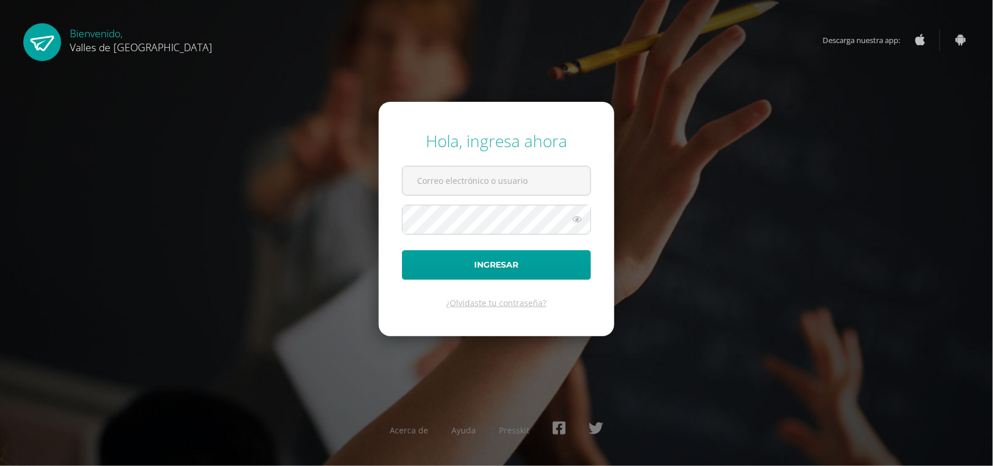
type input "[EMAIL_ADDRESS][DOMAIN_NAME]"
drag, startPoint x: 0, startPoint y: 0, endPoint x: 535, endPoint y: 265, distance: 597.2
click at [535, 265] on button "Ingresar" at bounding box center [496, 265] width 189 height 30
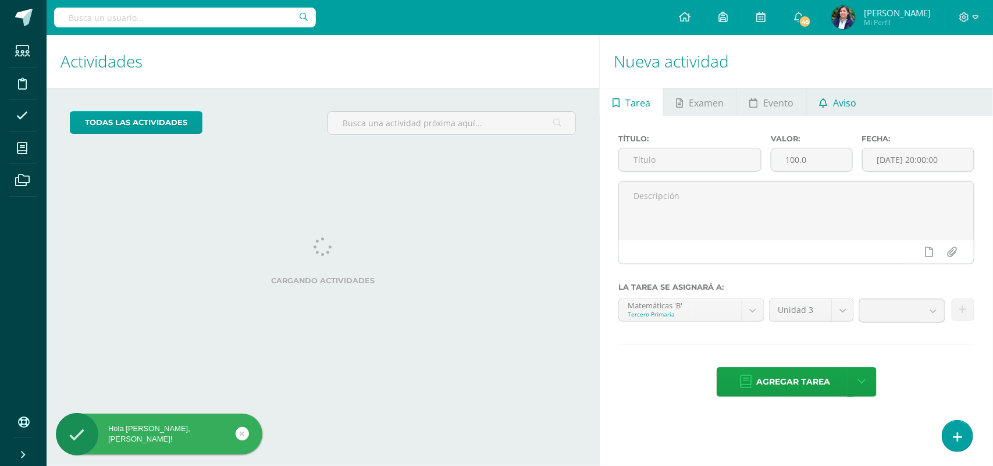
click at [833, 101] on span "Aviso" at bounding box center [844, 103] width 23 height 28
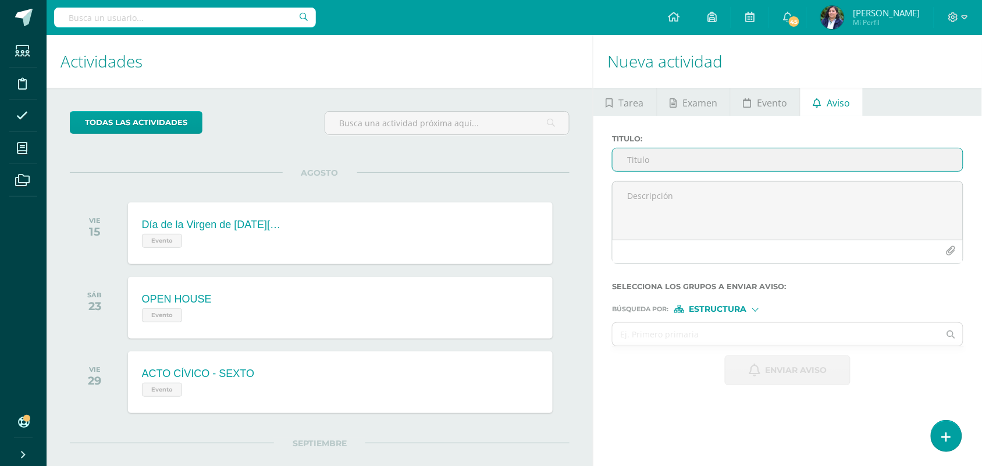
click at [642, 160] on input "Titulo :" at bounding box center [787, 159] width 350 height 23
type input "Retroalimentación Matemáticas"
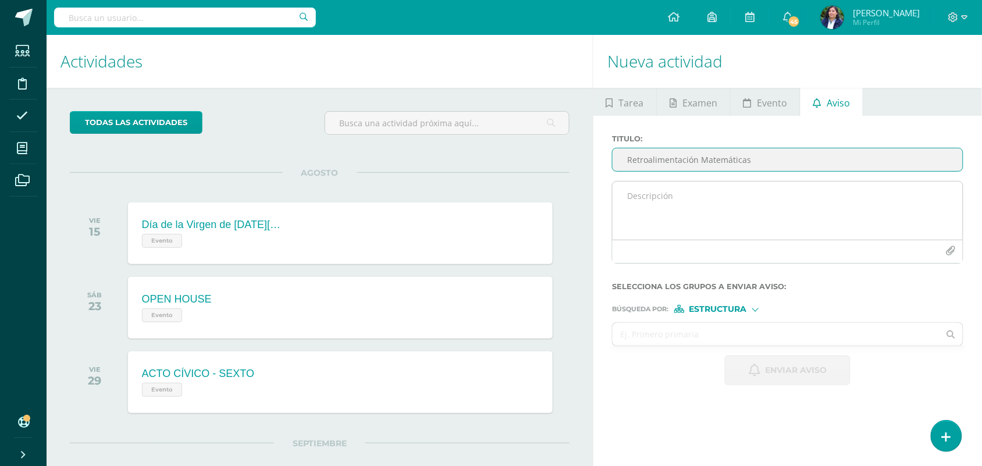
click at [658, 201] on textarea at bounding box center [787, 210] width 350 height 58
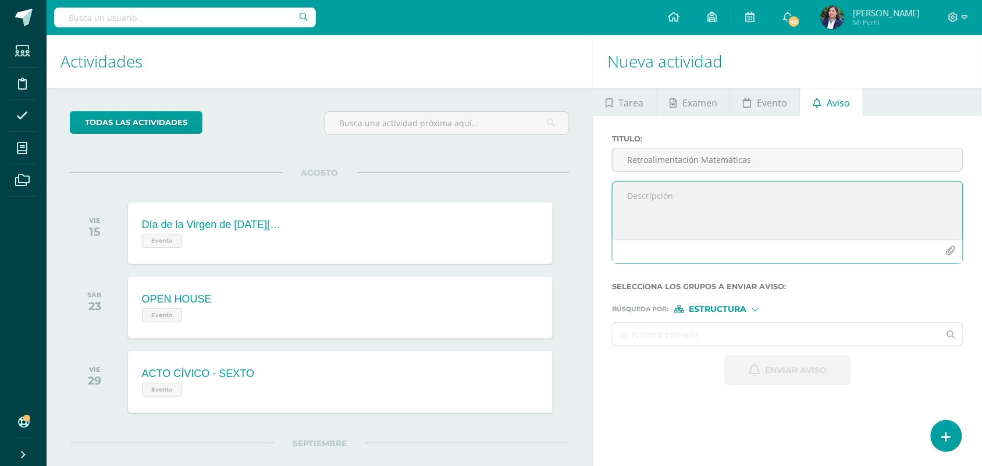
paste textarea "Estimado NOMBRE APELLIDO DEL ALUMNO, por este medio te informo que debes partic…"
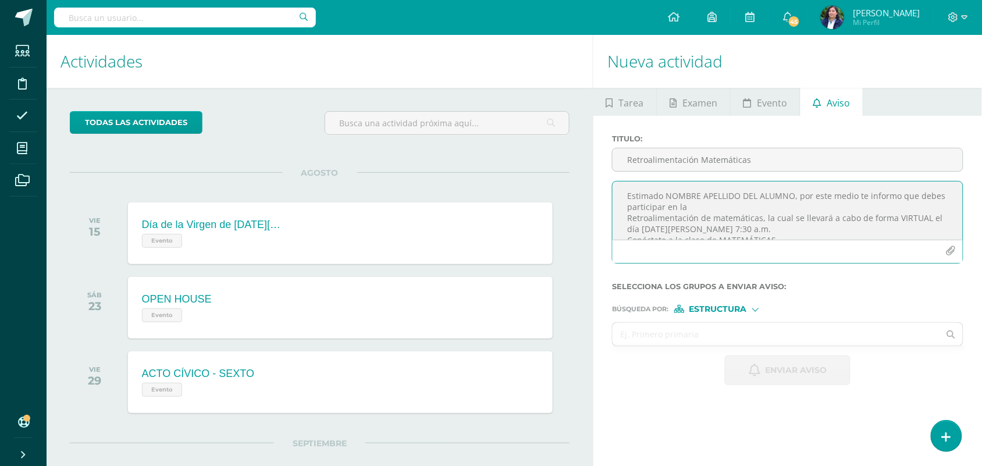
click at [792, 193] on textarea "Estimado NOMBRE APELLIDO DEL ALUMNO, por este medio te informo que debes partic…" at bounding box center [787, 210] width 350 height 58
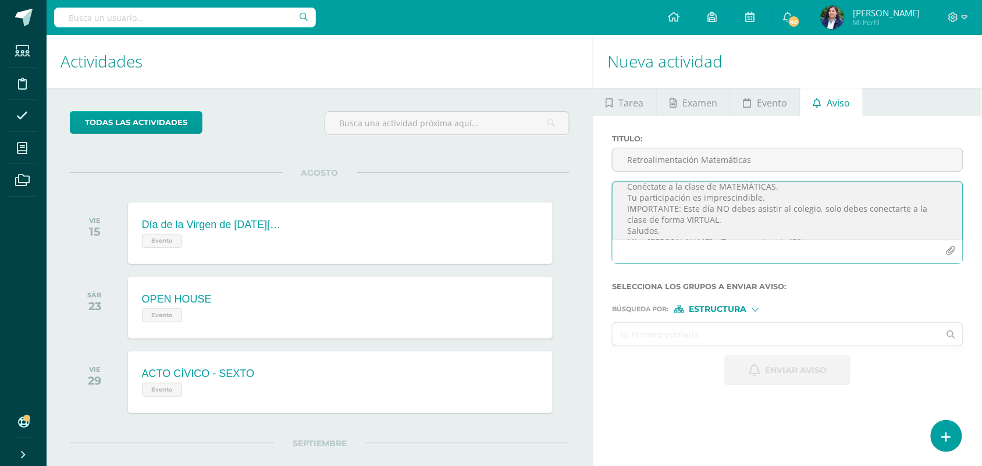
scroll to position [68, 0]
drag, startPoint x: 629, startPoint y: 196, endPoint x: 776, endPoint y: 236, distance: 152.9
click at [776, 236] on textarea "[PERSON_NAME], por este medio te informo que debes participar en la Retroalimen…" at bounding box center [787, 210] width 350 height 58
click at [643, 204] on textarea "[PERSON_NAME], por este medio te informo que debes participar en la Retroalimen…" at bounding box center [787, 210] width 350 height 58
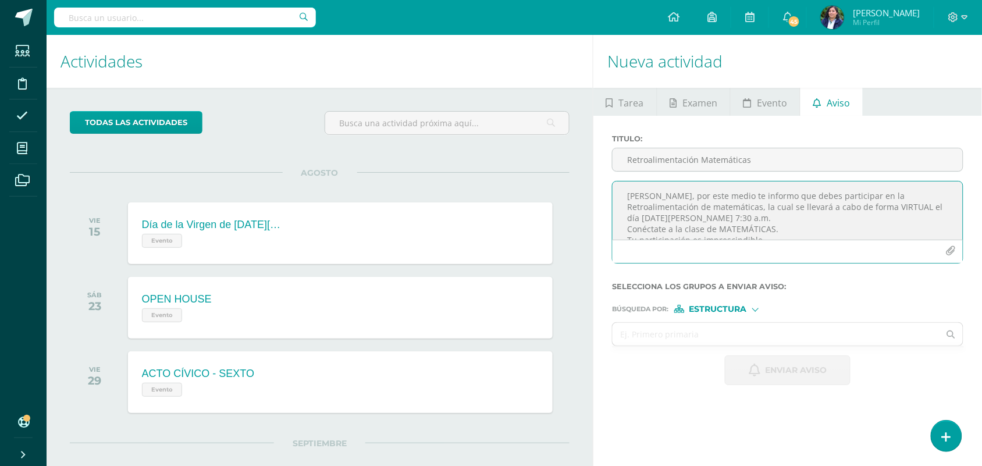
drag, startPoint x: 786, startPoint y: 219, endPoint x: 608, endPoint y: 169, distance: 184.9
click at [608, 169] on div "Titulo : Retroalimentación Matemáticas Estimado [PERSON_NAME], por este medio t…" at bounding box center [787, 203] width 361 height 138
type textarea "[PERSON_NAME], por este medio te informo que debes participar en la Retroalimen…"
click at [730, 305] on div "Búsqueda por : Estructura Estructura Persona" at bounding box center [787, 303] width 351 height 17
click at [732, 309] on span "Estructura" at bounding box center [718, 309] width 58 height 6
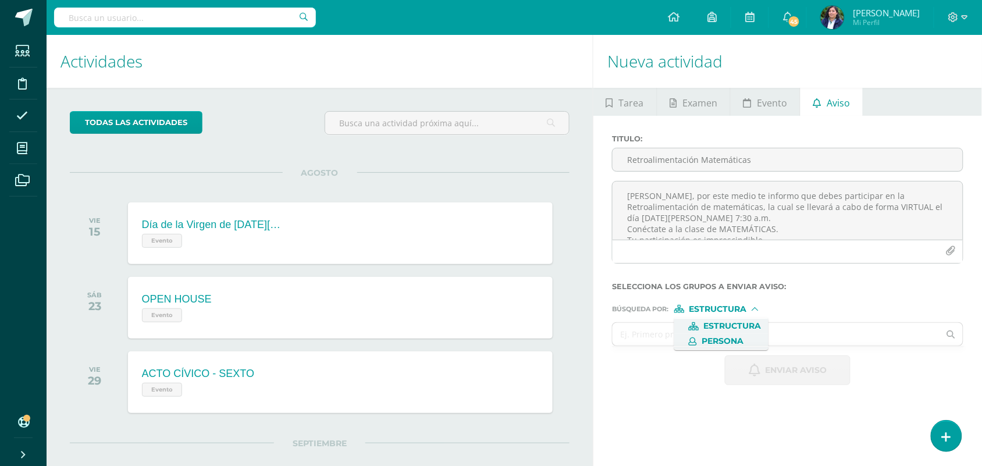
click at [733, 338] on span "Persona" at bounding box center [722, 341] width 42 height 6
click at [700, 338] on input "text" at bounding box center [775, 334] width 327 height 23
type input "[PERSON_NAME]"
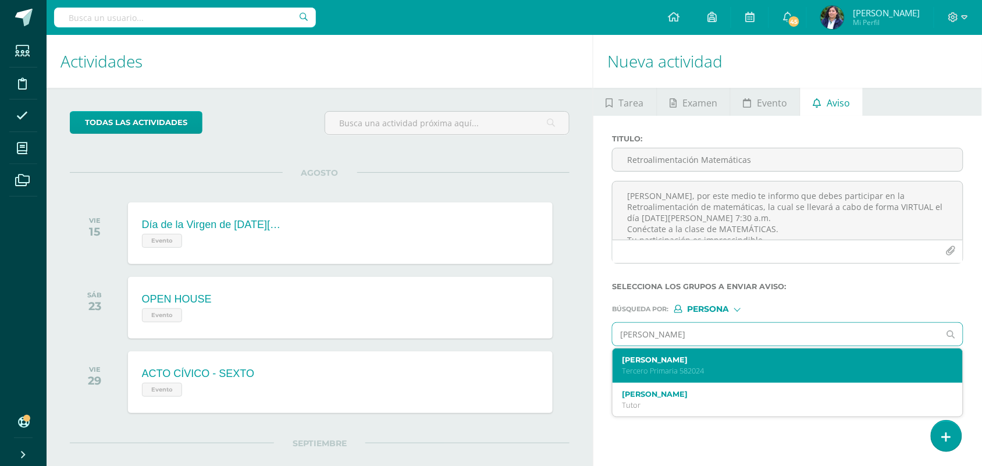
click at [701, 368] on p "Tercero Primaria 582024" at bounding box center [780, 371] width 317 height 10
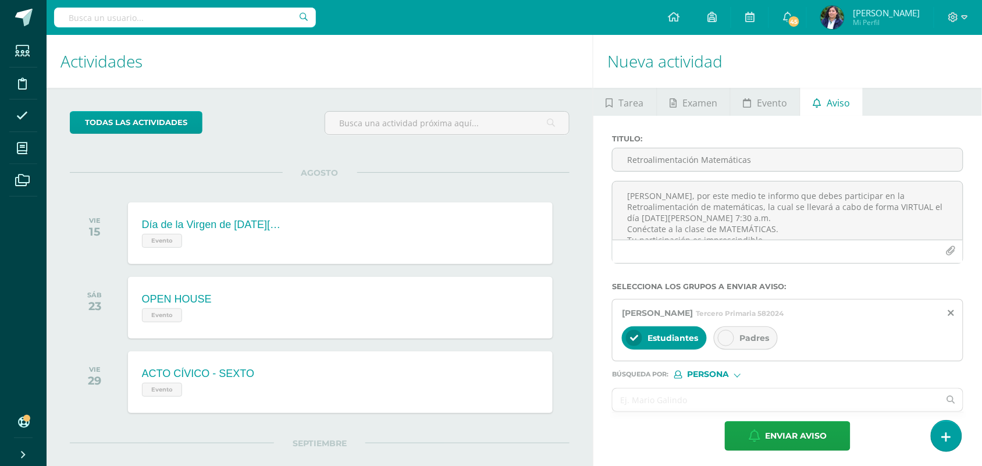
click at [740, 345] on div "Padres" at bounding box center [746, 337] width 64 height 23
click at [803, 434] on span "Enviar aviso" at bounding box center [796, 436] width 62 height 28
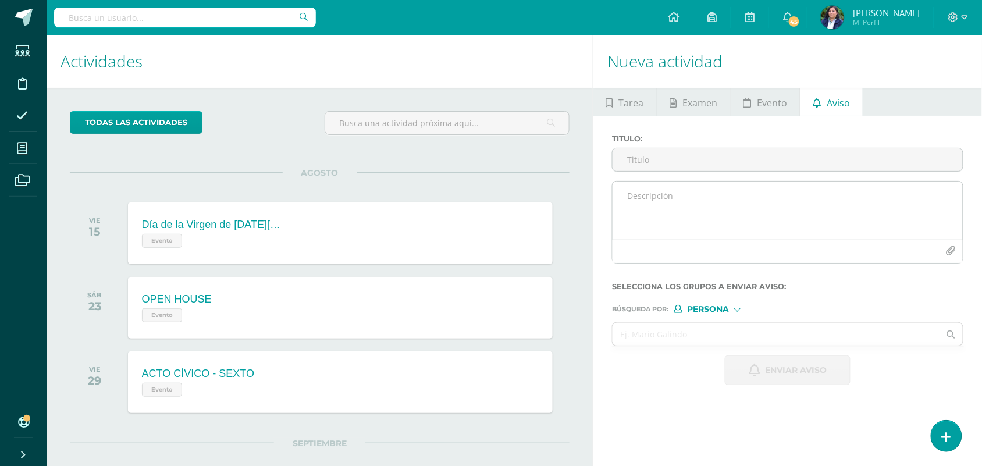
click at [669, 217] on textarea at bounding box center [787, 210] width 350 height 58
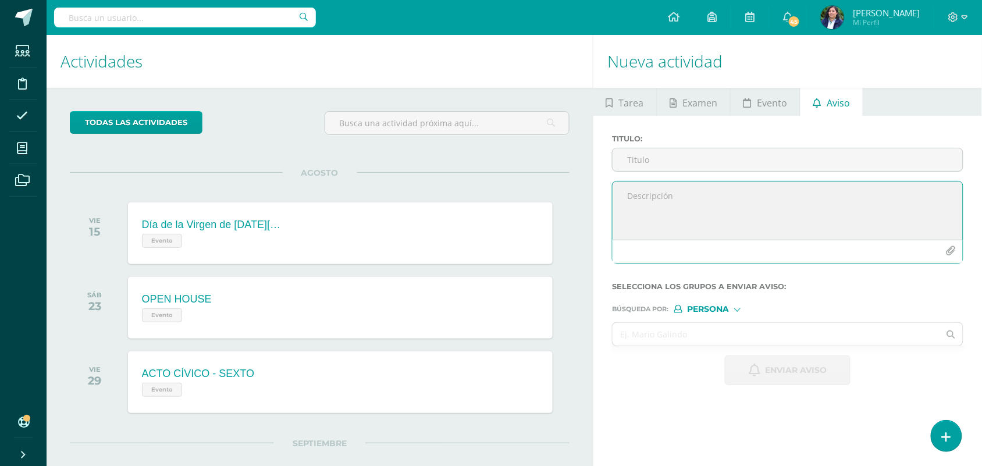
paste textarea "[PERSON_NAME], por este medio te informo que debes participar en la Retroalimen…"
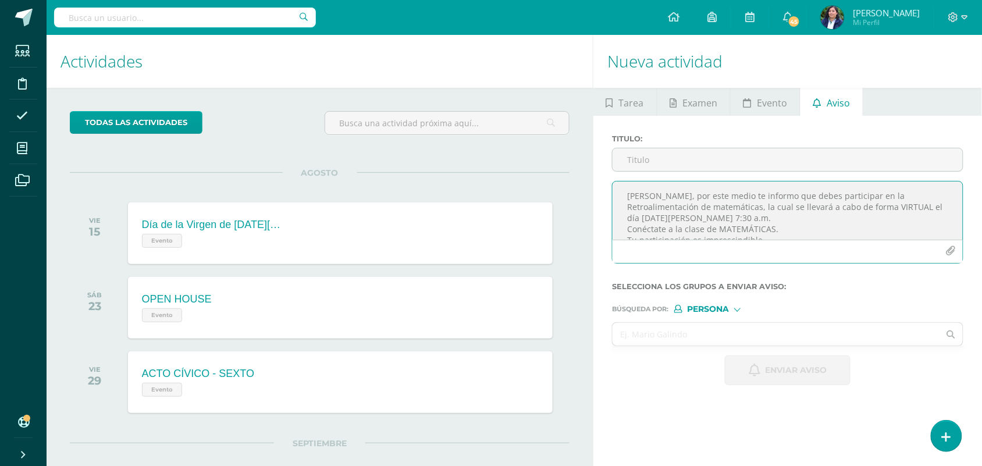
scroll to position [49, 0]
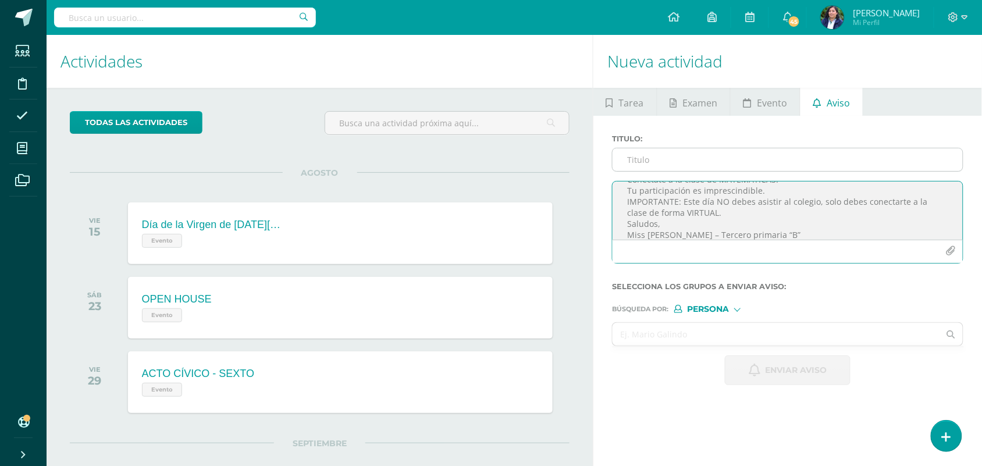
type textarea "[PERSON_NAME], por este medio te informo que debes participar en la Retroalimen…"
click at [669, 167] on input "Titulo :" at bounding box center [787, 159] width 350 height 23
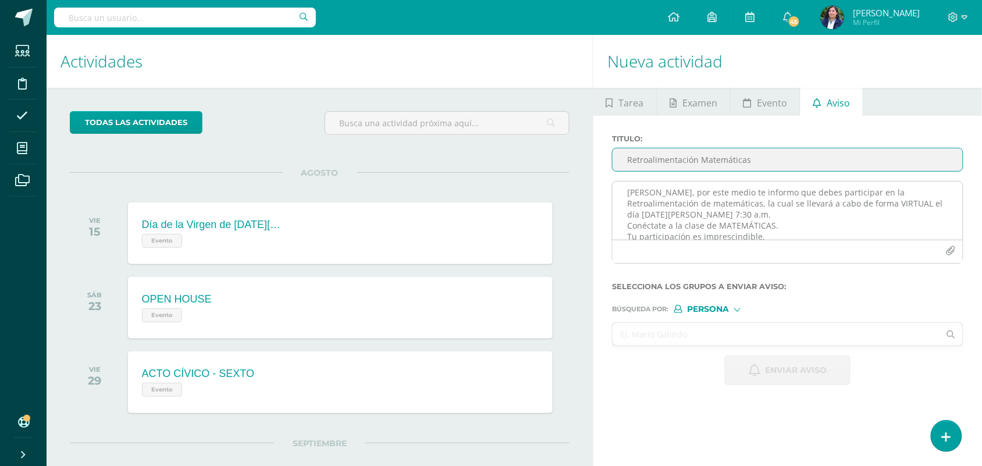
scroll to position [0, 0]
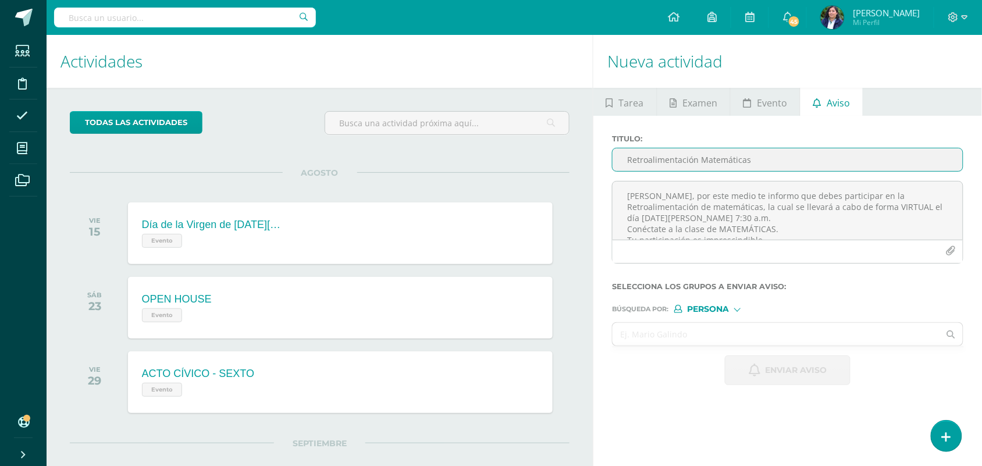
type input "Retroalimentación Matemáticas"
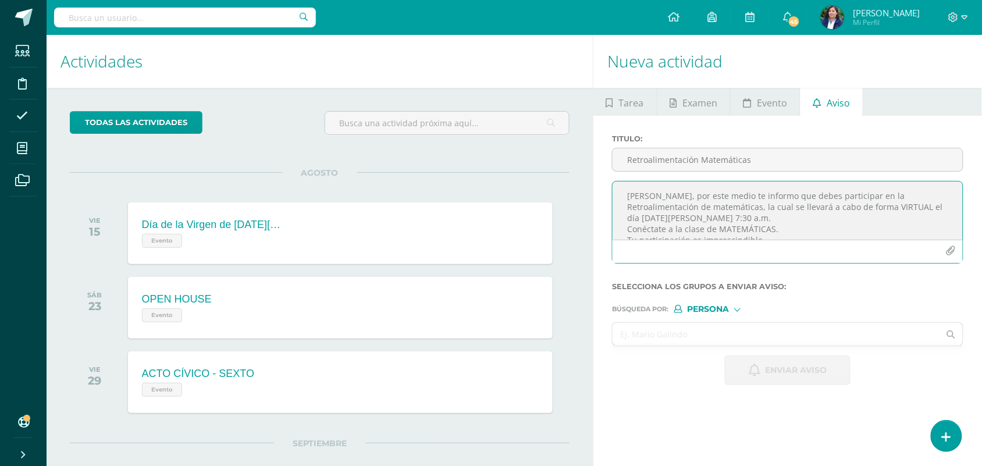
drag, startPoint x: 715, startPoint y: 198, endPoint x: 667, endPoint y: 193, distance: 48.6
click at [667, 193] on textarea "[PERSON_NAME], por este medio te informo que debes participar en la Retroalimen…" at bounding box center [787, 210] width 350 height 58
paste textarea "[PERSON_NAME]"
click at [722, 198] on textarea "Estimado [PERSON_NAME], por este medio te informo que debes participar en la Re…" at bounding box center [787, 210] width 350 height 58
click at [629, 221] on textarea "Estimado [PERSON_NAME], por este medio te informo que debes participar en la Re…" at bounding box center [787, 210] width 350 height 58
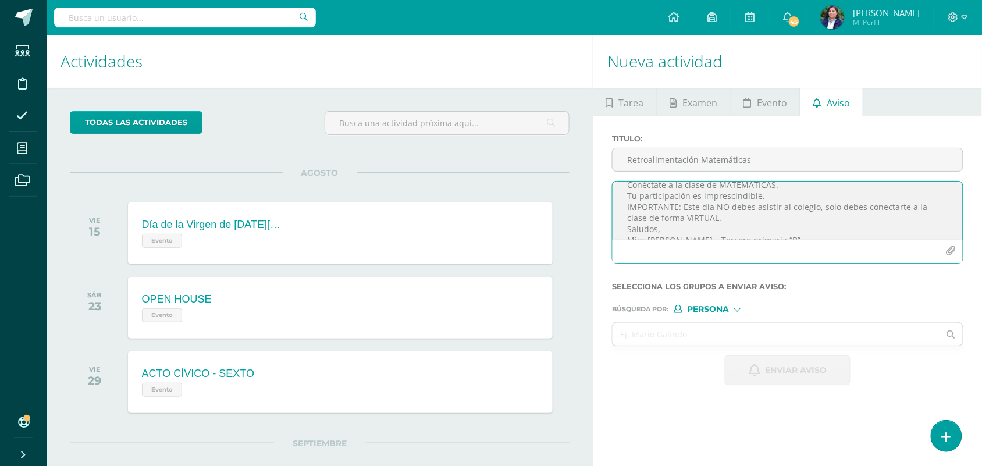
scroll to position [57, 0]
type textarea "Estimado [PERSON_NAME], por este medio te informo que debes participar en la Re…"
click at [710, 342] on input "text" at bounding box center [775, 334] width 327 height 23
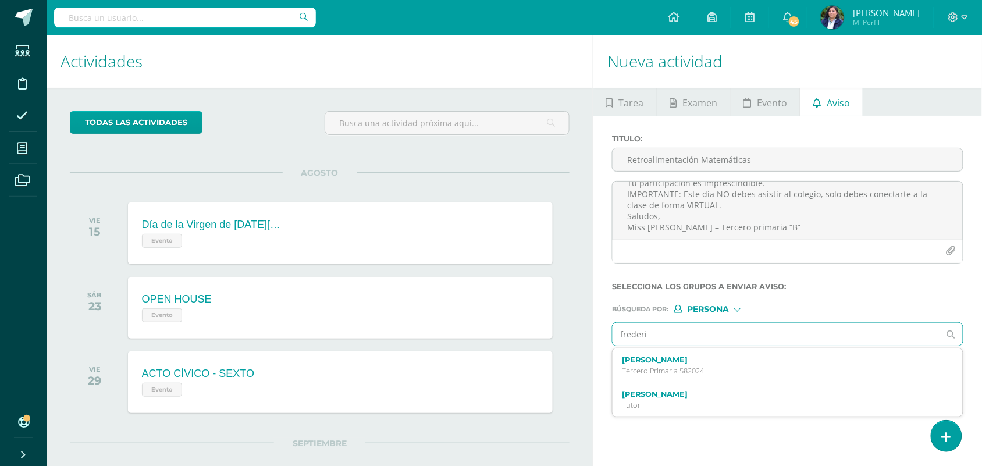
type input "[PERSON_NAME]"
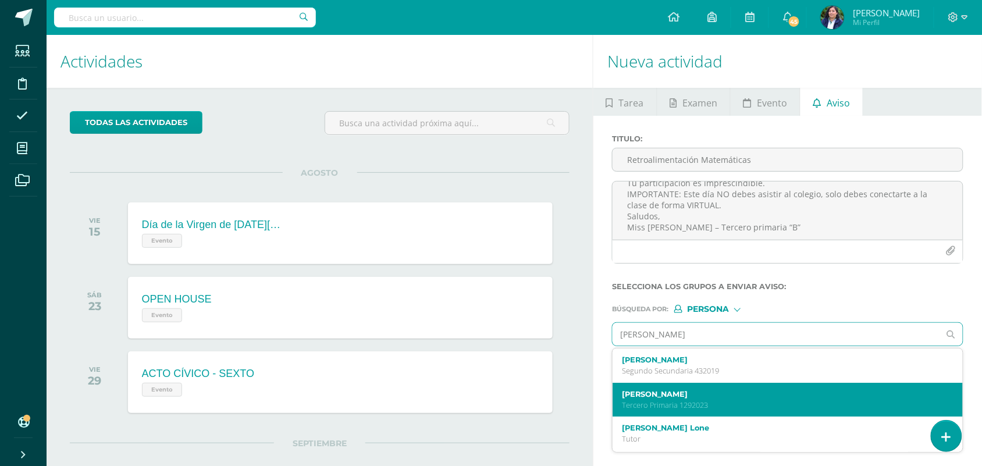
click at [723, 398] on label "[PERSON_NAME]" at bounding box center [780, 394] width 317 height 9
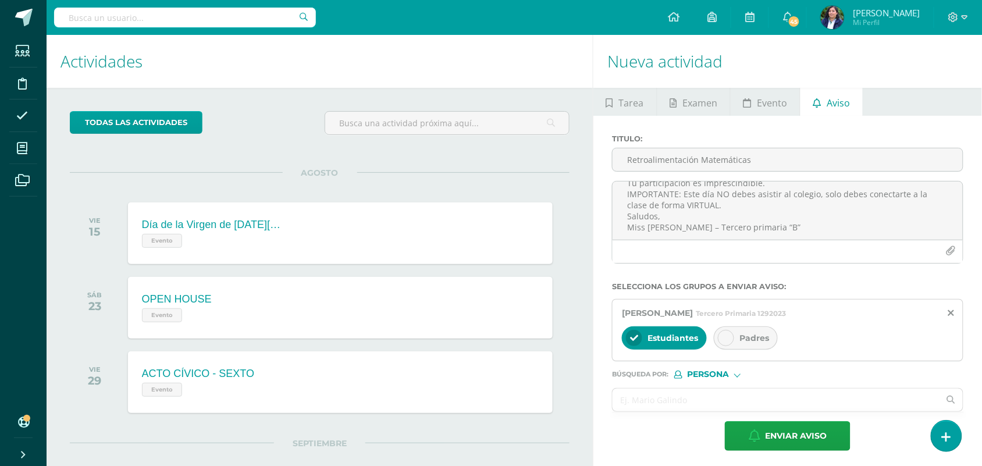
click at [746, 340] on span "Padres" at bounding box center [754, 338] width 30 height 10
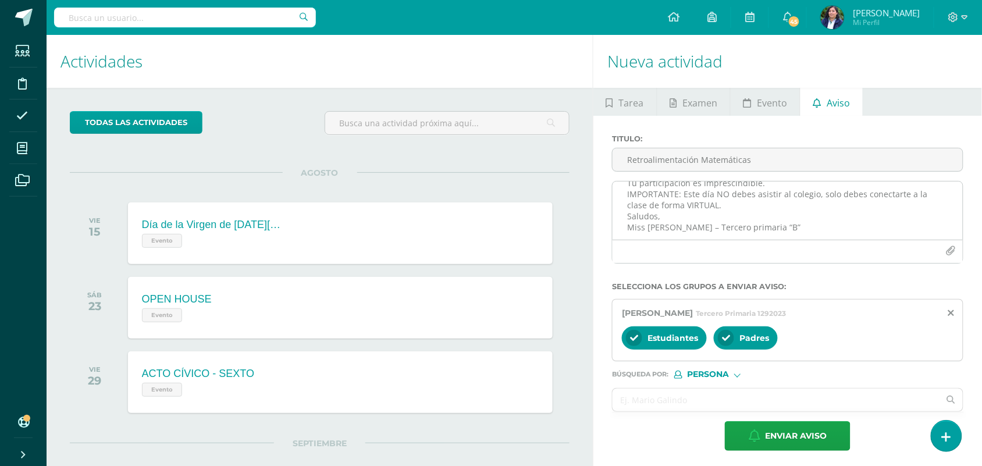
scroll to position [73, 0]
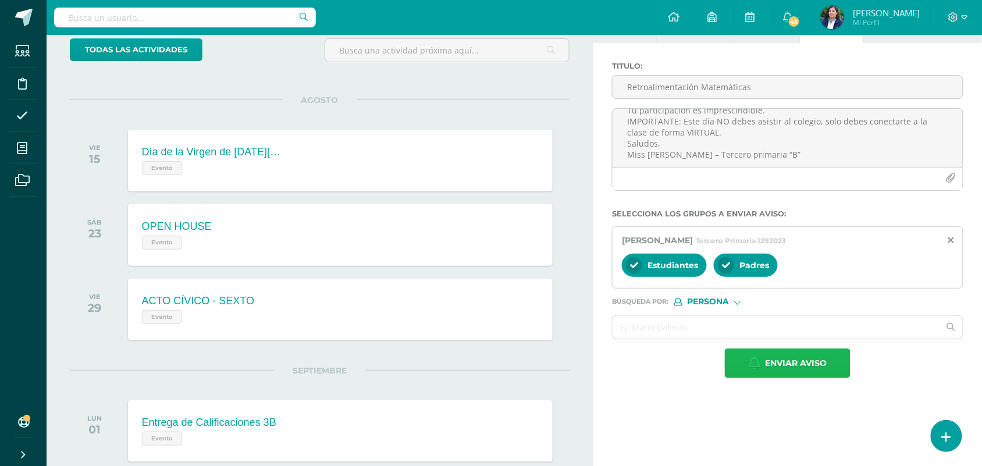
click at [793, 358] on span "Enviar aviso" at bounding box center [796, 363] width 62 height 28
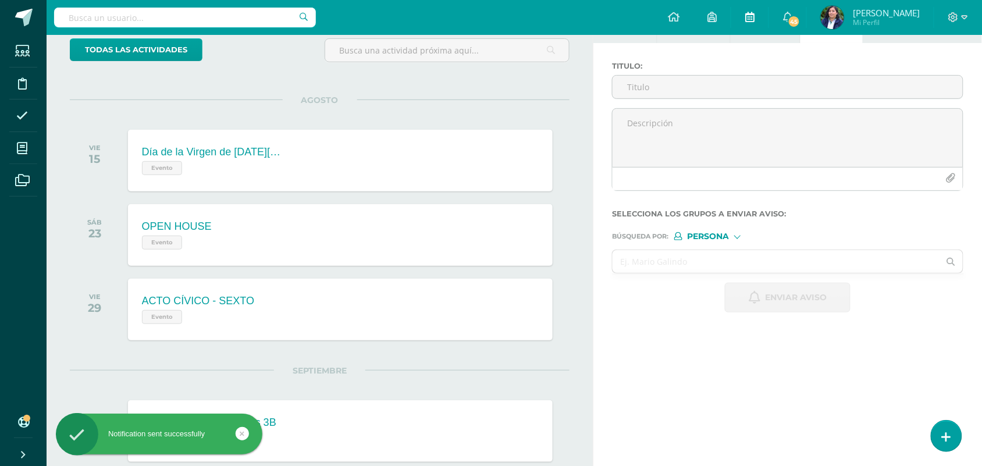
scroll to position [0, 0]
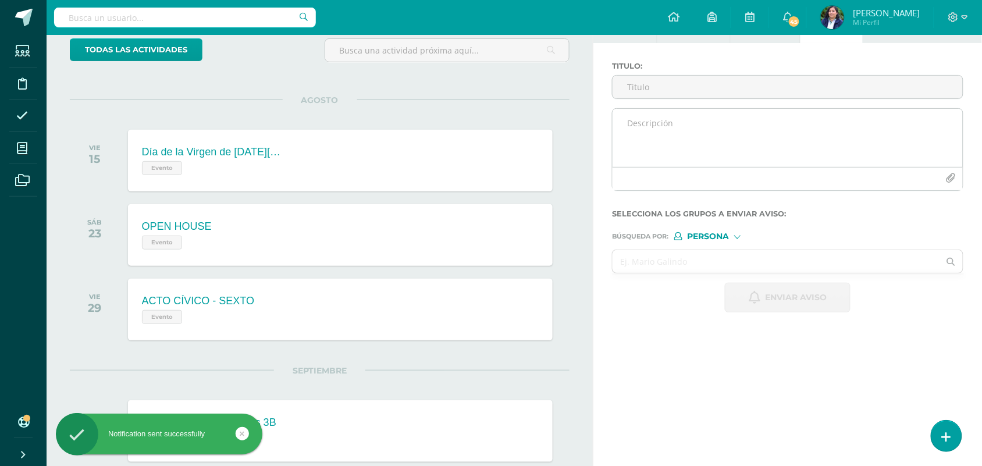
click at [636, 140] on textarea at bounding box center [787, 138] width 350 height 58
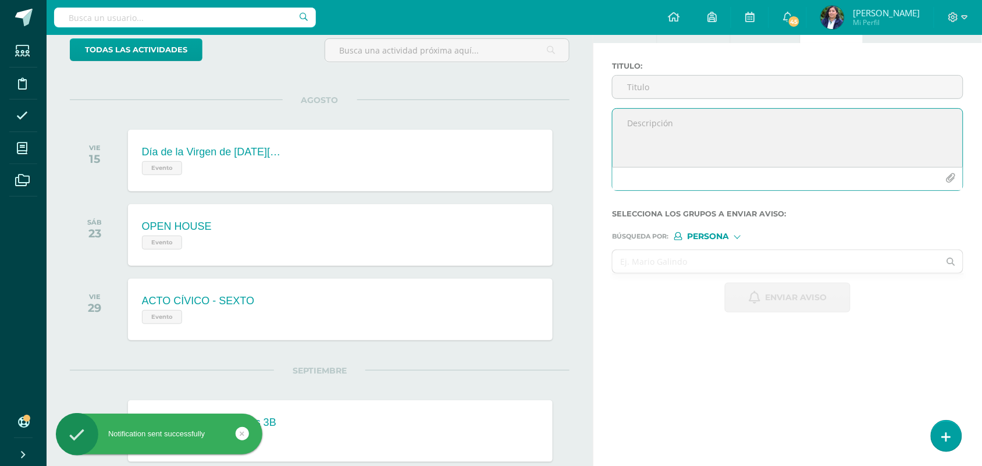
paste textarea "[PERSON_NAME]"
type textarea "[PERSON_NAME]"
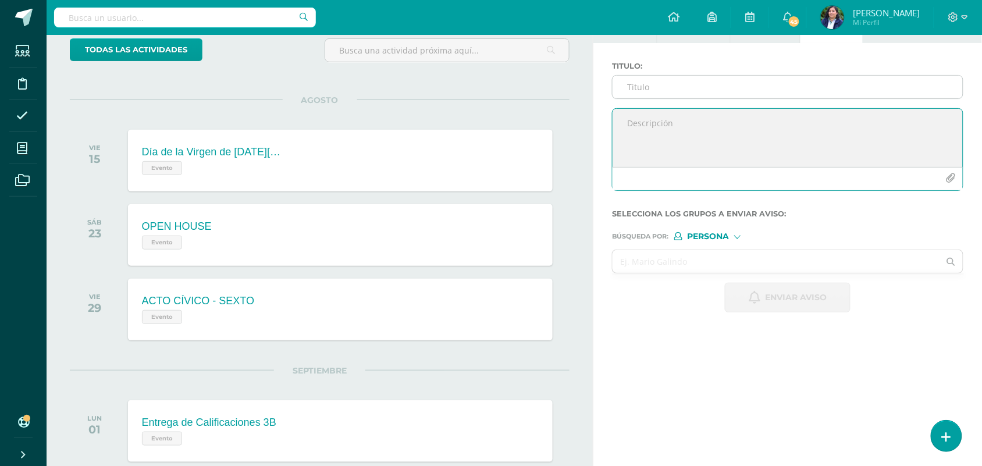
click at [658, 90] on input "Titulo :" at bounding box center [787, 87] width 350 height 23
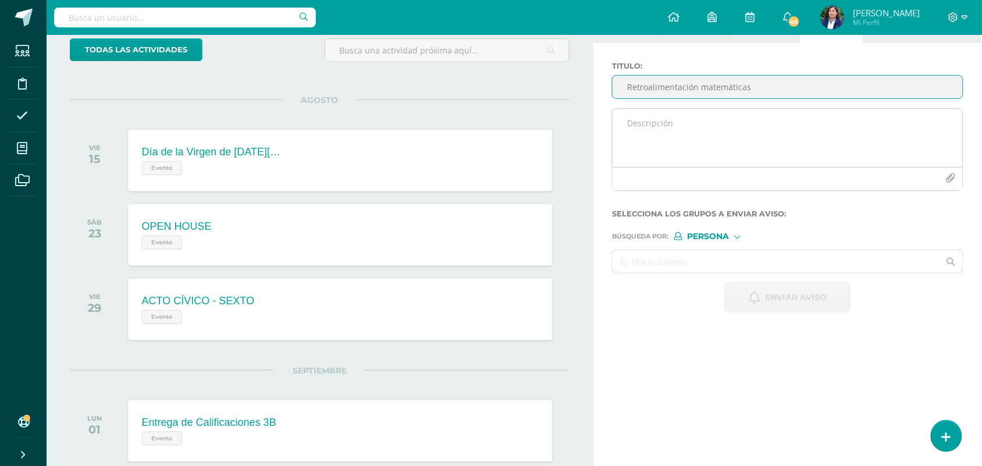
type input "Retroalimentación matemáticas"
click at [653, 123] on textarea at bounding box center [787, 138] width 350 height 58
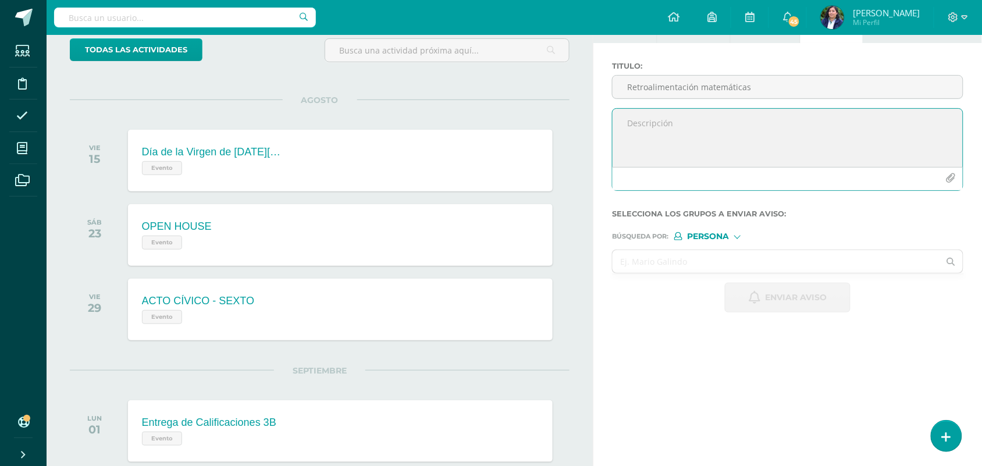
paste textarea "Estimado NOMBRE APELLIDO DEL ALUMNO, por este medio te informo que debes partic…"
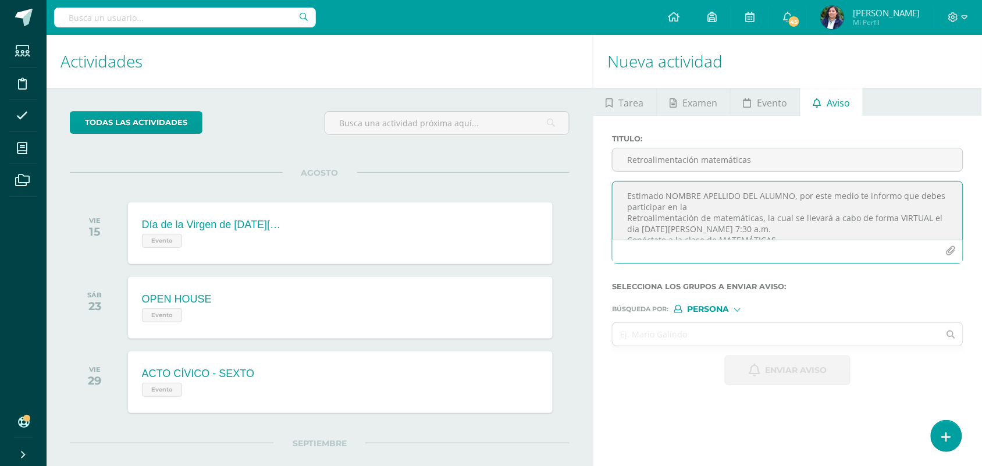
click at [791, 196] on textarea "Estimado NOMBRE APELLIDO DEL ALUMNO, por este medio te informo que debes partic…" at bounding box center [787, 210] width 350 height 58
drag, startPoint x: 793, startPoint y: 195, endPoint x: 668, endPoint y: 198, distance: 125.1
click at [668, 198] on textarea "Estimado NOMBRE APELLIDO DEL ALUMNO, por este medio te informo que debes partic…" at bounding box center [787, 210] width 350 height 58
paste textarea "[PERSON_NAME]"
click at [725, 198] on textarea "Estimado [PERSON_NAME], por este medio te informo que debes participar en la Re…" at bounding box center [787, 210] width 350 height 58
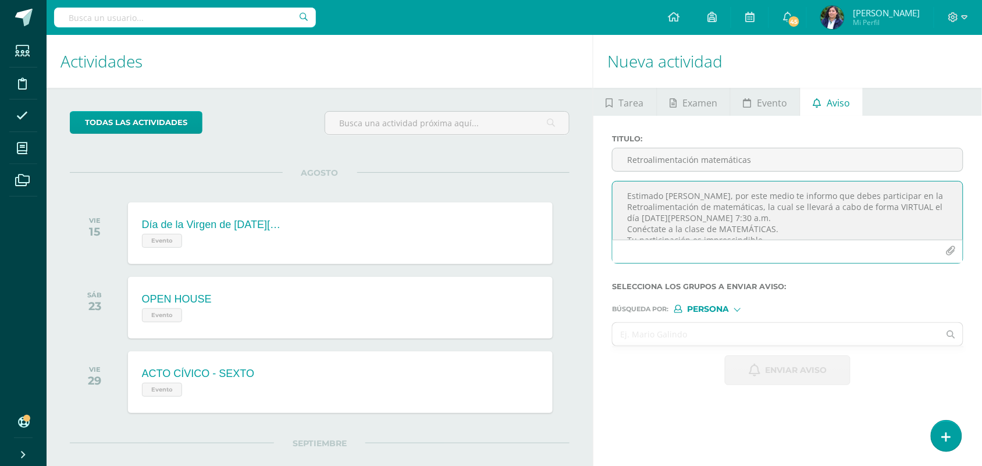
click at [625, 218] on textarea "Estimado [PERSON_NAME], por este medio te informo que debes participar en la Re…" at bounding box center [787, 210] width 350 height 58
click at [829, 227] on textarea "Estimado [PERSON_NAME], por este medio te informo que debes participar en la Re…" at bounding box center [787, 210] width 350 height 58
type textarea "Estimado [PERSON_NAME], por este medio te informo que debes participar en la Re…"
click at [693, 333] on input "text" at bounding box center [775, 334] width 327 height 23
type input "natha"
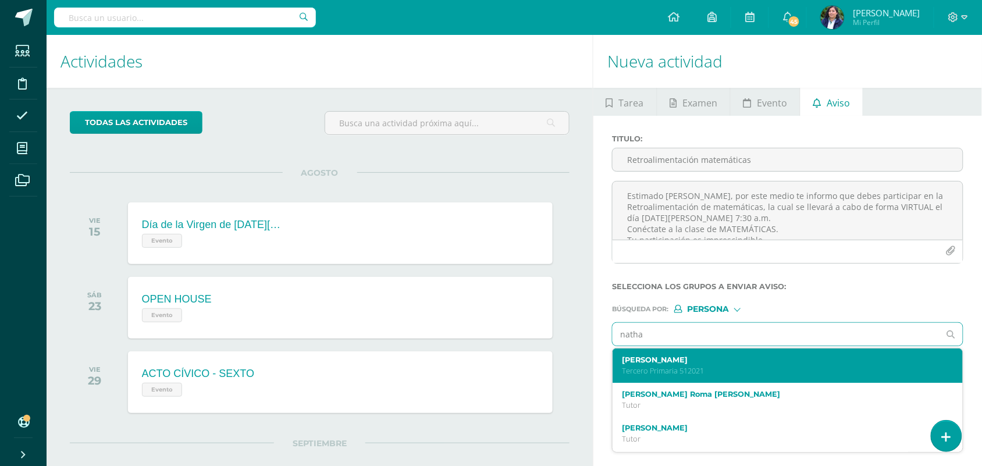
click at [716, 370] on p "Tercero Primaria 512021" at bounding box center [780, 371] width 317 height 10
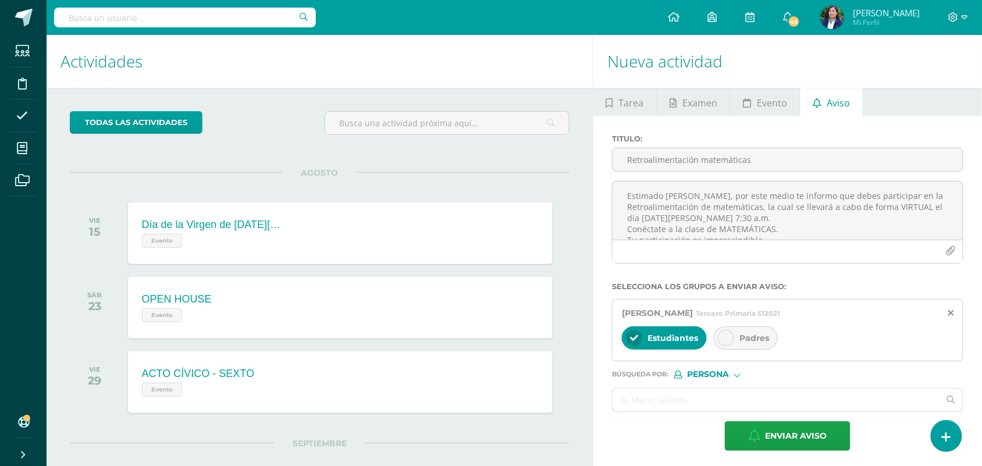
click at [745, 340] on span "Padres" at bounding box center [754, 338] width 30 height 10
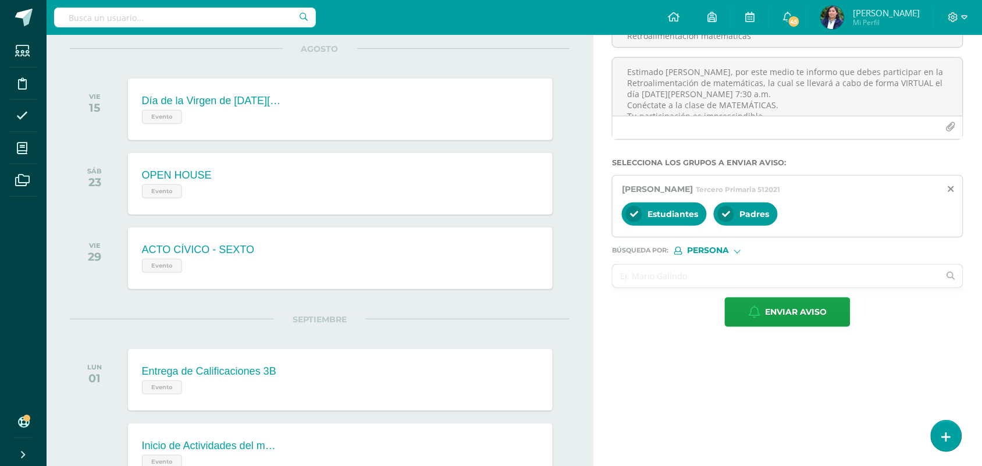
scroll to position [73, 0]
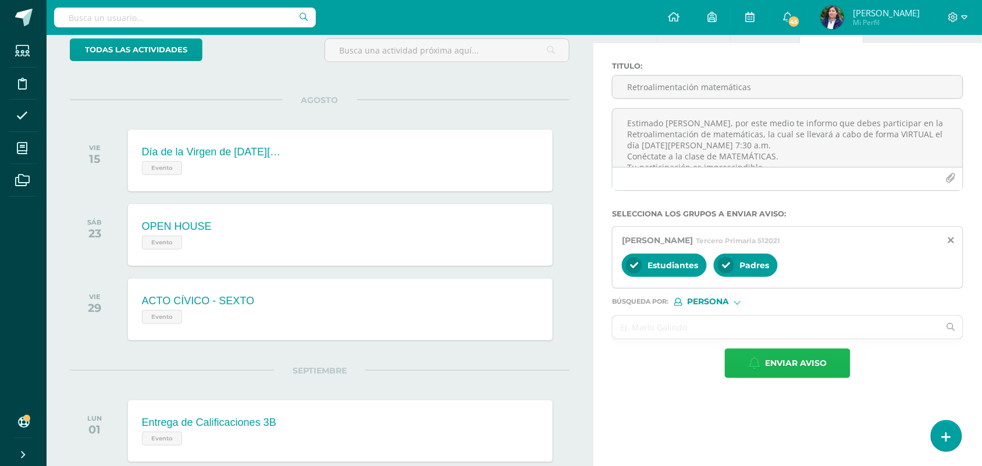
click at [803, 358] on span "Enviar aviso" at bounding box center [796, 363] width 62 height 28
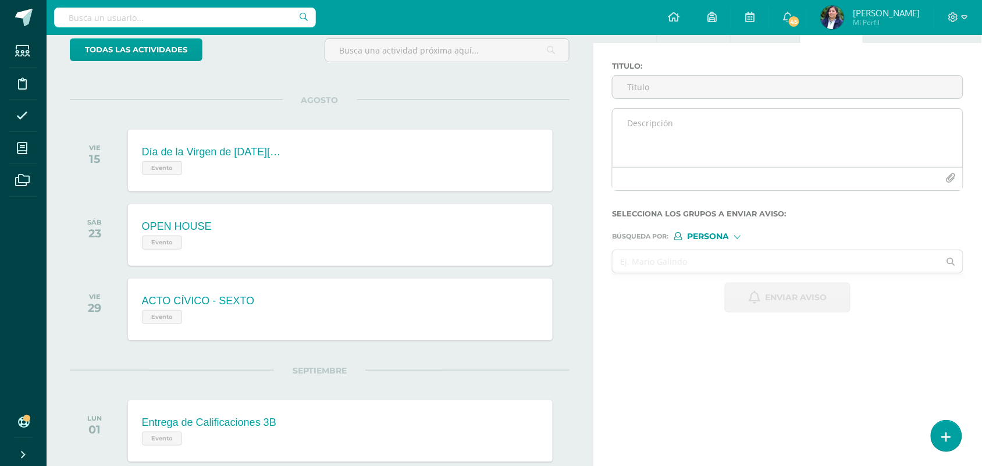
click at [640, 137] on textarea at bounding box center [787, 138] width 350 height 58
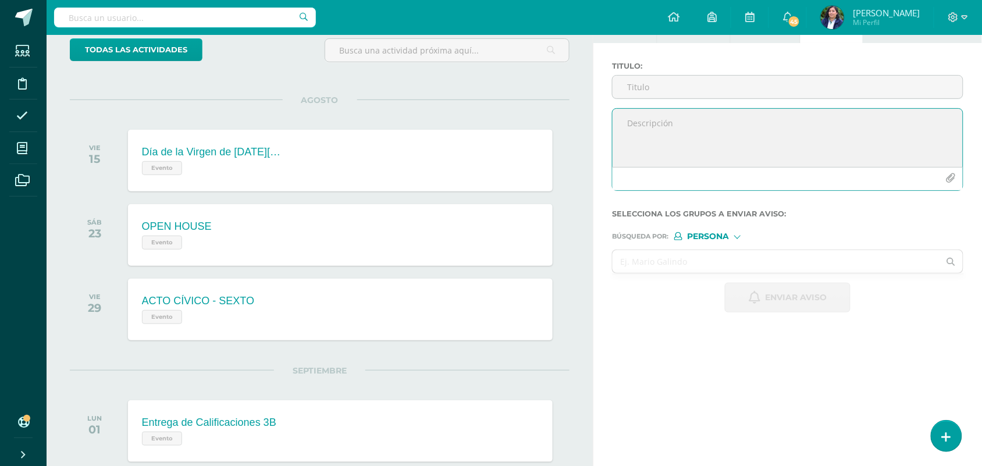
paste textarea "¡Felicitaciones, aprobaste tu evaluación de MATEMÁTICAS, por lo que NO necesita…"
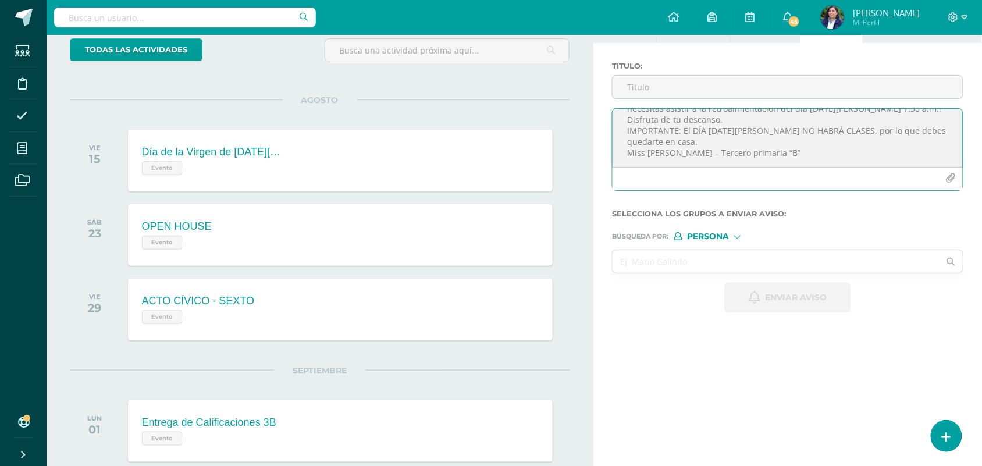
scroll to position [35, 0]
click at [707, 136] on textarea "¡Felicitaciones, aprobaste tu evaluación de MATEMÁTICAS, por lo que NO necesita…" at bounding box center [787, 138] width 350 height 58
type textarea "¡Felicitaciones, aprobaste tu evaluación de MATEMÁTICAS, por lo que NO necesita…"
click at [637, 81] on input "Titulo :" at bounding box center [787, 87] width 350 height 23
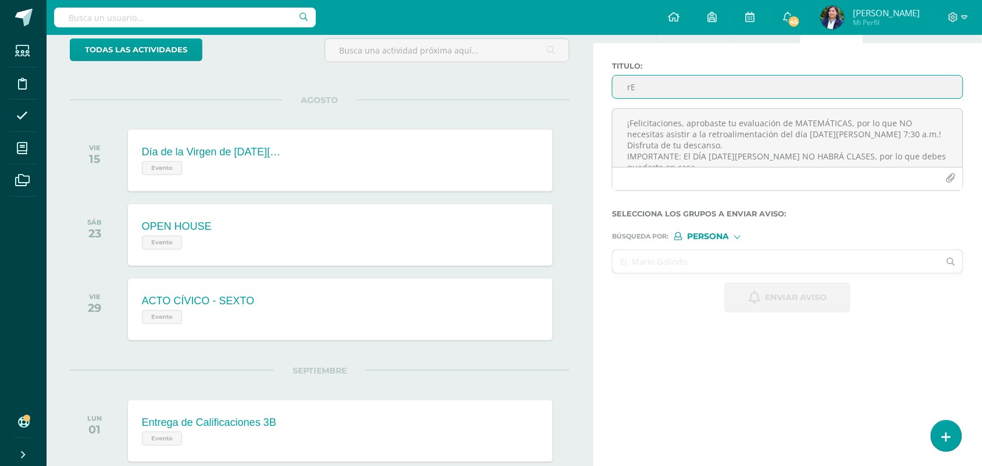
type input "r"
type input "Retroalimentación matemáticas"
click at [718, 233] on div "Búsqueda por : Persona Estructura Persona" at bounding box center [787, 231] width 351 height 17
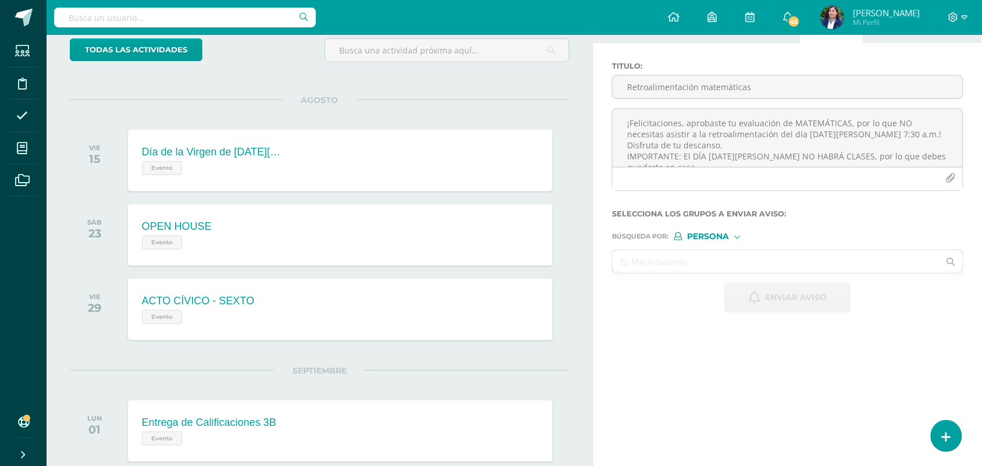
click at [718, 239] on span "Persona" at bounding box center [708, 236] width 42 height 6
click at [705, 247] on span "Estructura" at bounding box center [721, 253] width 94 height 15
click at [698, 266] on input "text" at bounding box center [775, 261] width 327 height 23
type input "mate"
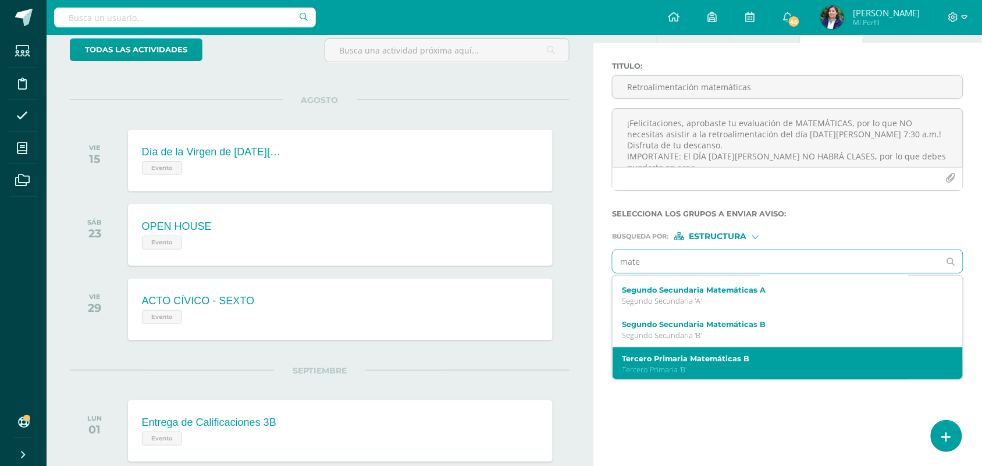
scroll to position [70, 0]
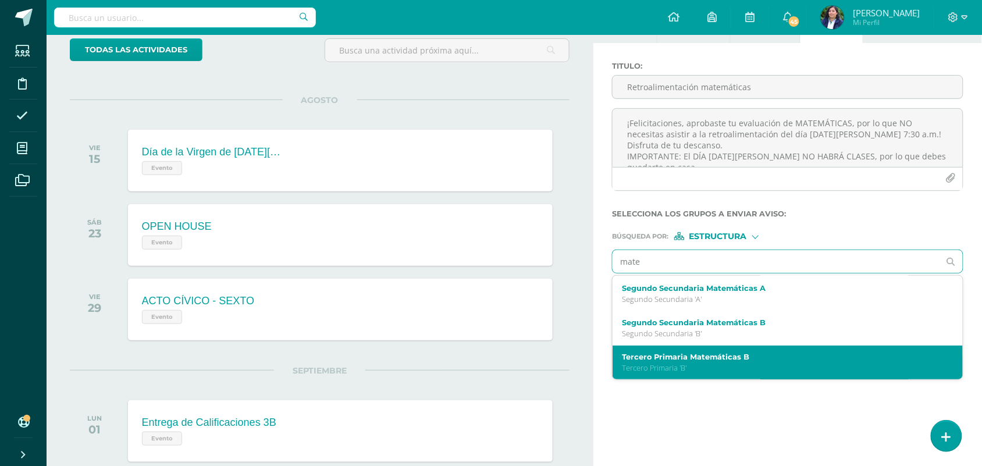
click at [684, 361] on label "Tercero Primaria Matemáticas B" at bounding box center [780, 356] width 317 height 9
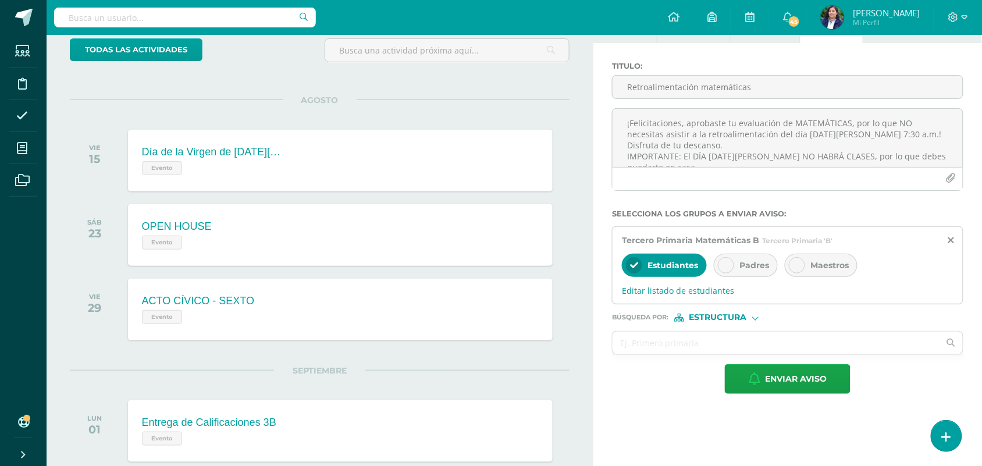
scroll to position [0, 0]
click at [751, 262] on span "Padres" at bounding box center [754, 265] width 30 height 10
click at [672, 291] on span "Editar listado de estudiantes" at bounding box center [788, 290] width 332 height 11
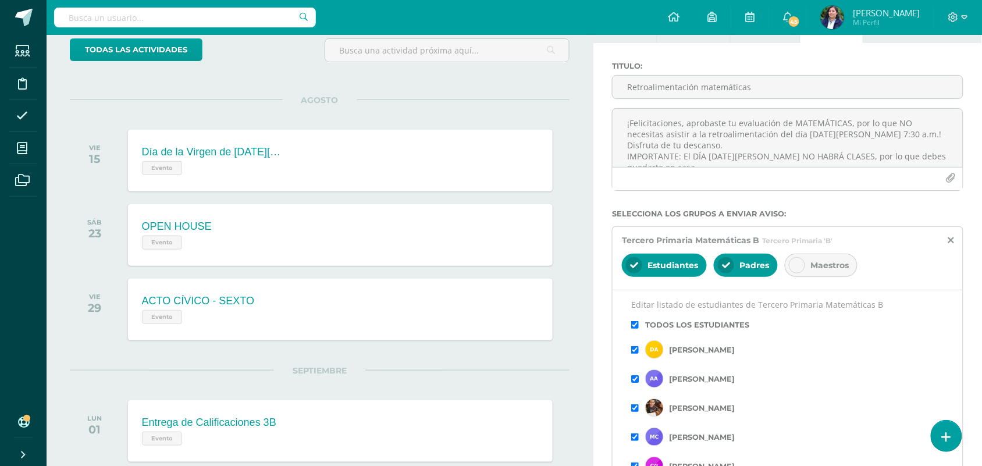
click at [633, 381] on input "checkbox" at bounding box center [635, 379] width 8 height 8
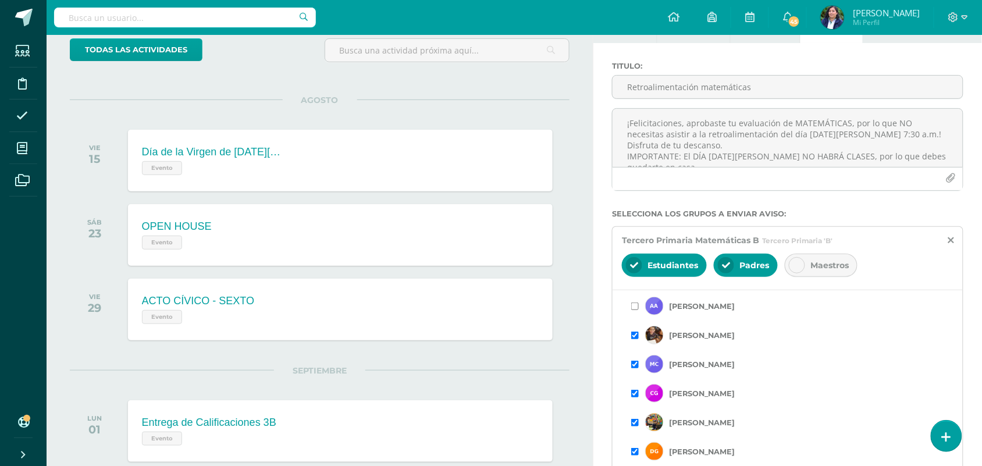
scroll to position [145, 0]
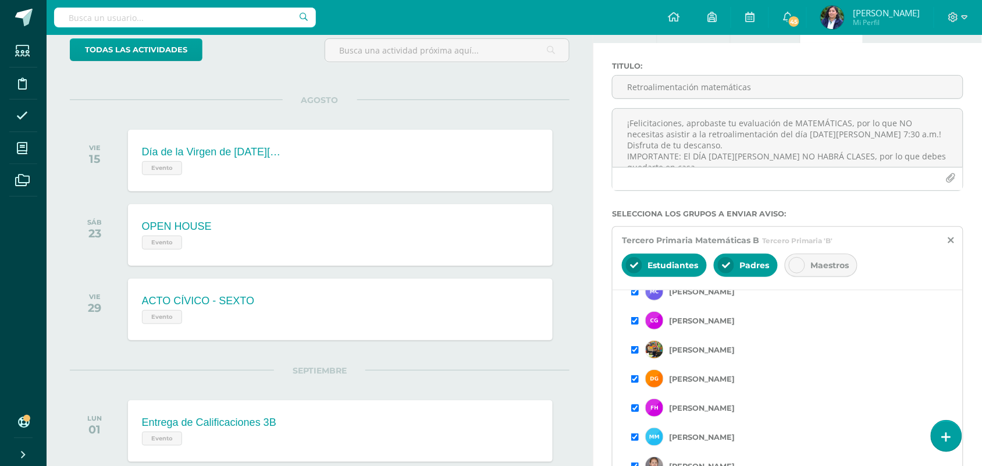
click at [633, 408] on input "checkbox" at bounding box center [635, 408] width 8 height 8
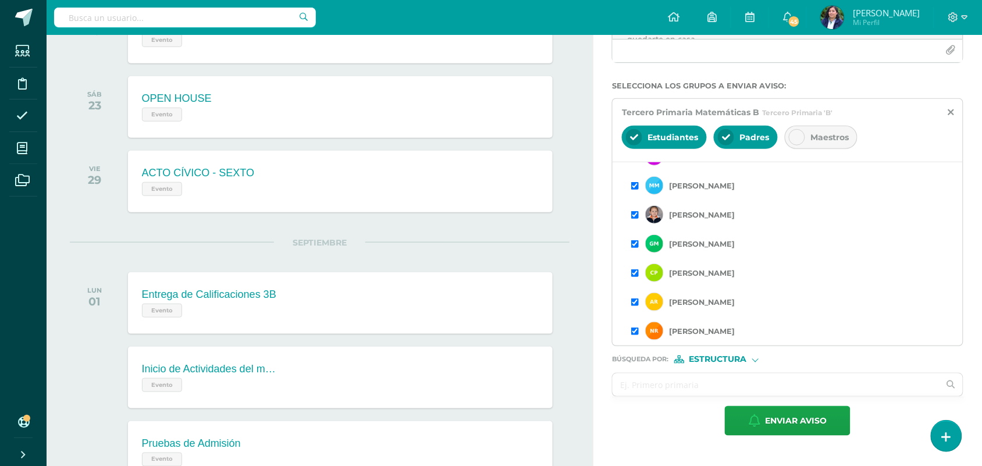
scroll to position [291, 0]
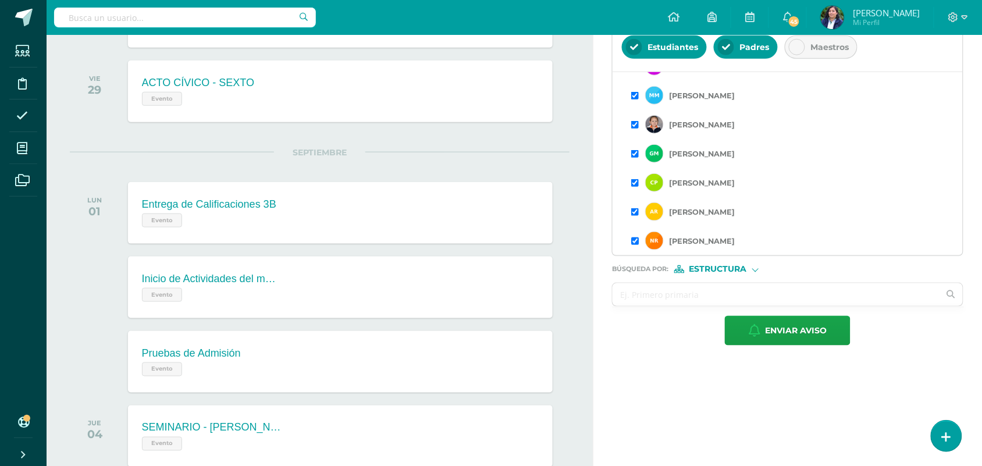
click at [636, 243] on input "checkbox" at bounding box center [635, 241] width 8 height 8
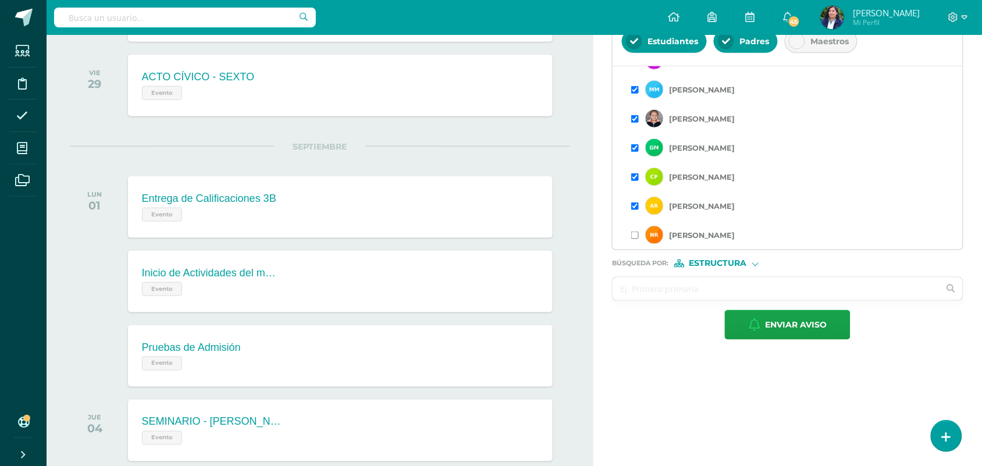
scroll to position [436, 0]
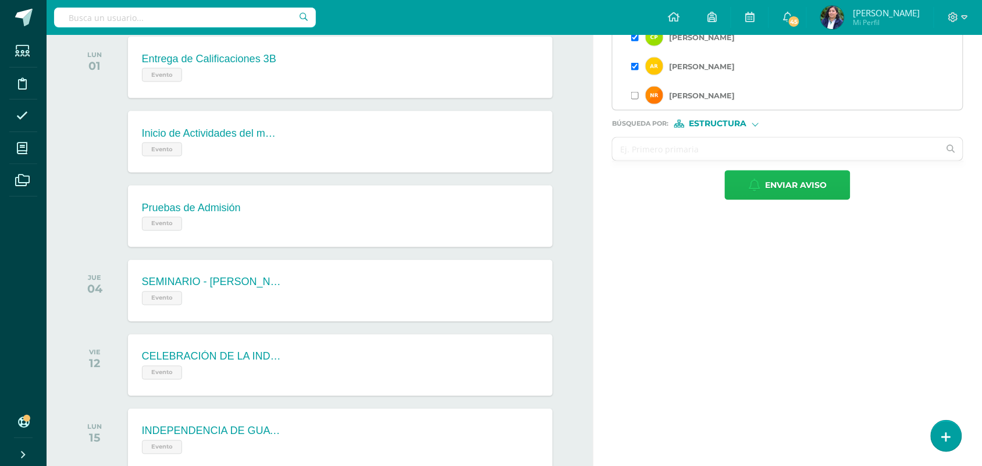
click at [796, 189] on span "Enviar aviso" at bounding box center [796, 185] width 62 height 28
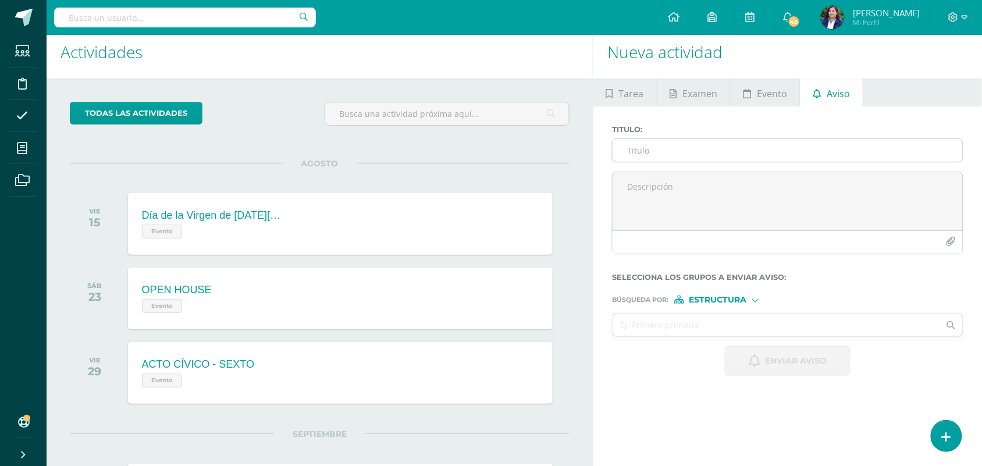
scroll to position [0, 0]
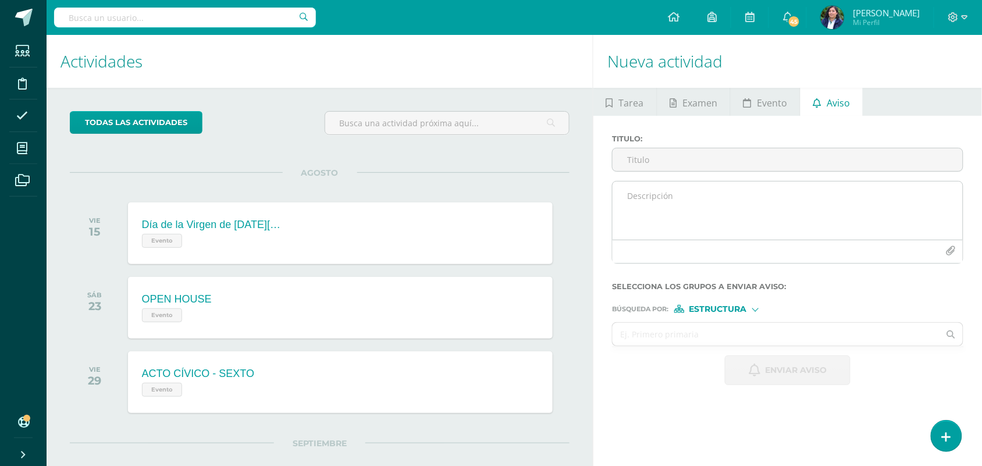
click at [643, 206] on textarea at bounding box center [787, 210] width 350 height 58
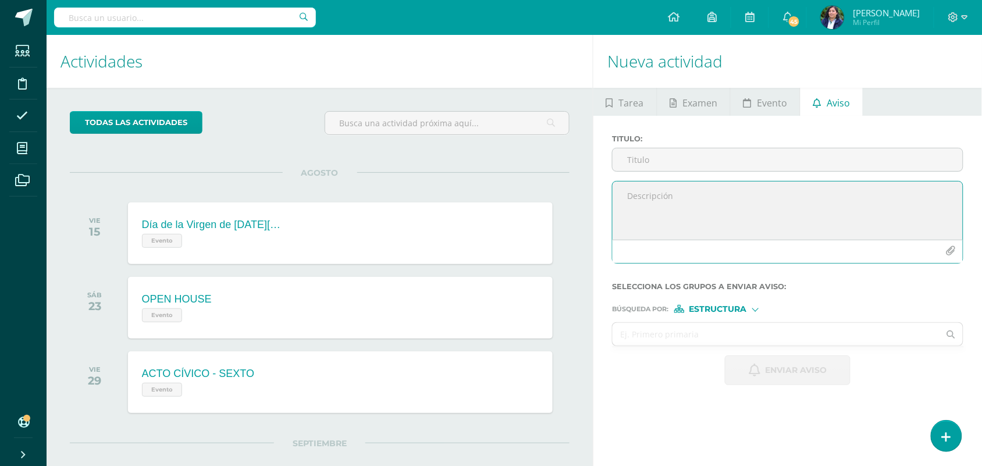
paste textarea "¡Felicitaciones, aprobaste tu evaluación de MATEMÁTICAS, por lo que NO necesita…"
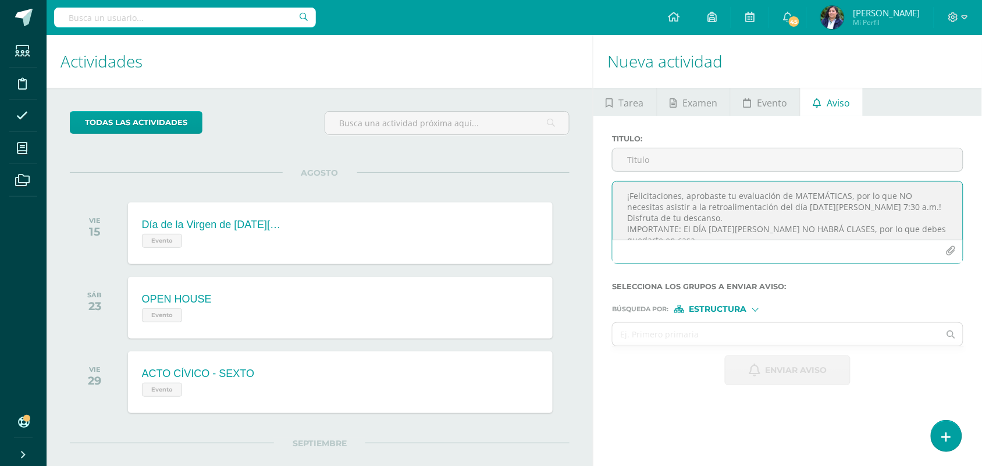
click at [900, 205] on textarea "¡Felicitaciones, aprobaste tu evaluación de MATEMÁTICAS, por lo que NO necesita…" at bounding box center [787, 210] width 350 height 58
type textarea "¡Felicitaciones, aprobaste tu evaluación de MATEMÁTICAS, por lo que NO necesita…"
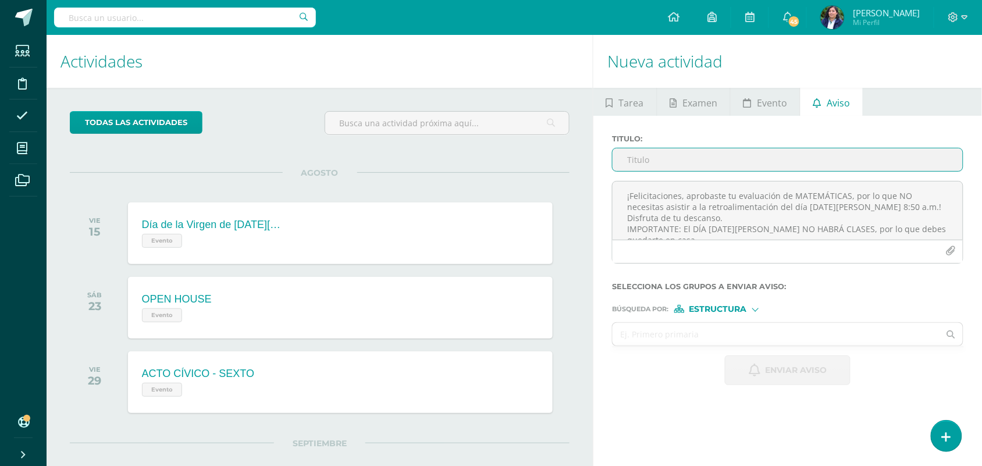
click at [635, 162] on input "Titulo :" at bounding box center [787, 159] width 350 height 23
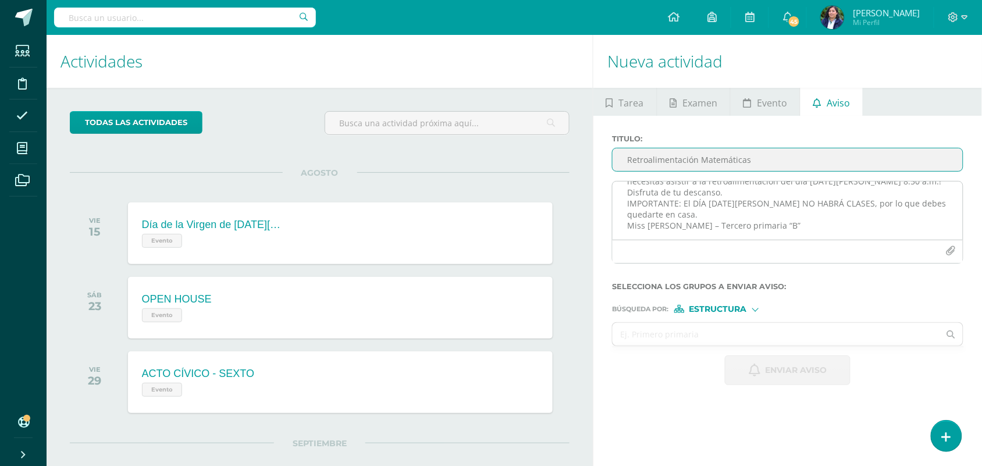
type input "Retroalimentación Matemáticas"
click at [767, 214] on textarea "¡Felicitaciones, aprobaste tu evaluación de MATEMÁTICAS, por lo que NO necesita…" at bounding box center [787, 210] width 350 height 58
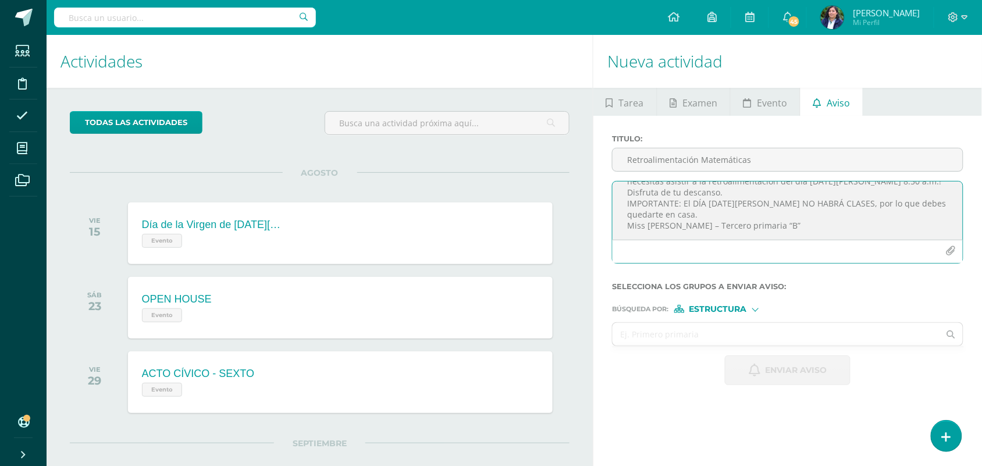
click at [730, 214] on textarea "¡Felicitaciones, aprobaste tu evaluación de MATEMÁTICAS, por lo que NO necesita…" at bounding box center [787, 210] width 350 height 58
click at [769, 215] on textarea "¡Felicitaciones, aprobaste tu evaluación de MATEMÁTICAS, por lo que NO necesita…" at bounding box center [787, 210] width 350 height 58
click at [720, 205] on textarea "¡Felicitaciones, aprobaste tu evaluación de MATEMÁTICAS, por lo que NO necesita…" at bounding box center [787, 210] width 350 height 58
drag, startPoint x: 804, startPoint y: 219, endPoint x: 618, endPoint y: 168, distance: 193.7
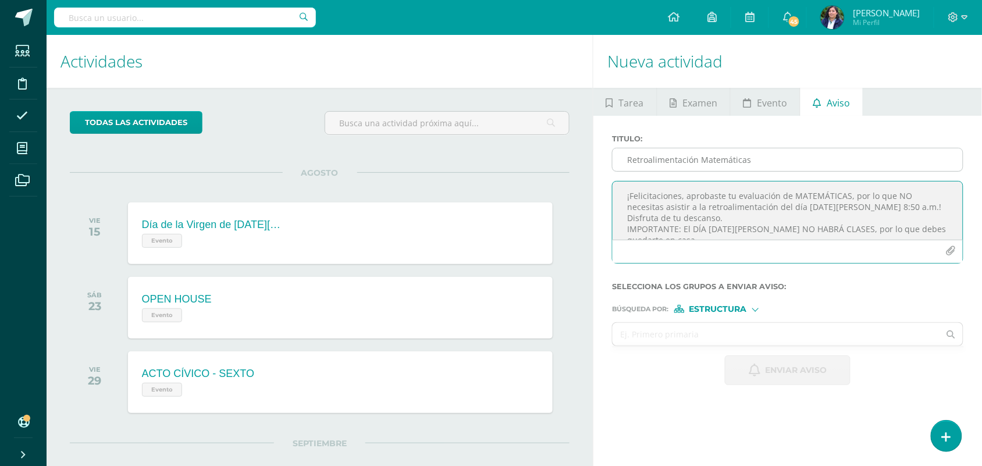
click at [618, 168] on div "Titulo : Retroalimentación Matemáticas ¡Felicitaciones, aprobaste tu evaluación…" at bounding box center [787, 203] width 361 height 138
click at [789, 226] on textarea "¡Felicitaciones, aprobaste tu evaluación de MATEMÁTICAS, por lo que NO necesita…" at bounding box center [787, 210] width 350 height 58
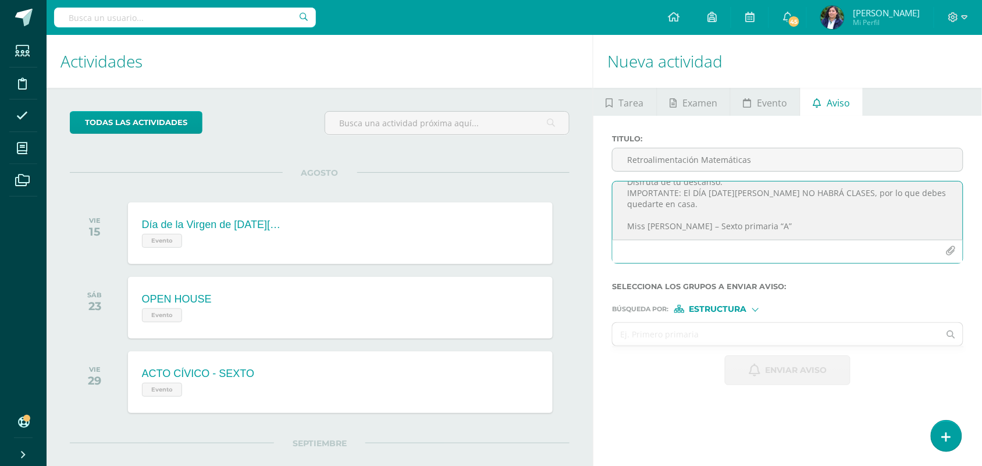
scroll to position [47, 0]
type textarea "¡Felicitaciones, aprobaste tu evaluación de MATEMÁTICAS, por lo que NO necesita…"
click at [699, 327] on input "text" at bounding box center [775, 334] width 327 height 23
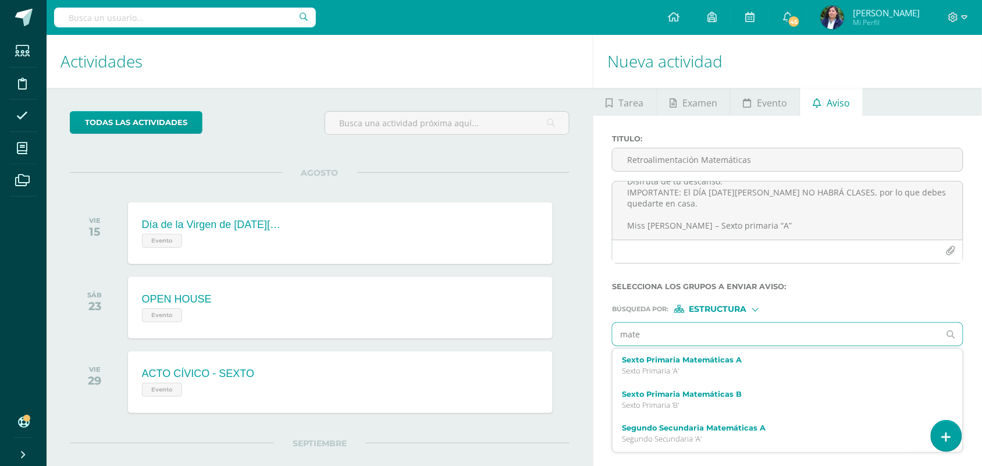
type input "matem"
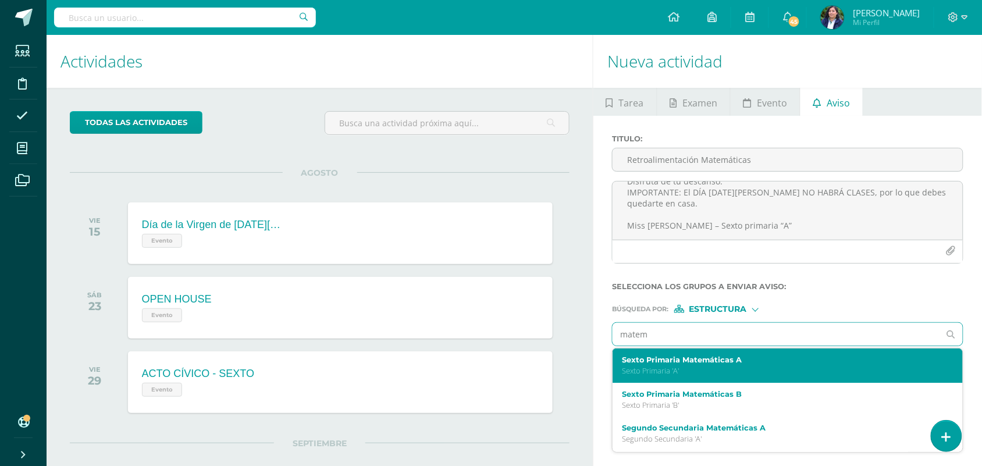
click at [721, 364] on label "Sexto Primaria Matemáticas A" at bounding box center [780, 359] width 317 height 9
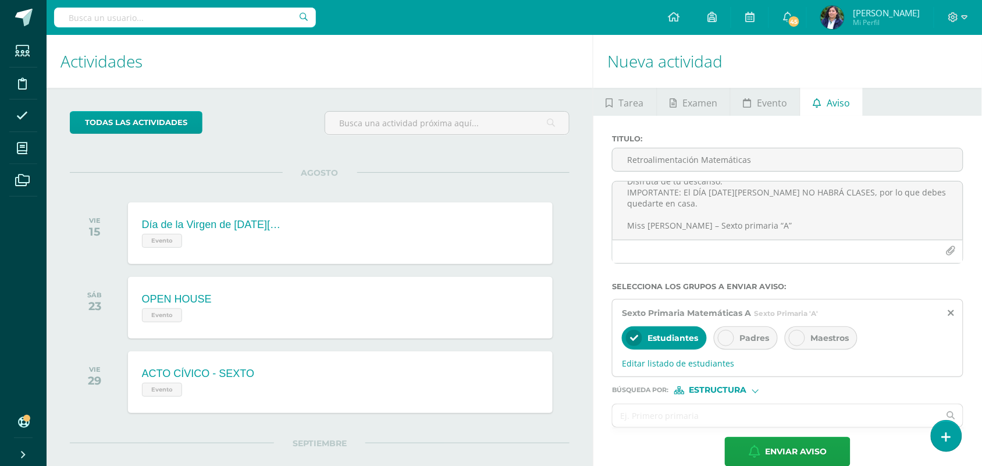
click at [732, 337] on div at bounding box center [726, 338] width 16 height 16
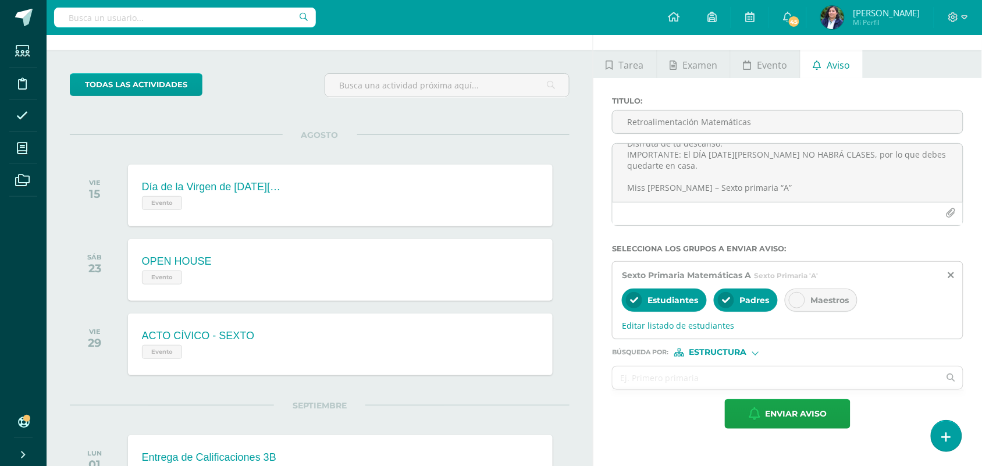
scroll to position [73, 0]
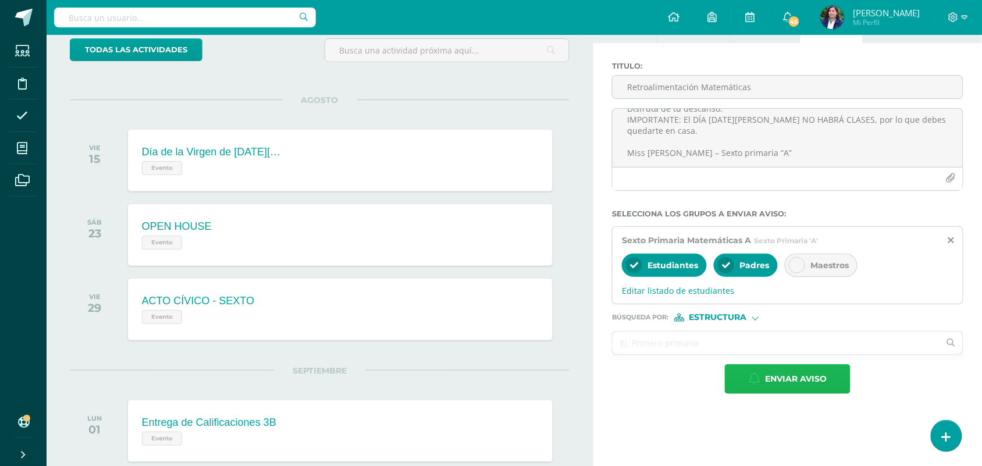
click at [783, 377] on span "Enviar aviso" at bounding box center [796, 379] width 62 height 28
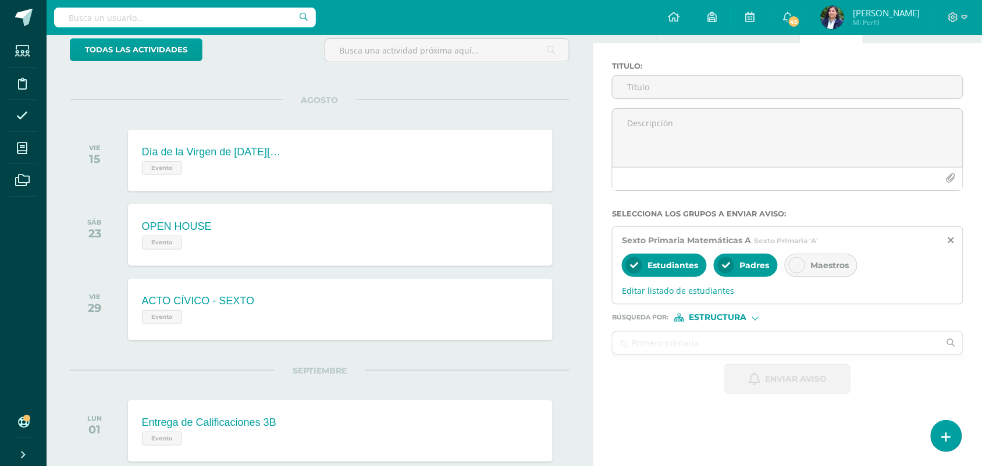
scroll to position [0, 0]
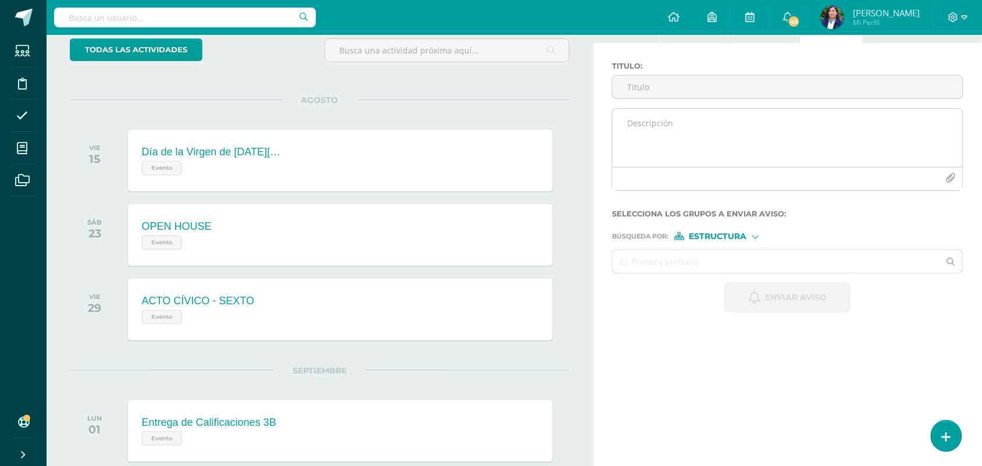
click at [650, 114] on textarea at bounding box center [787, 138] width 350 height 58
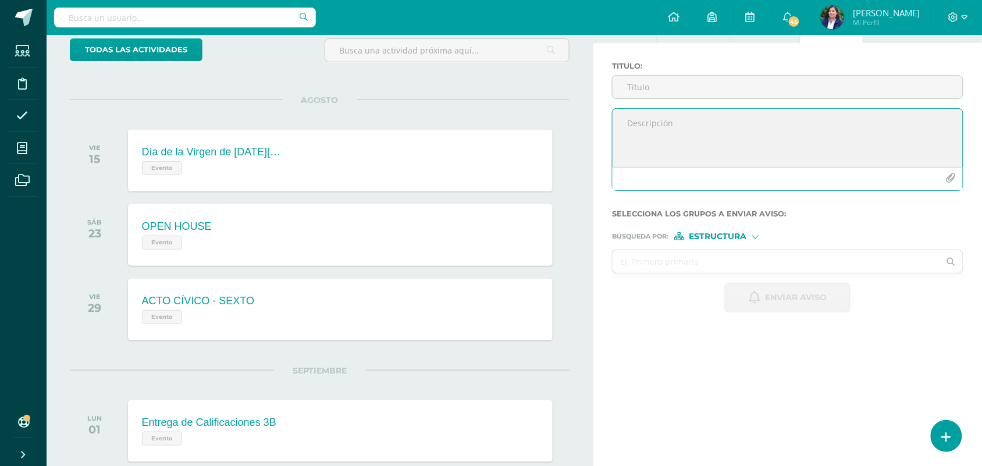
paste textarea "¡Felicitaciones, aprobaste tu evaluación de MATEMÁTICAS, por lo que NO necesita…"
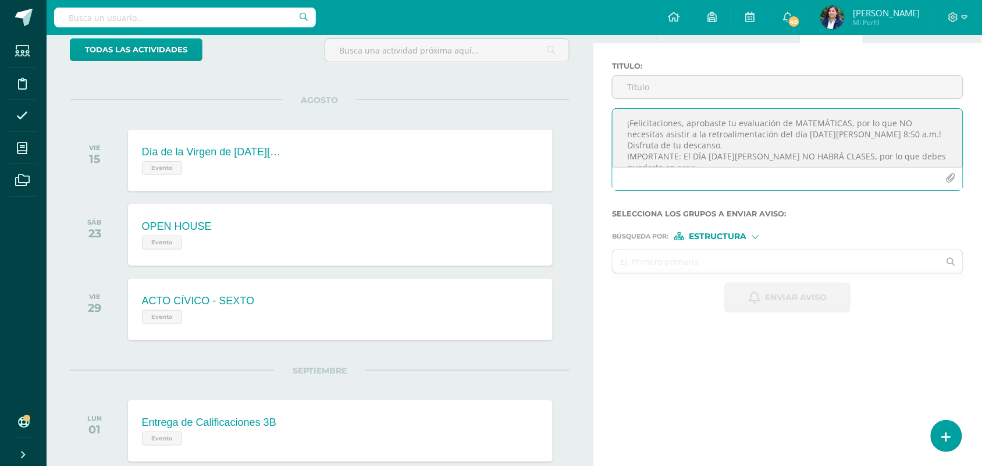
click at [902, 137] on textarea "¡Felicitaciones, aprobaste tu evaluación de MATEMÁTICAS, por lo que NO necesita…" at bounding box center [787, 138] width 350 height 58
type textarea "¡Felicitaciones, aprobaste tu evaluación de MATEMÁTICAS, por lo que NO necesita…"
click at [655, 94] on input "Titulo :" at bounding box center [787, 87] width 350 height 23
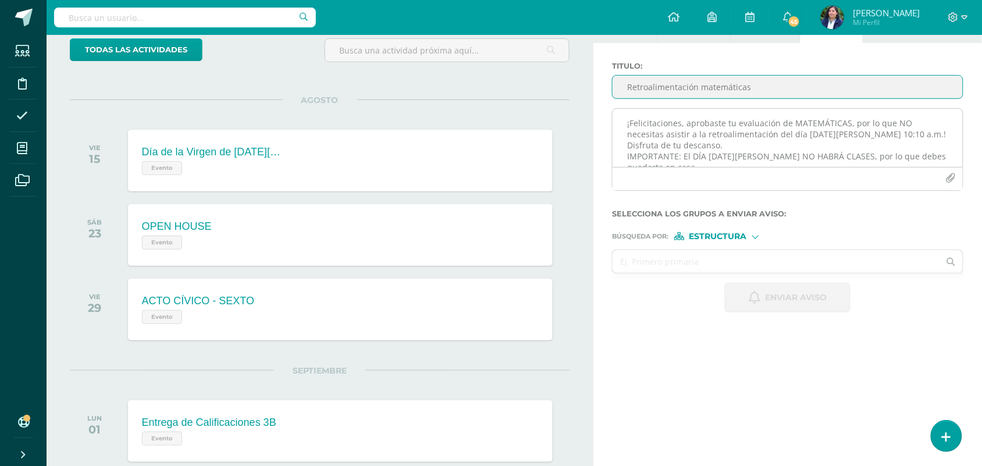
scroll to position [47, 0]
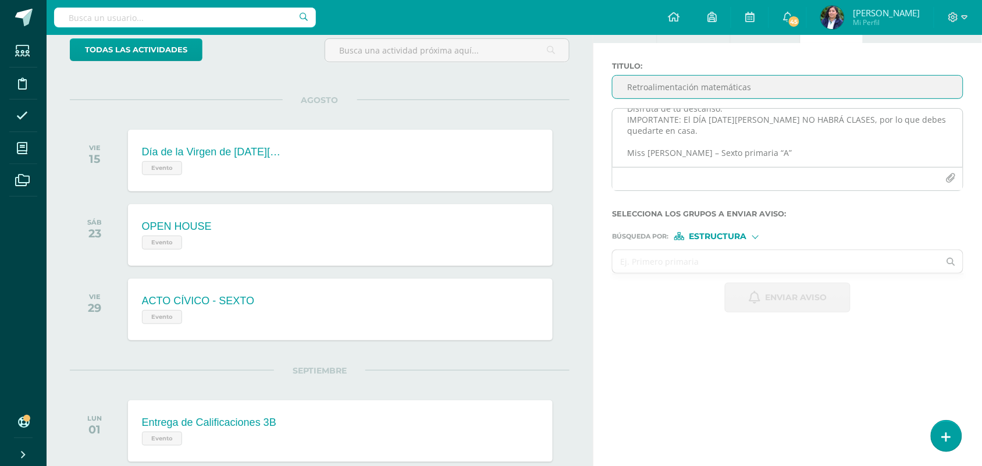
type input "Retroalimentación matemáticas"
click at [769, 154] on textarea "¡Felicitaciones, aprobaste tu evaluación de MATEMÁTICAS, por lo que NO necesita…" at bounding box center [787, 138] width 350 height 58
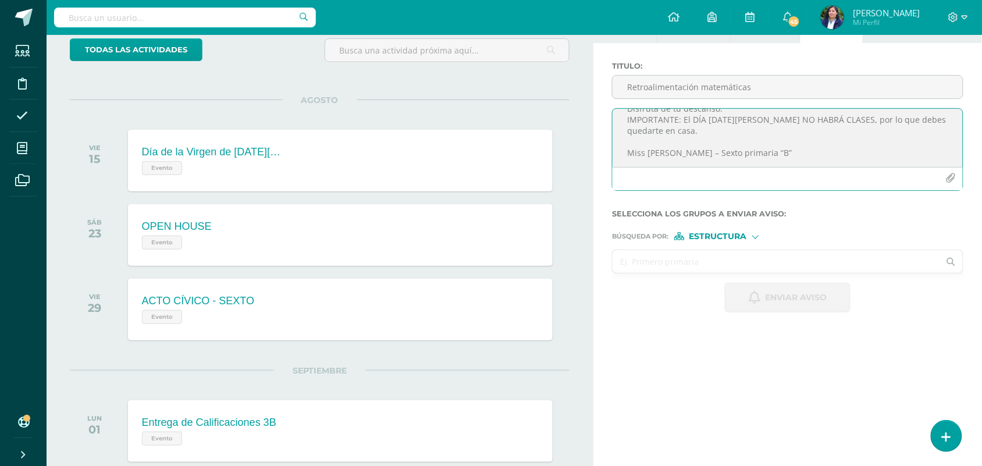
type textarea "¡Felicitaciones, aprobaste tu evaluación de MATEMÁTICAS, por lo que NO necesita…"
click at [693, 262] on input "text" at bounding box center [775, 261] width 327 height 23
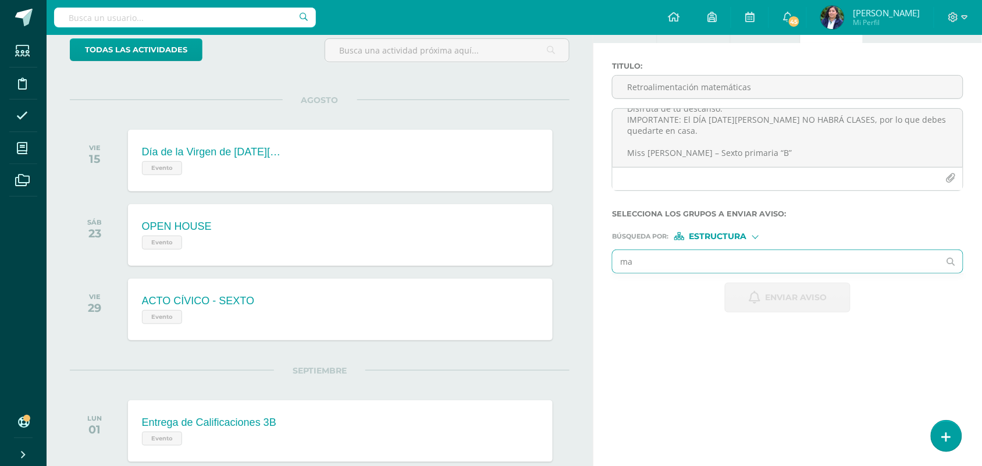
type input "mat"
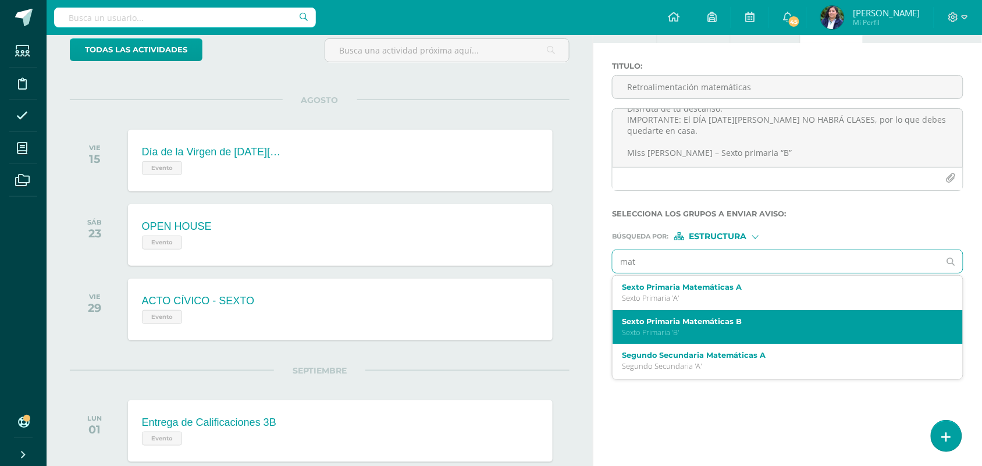
click at [696, 318] on div "Sexto Primaria Matemáticas B Sexto Primaria 'B'" at bounding box center [787, 327] width 350 height 34
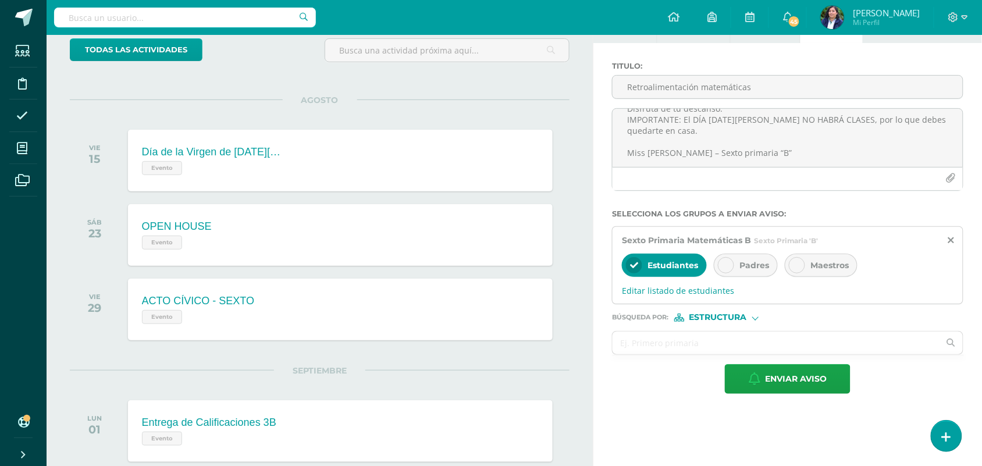
click at [746, 269] on span "Padres" at bounding box center [754, 265] width 30 height 10
click at [775, 373] on span "Enviar aviso" at bounding box center [796, 379] width 62 height 28
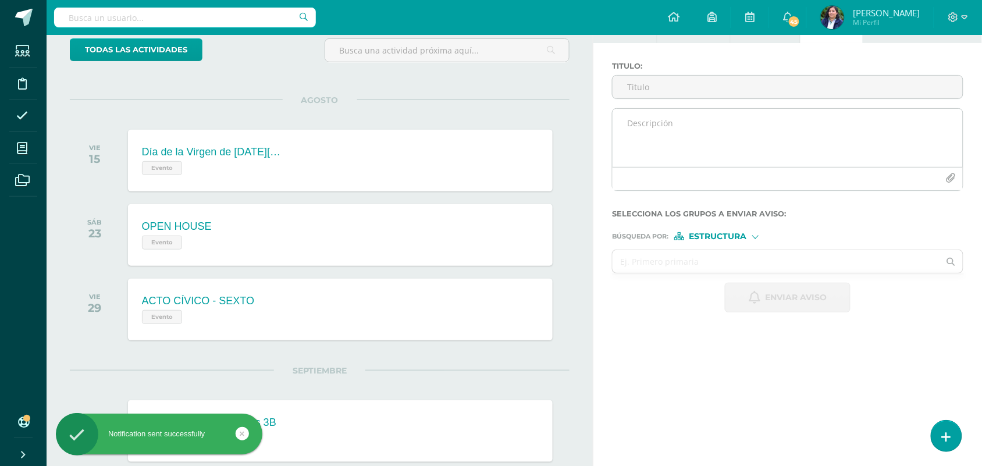
scroll to position [0, 0]
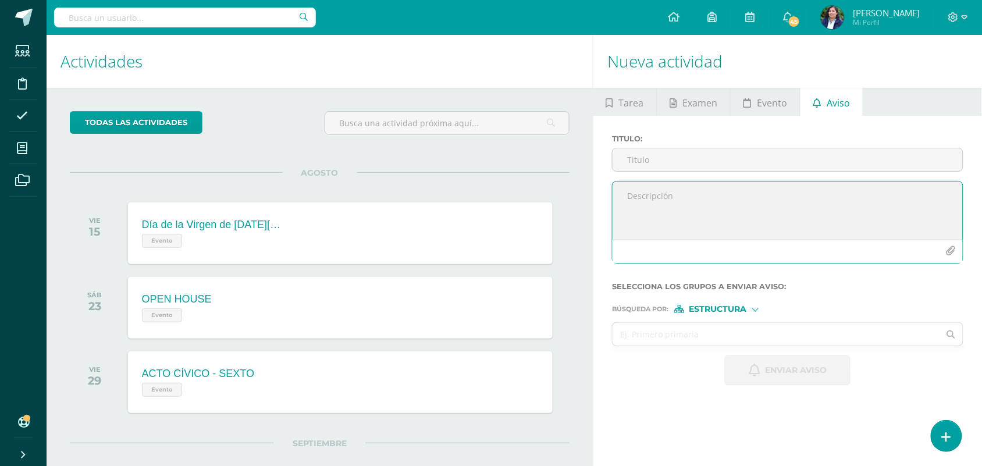
click at [640, 211] on textarea at bounding box center [787, 210] width 350 height 58
paste textarea "Estimado NOMBRE APELLIDO DEL ALUMNO, por este medio te informo que debes partic…"
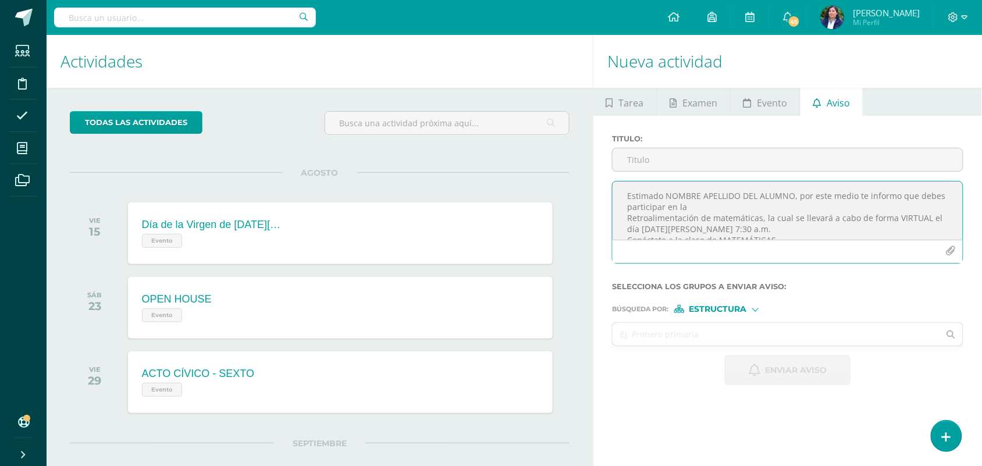
scroll to position [71, 0]
click at [768, 225] on textarea "Estimado NOMBRE APELLIDO DEL ALUMNO, por este medio te informo que debes partic…" at bounding box center [787, 210] width 350 height 58
click at [774, 223] on textarea "Estimado NOMBRE APELLIDO DEL ALUMNO, por este medio te informo que debes partic…" at bounding box center [787, 210] width 350 height 58
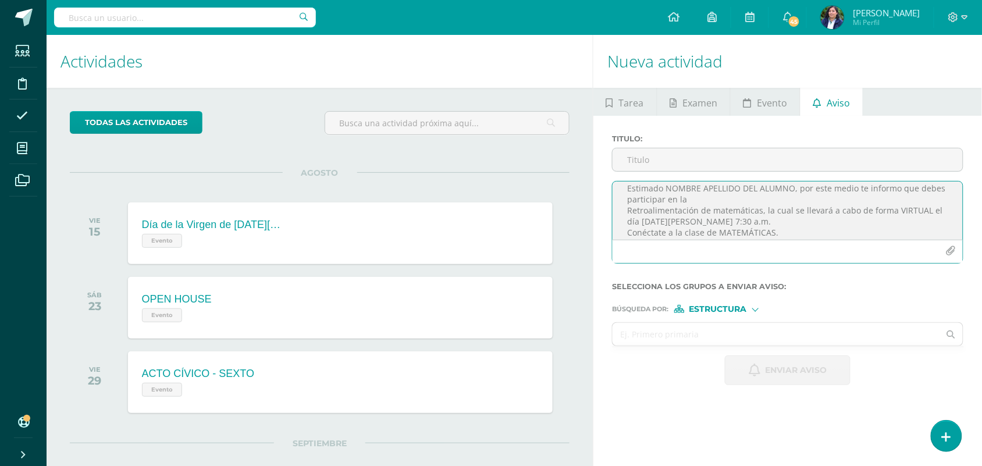
scroll to position [0, 0]
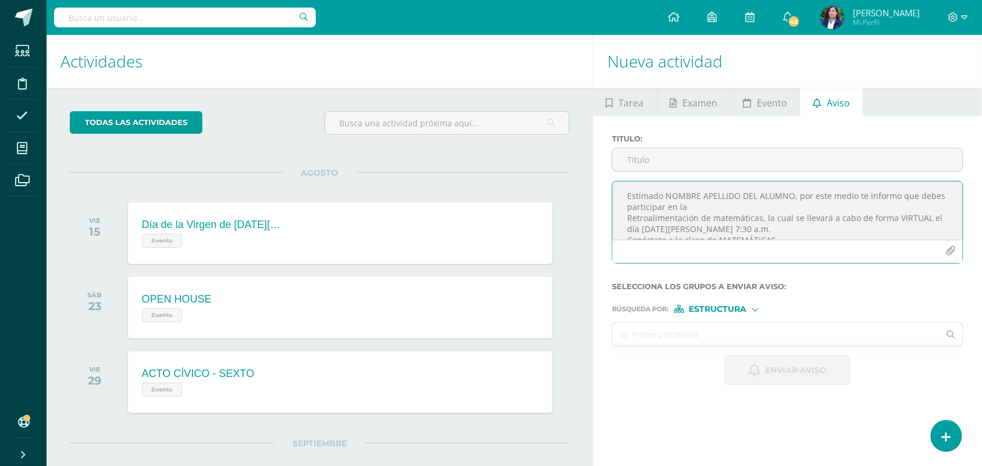
click at [742, 227] on textarea "Estimado NOMBRE APELLIDO DEL ALUMNO, por este medio te informo que debes partic…" at bounding box center [787, 210] width 350 height 58
click at [792, 196] on textarea "Estimado NOMBRE APELLIDO DEL ALUMNO, por este medio te informo que debes partic…" at bounding box center [787, 210] width 350 height 58
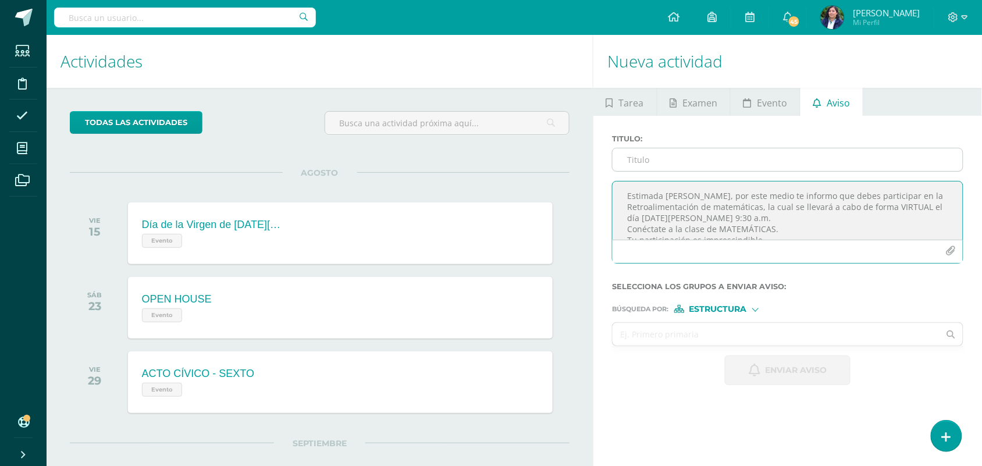
type textarea "Estimada [PERSON_NAME], por este medio te informo que debes participar en la Re…"
click at [632, 160] on input "Titulo :" at bounding box center [787, 159] width 350 height 23
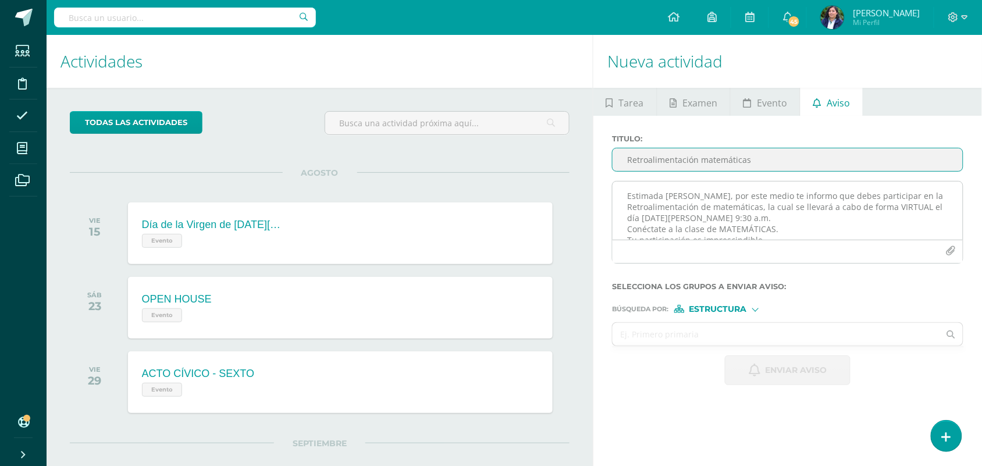
type input "Retroalimentación matemáticas"
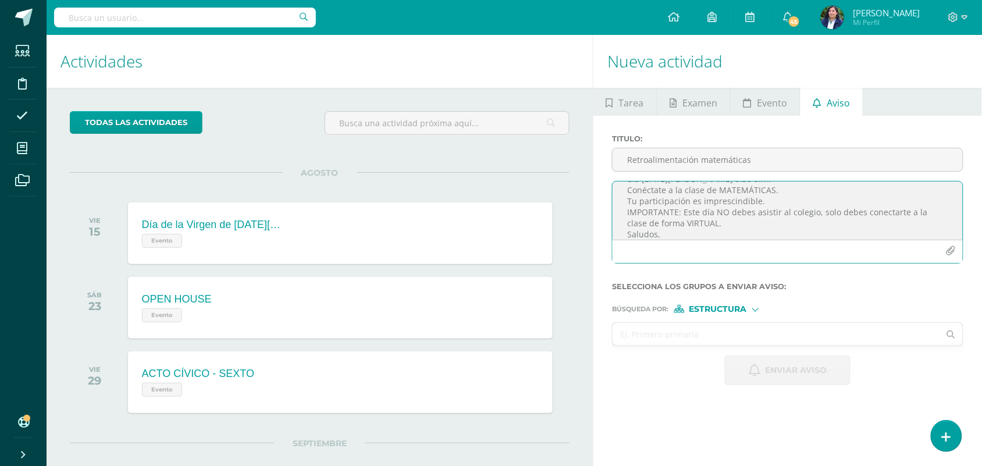
scroll to position [68, 0]
drag, startPoint x: 628, startPoint y: 195, endPoint x: 800, endPoint y: 236, distance: 176.5
click at [800, 236] on textarea "Estimada [PERSON_NAME], por este medio te informo que debes participar en la Re…" at bounding box center [787, 210] width 350 height 58
click at [826, 230] on textarea "Estimada [PERSON_NAME], por este medio te informo que debes participar en la Re…" at bounding box center [787, 210] width 350 height 58
click at [739, 307] on span "Estructura" at bounding box center [718, 309] width 58 height 6
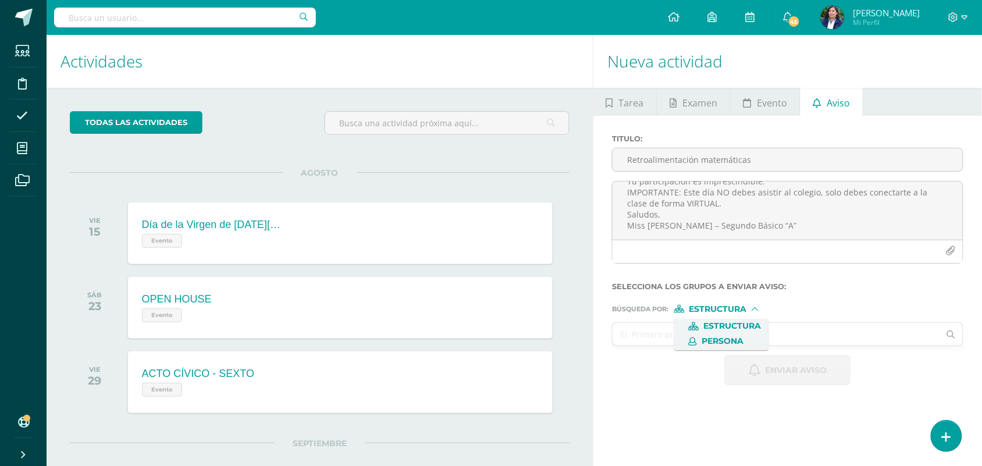
click at [728, 341] on span "Persona" at bounding box center [722, 341] width 42 height 6
click at [685, 344] on input "text" at bounding box center [775, 334] width 327 height 23
type input "[PERSON_NAME]"
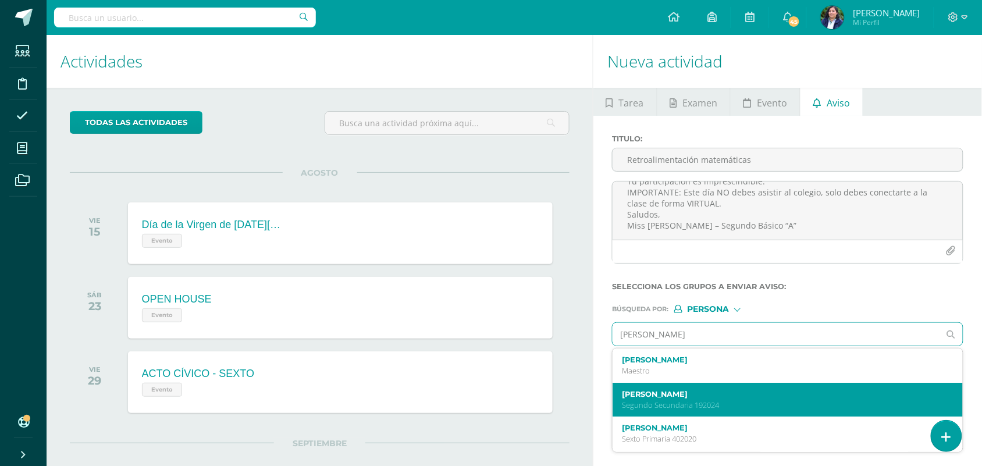
click at [699, 410] on p "Segundo Secundaria 192024" at bounding box center [780, 405] width 317 height 10
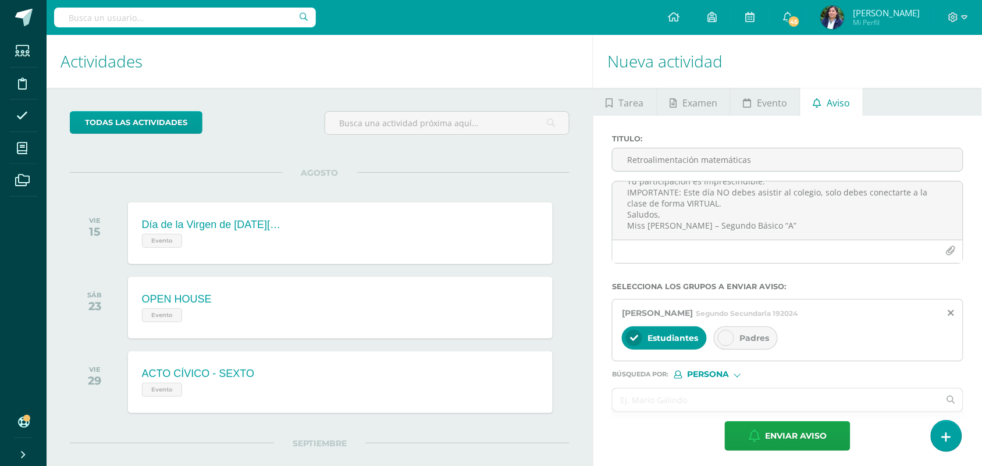
click at [742, 338] on span "Padres" at bounding box center [754, 338] width 30 height 10
click at [783, 434] on span "Enviar aviso" at bounding box center [796, 436] width 62 height 28
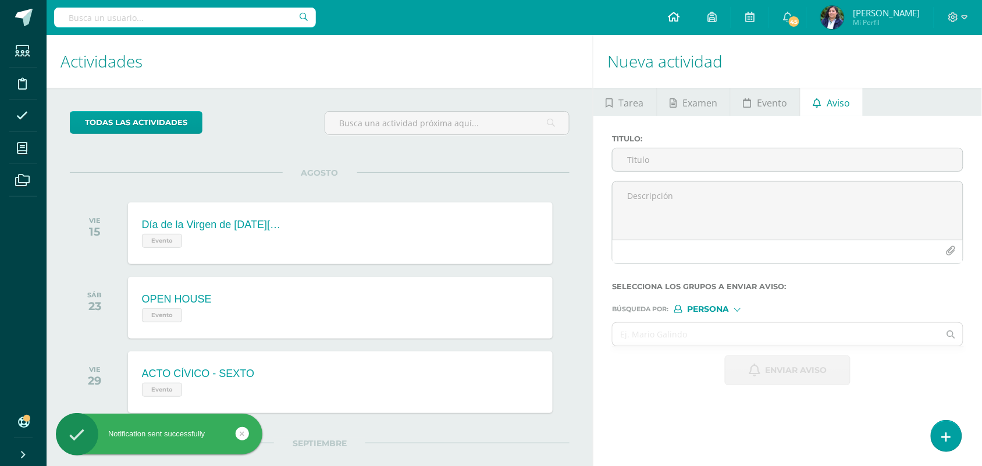
scroll to position [0, 0]
click at [655, 195] on textarea at bounding box center [787, 210] width 350 height 58
paste textarea "Estimada [PERSON_NAME], por este medio te informo que debes participar en la Re…"
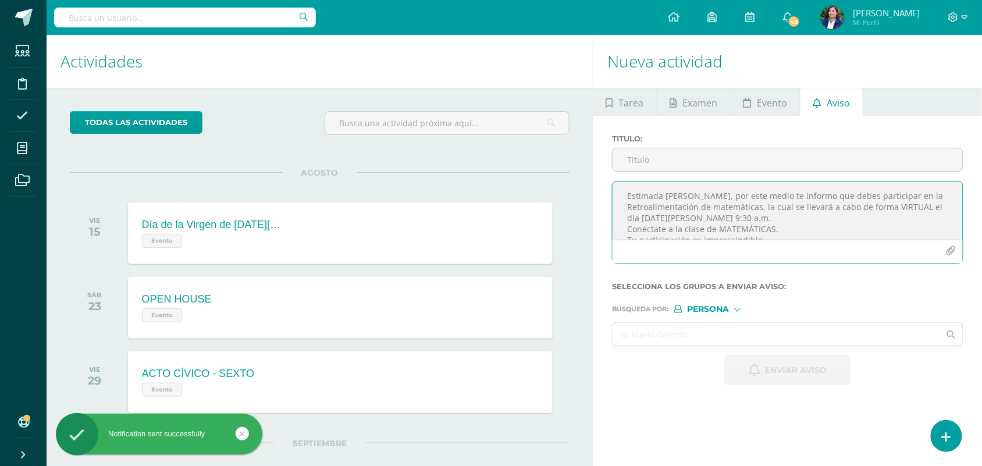
scroll to position [60, 0]
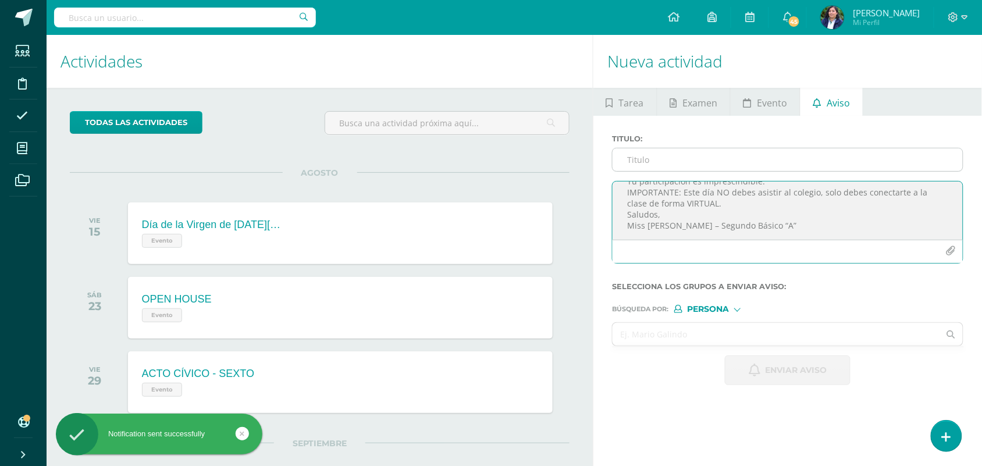
type textarea "Estimada [PERSON_NAME], por este medio te informo que debes participar en la Re…"
click at [651, 158] on input "Titulo :" at bounding box center [787, 159] width 350 height 23
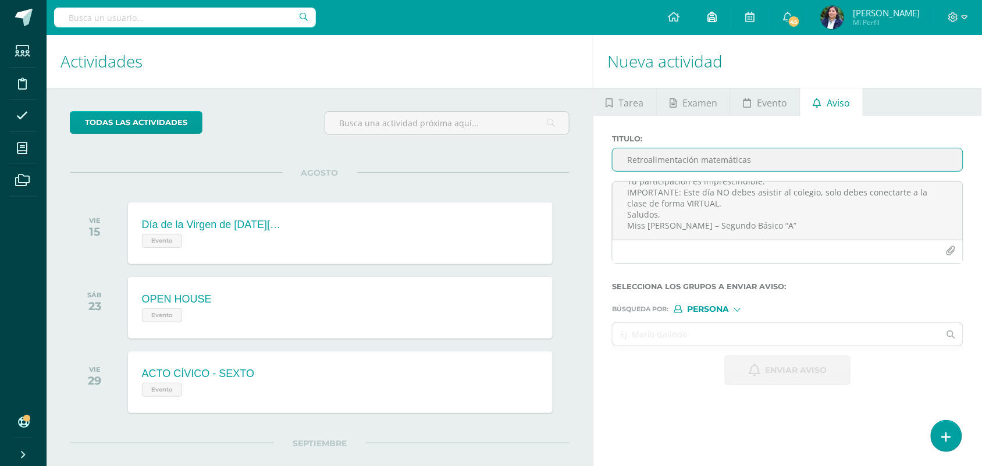
type input "Retroalimentación matemáticas"
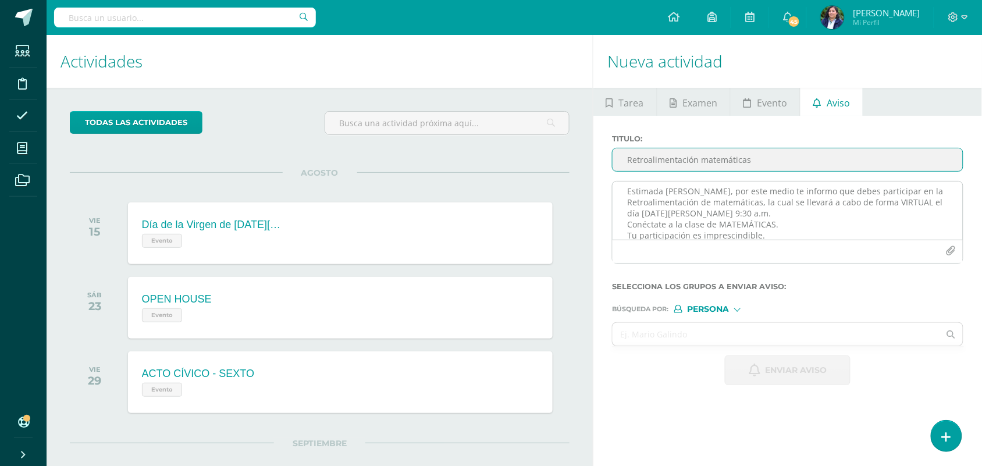
scroll to position [0, 0]
click at [728, 196] on textarea "Estimada [PERSON_NAME], por este medio te informo que debes participar en la Re…" at bounding box center [787, 210] width 350 height 58
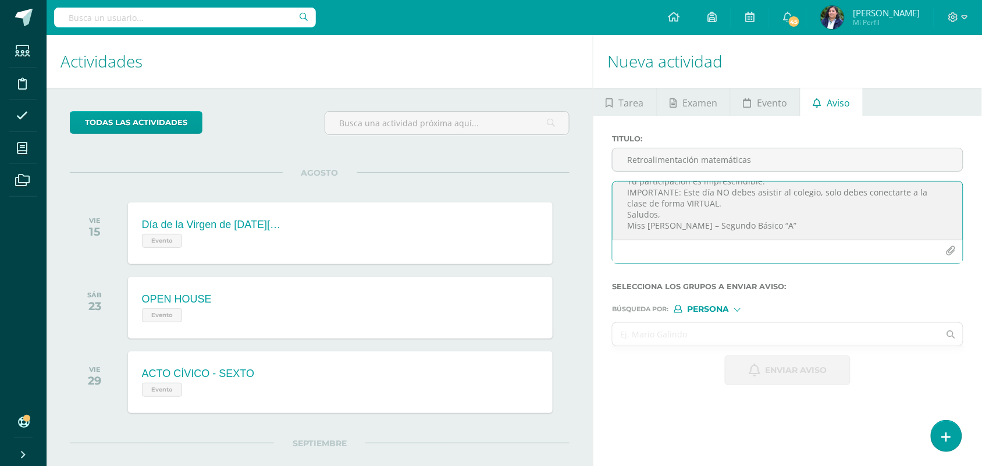
type textarea "Estimado [PERSON_NAME], por este medio te informo que debes participar en la Re…"
click at [700, 336] on input "text" at bounding box center [775, 334] width 327 height 23
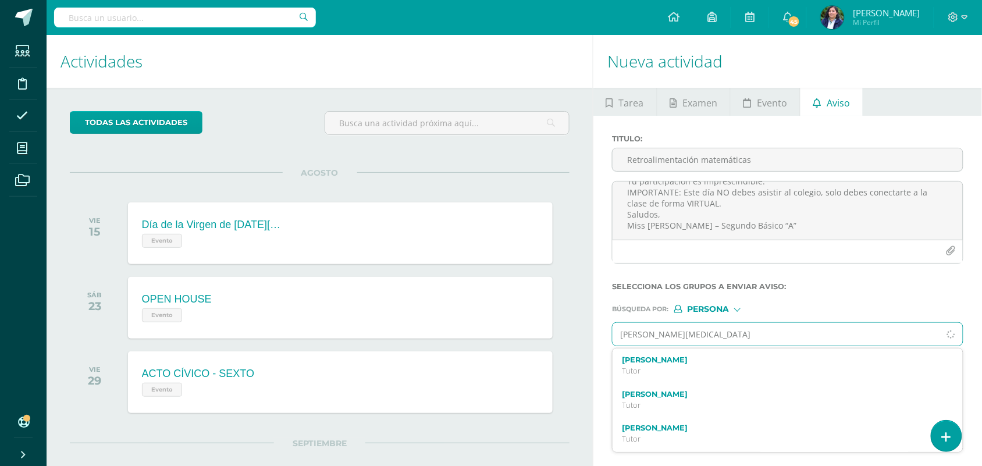
type input "[PERSON_NAME]"
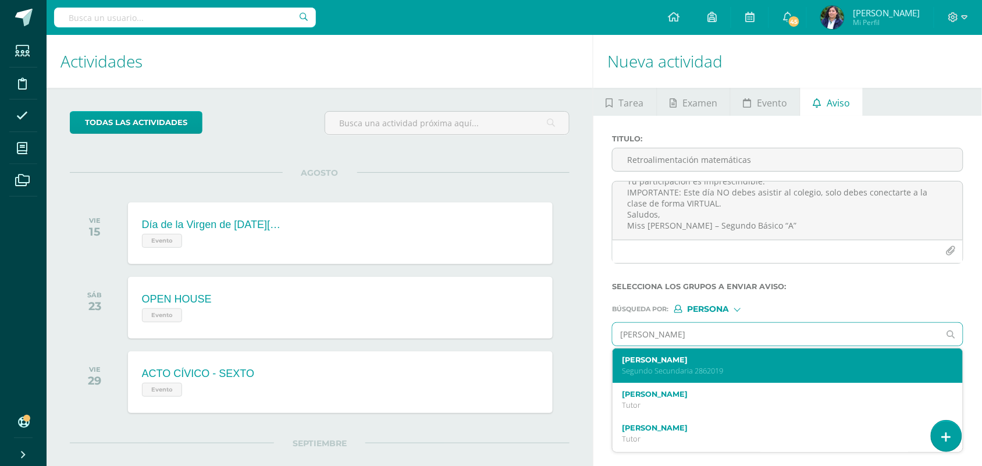
click at [730, 364] on label "[PERSON_NAME]" at bounding box center [780, 359] width 317 height 9
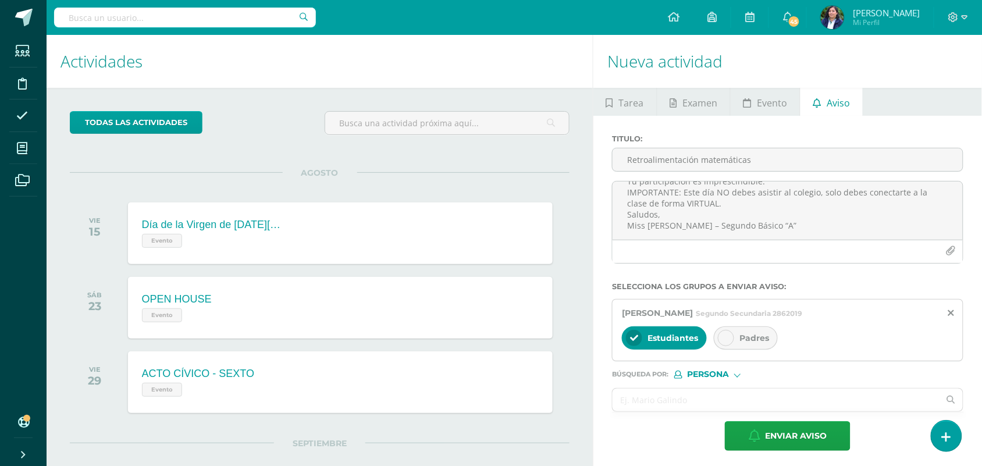
click at [737, 338] on div "Padres" at bounding box center [746, 337] width 64 height 23
click at [823, 435] on span "Enviar aviso" at bounding box center [796, 436] width 62 height 28
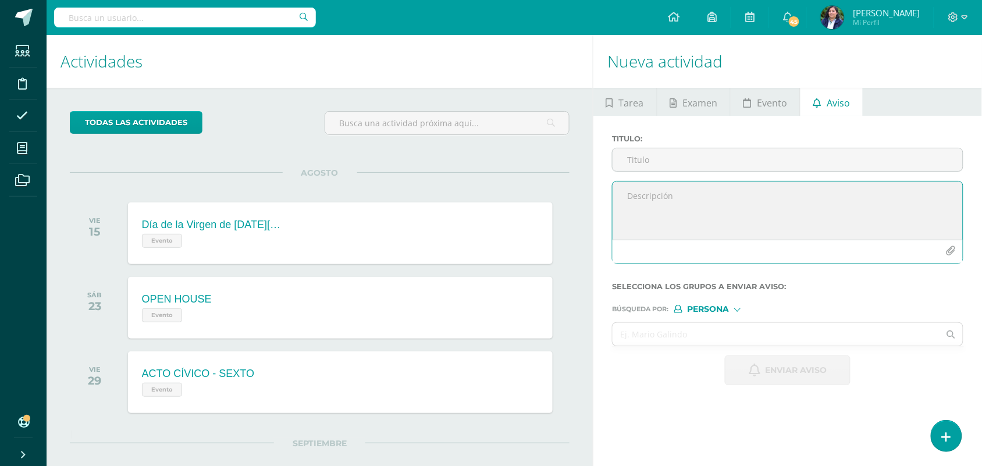
click at [647, 199] on textarea at bounding box center [787, 210] width 350 height 58
paste textarea "Estimada [PERSON_NAME], por este medio te informo que debes participar en la Re…"
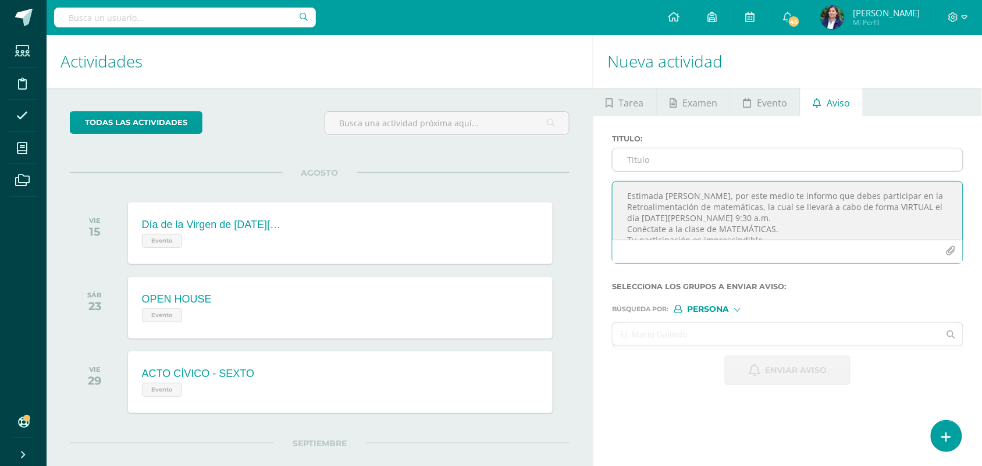
type textarea "Estimada [PERSON_NAME], por este medio te informo que debes participar en la Re…"
click at [664, 155] on input "Titulo :" at bounding box center [787, 159] width 350 height 23
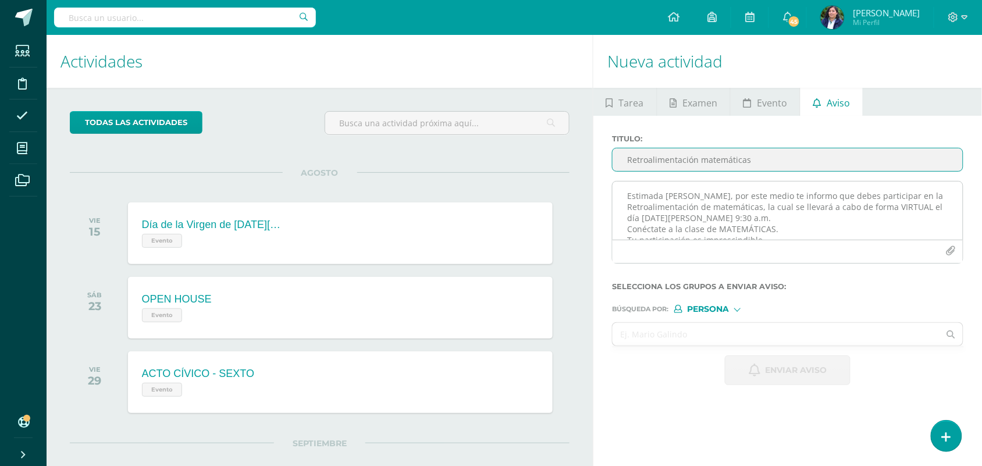
type input "Retroalimentación matemáticas"
click at [728, 193] on textarea "Estimada [PERSON_NAME], por este medio te informo que debes participar en la Re…" at bounding box center [787, 210] width 350 height 58
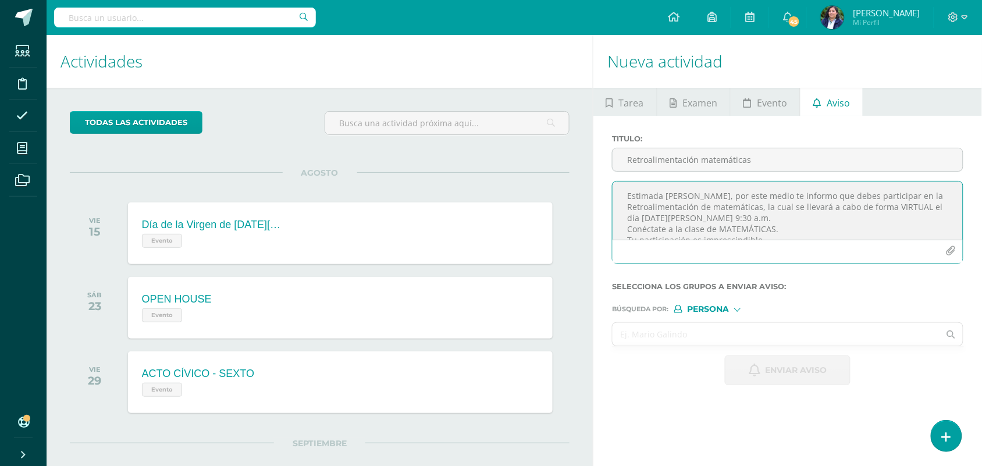
type textarea "Estimada [PERSON_NAME], por este medio te informo que debes participar en la Re…"
click at [682, 338] on input "text" at bounding box center [775, 334] width 327 height 23
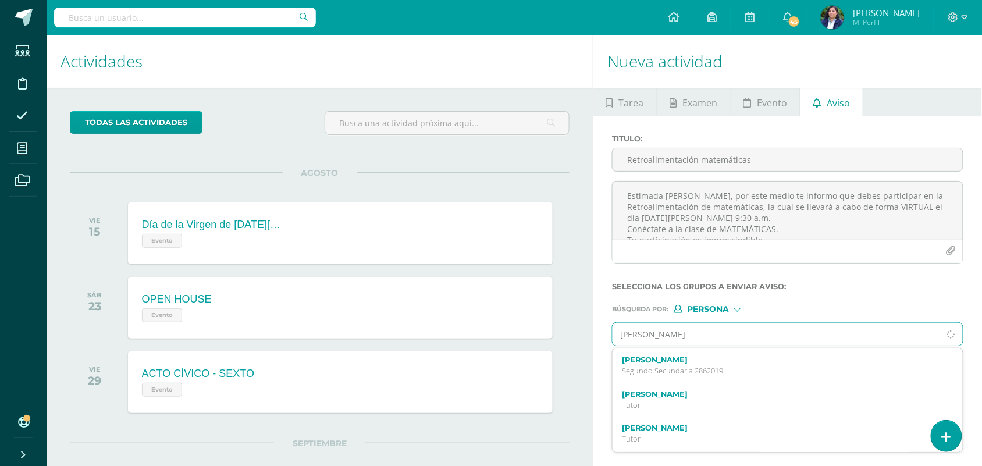
type input "[PERSON_NAME]"
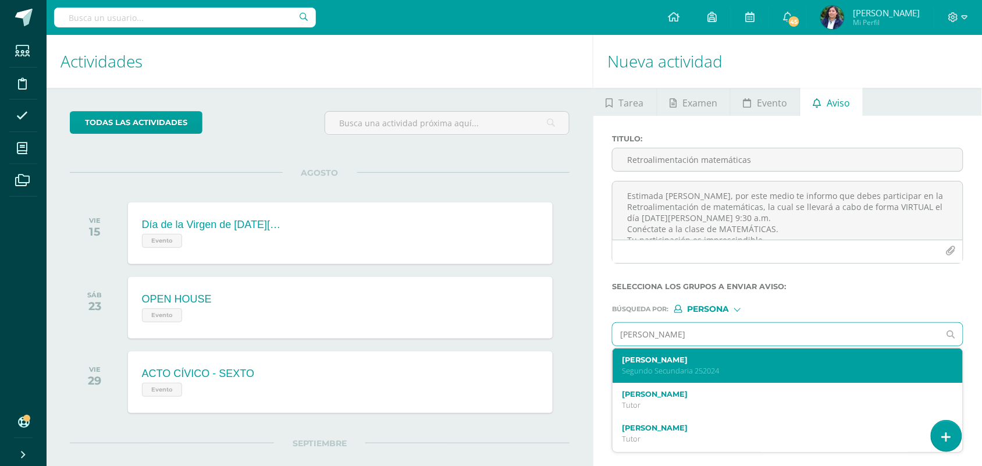
click at [705, 368] on p "Segundo Secundaria 252024" at bounding box center [780, 371] width 317 height 10
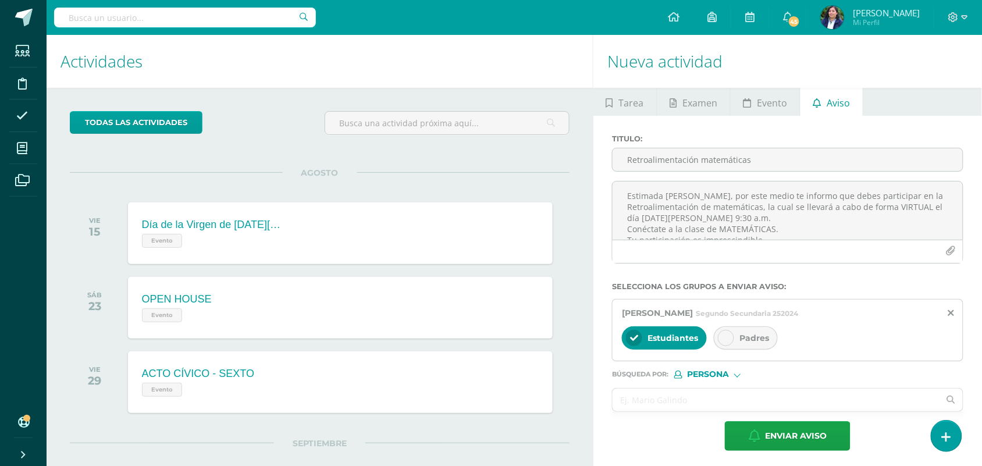
click at [751, 333] on div "Padres" at bounding box center [746, 337] width 64 height 23
click at [804, 432] on span "Enviar aviso" at bounding box center [796, 436] width 62 height 28
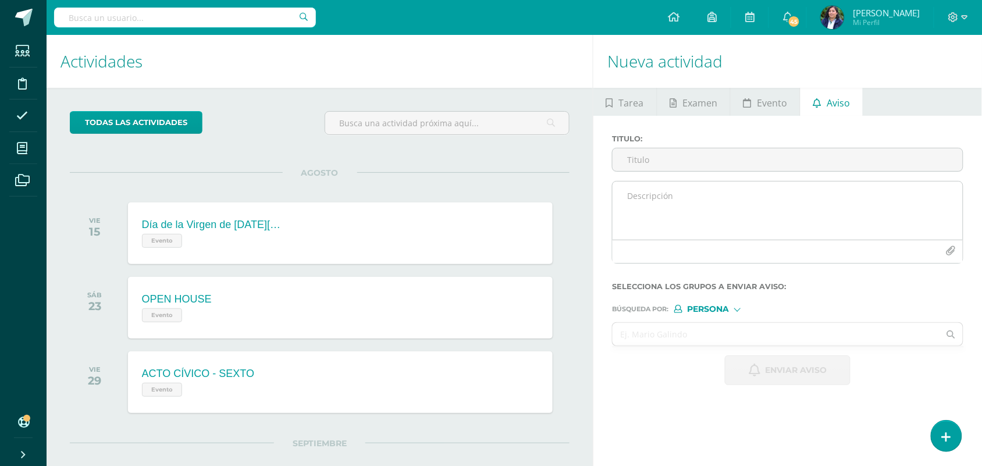
click at [668, 190] on textarea at bounding box center [787, 210] width 350 height 58
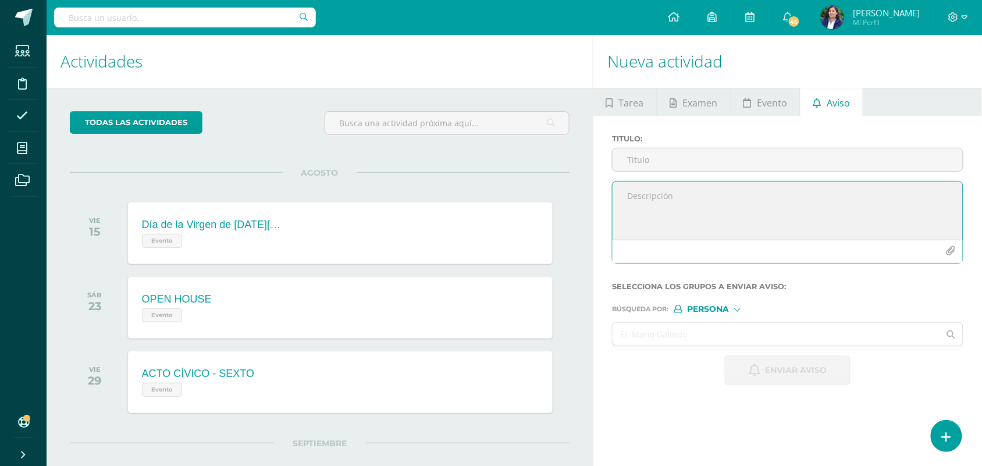
paste textarea "Estimada [PERSON_NAME], por este medio te informo que debes participar en la Re…"
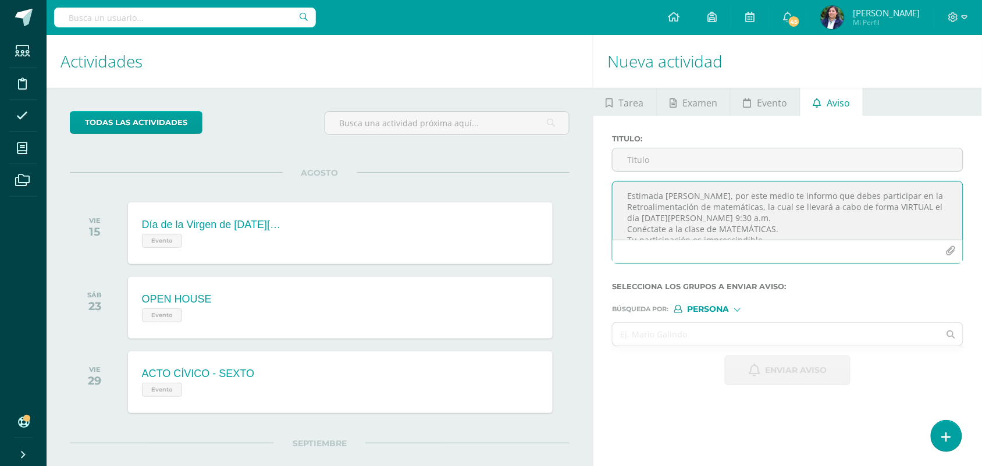
click at [727, 195] on textarea "Estimada [PERSON_NAME], por este medio te informo que debes participar en la Re…" at bounding box center [787, 210] width 350 height 58
type textarea "[PERSON_NAME], por este medio te informo que debes participar en la Retroalimen…"
click at [667, 162] on input "Titulo :" at bounding box center [787, 159] width 350 height 23
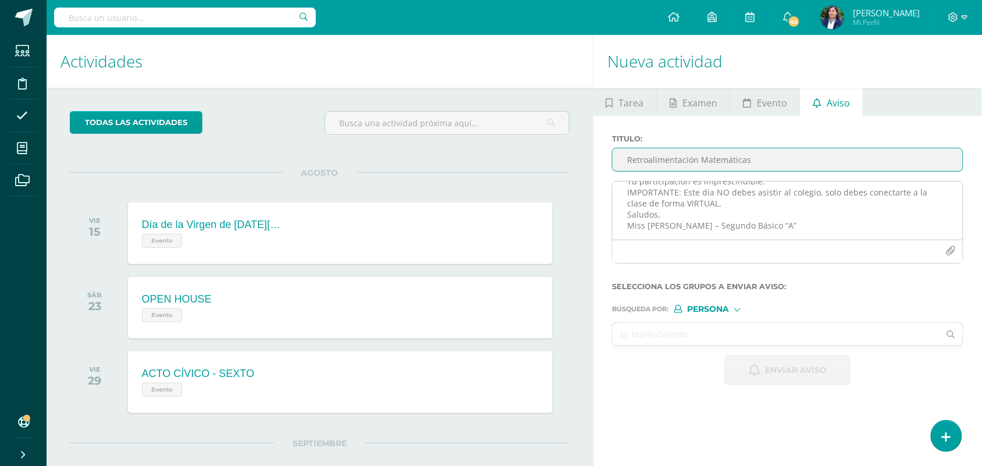
scroll to position [68, 0]
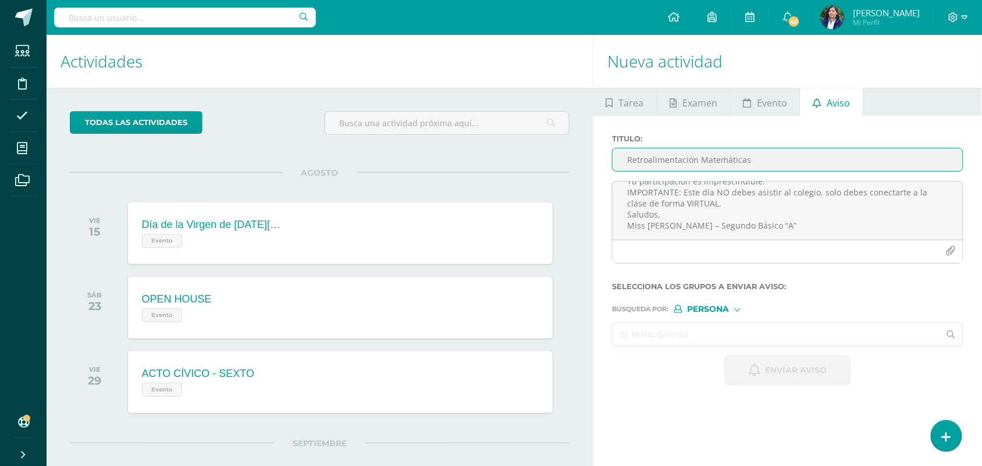
type input "Retroalimentación Matemáticas"
click at [687, 334] on input "text" at bounding box center [775, 334] width 327 height 23
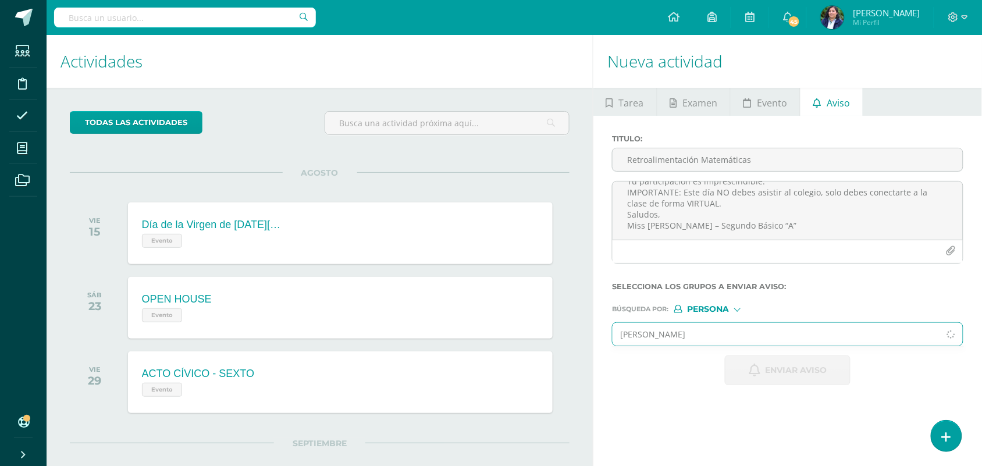
type input "[PERSON_NAME]"
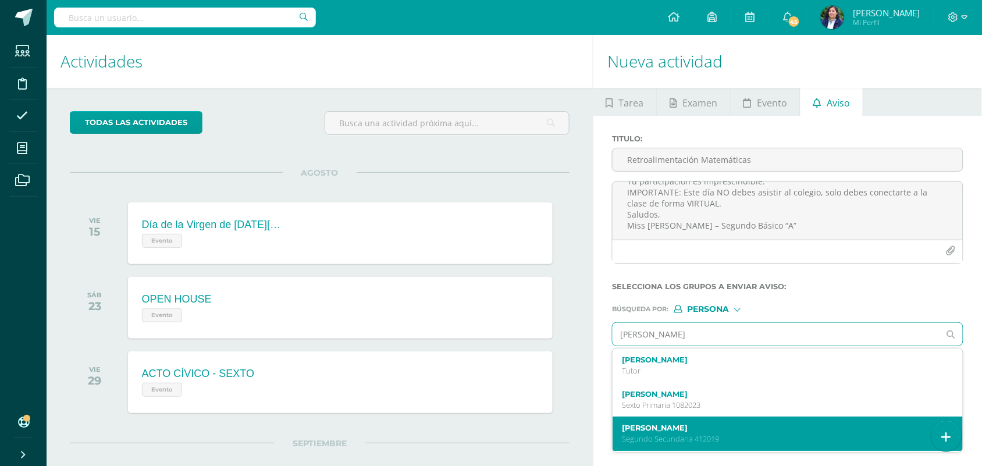
click at [708, 443] on p "Segundo Secundaria 412019" at bounding box center [780, 439] width 317 height 10
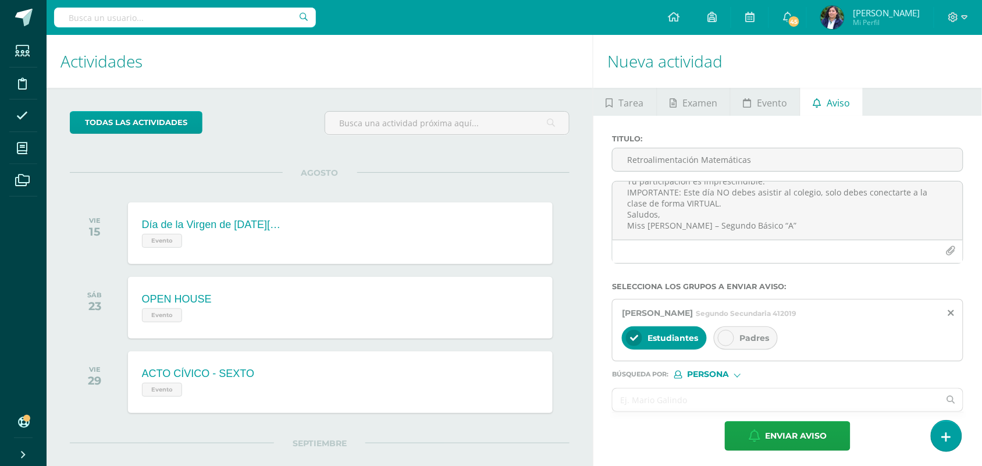
click at [739, 353] on div "Estudiantes Padres" at bounding box center [788, 339] width 332 height 28
click at [732, 336] on div at bounding box center [726, 338] width 16 height 16
click at [806, 429] on span "Enviar aviso" at bounding box center [796, 436] width 62 height 28
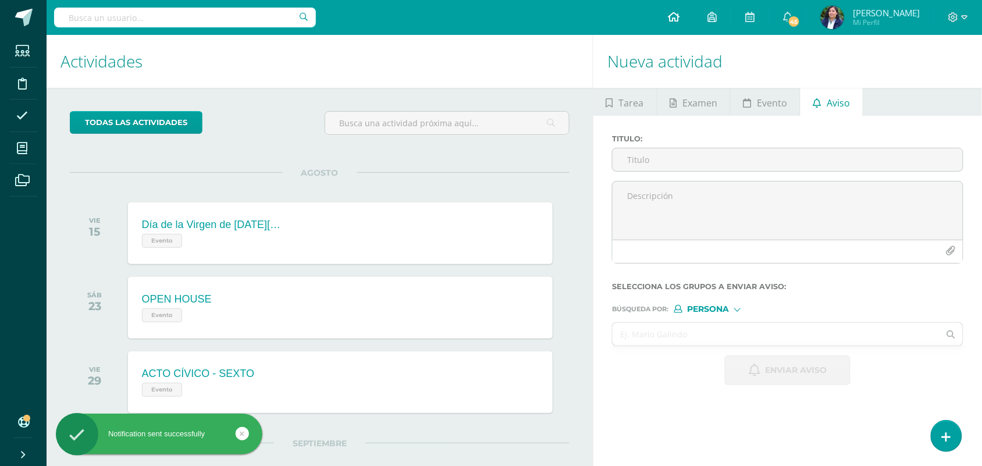
scroll to position [0, 0]
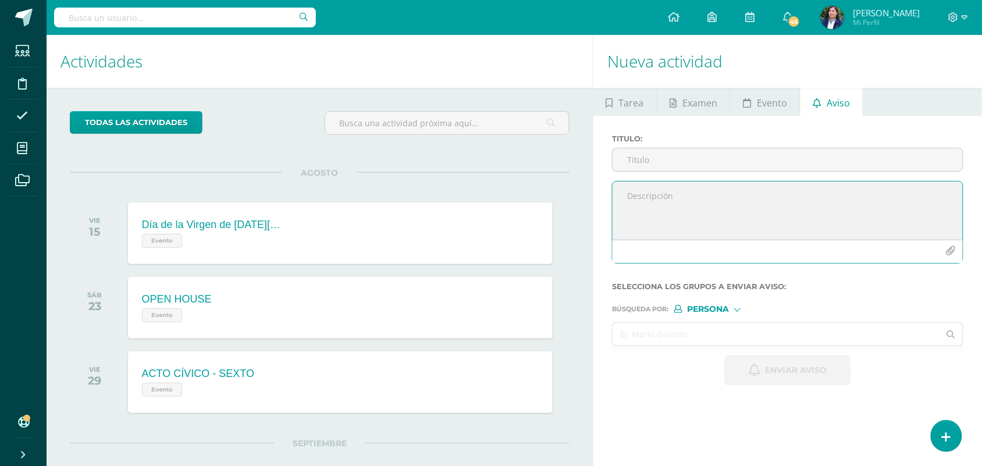
click at [658, 204] on textarea at bounding box center [787, 210] width 350 height 58
paste textarea "Estimada [PERSON_NAME], por este medio te informo que debes participar en la Re…"
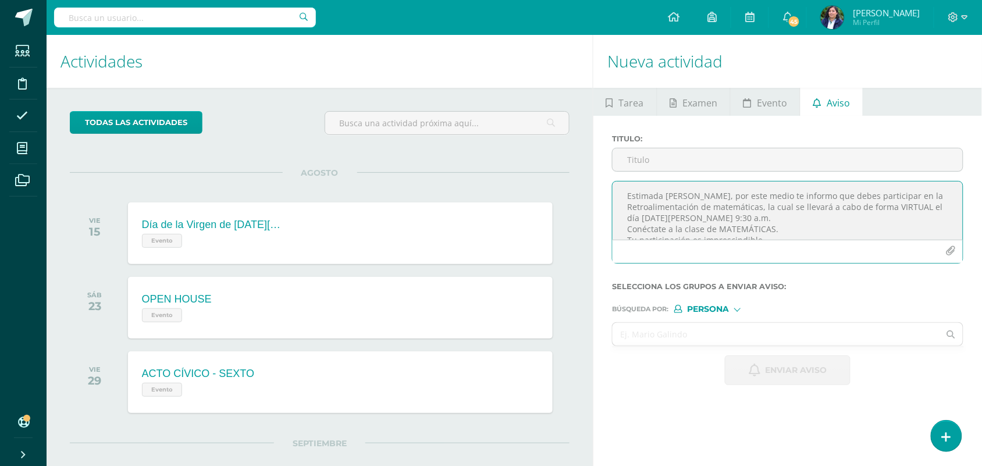
scroll to position [60, 0]
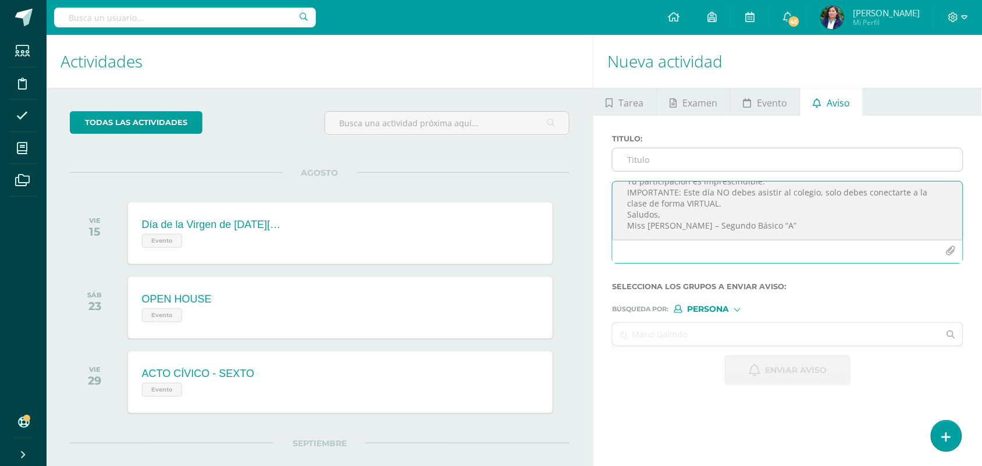
type textarea "Estimada [PERSON_NAME], por este medio te informo que debes participar en la Re…"
click at [667, 167] on input "Titulo :" at bounding box center [787, 159] width 350 height 23
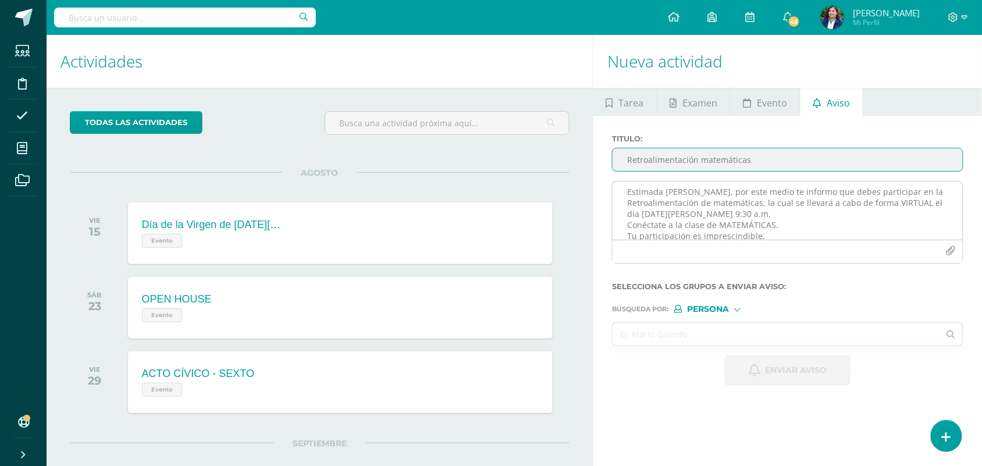
scroll to position [0, 0]
type input "Retroalimentación matemáticas"
click at [728, 198] on textarea "Estimada [PERSON_NAME], por este medio te informo que debes participar en la Re…" at bounding box center [787, 210] width 350 height 58
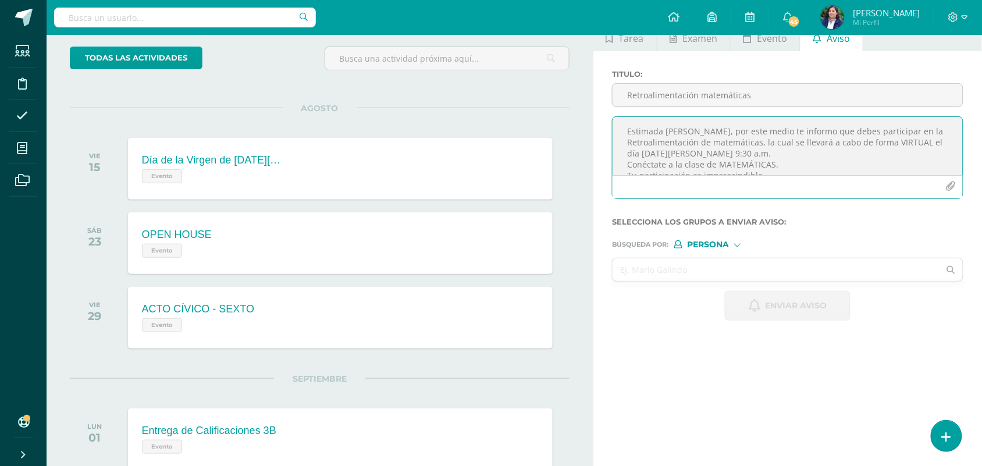
scroll to position [73, 0]
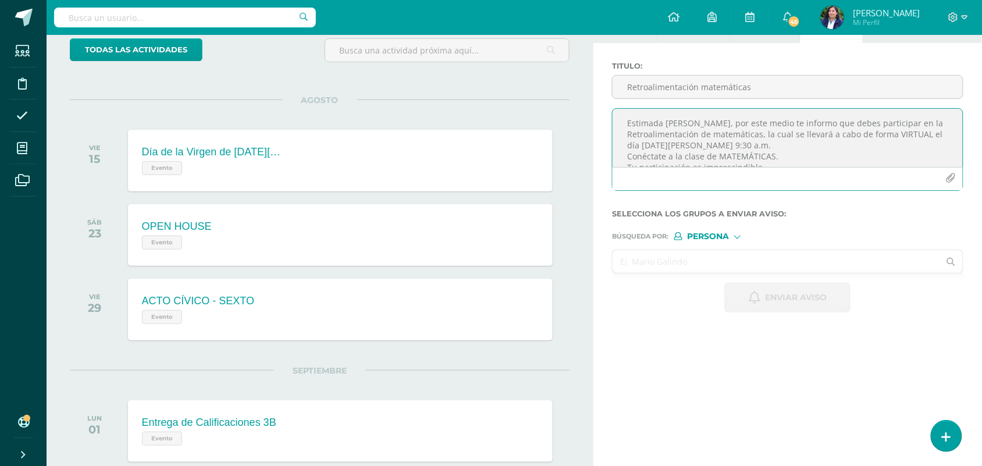
type textarea "Estimada [PERSON_NAME], por este medio te informo que debes participar en la Re…"
click at [694, 265] on input "text" at bounding box center [775, 261] width 327 height 23
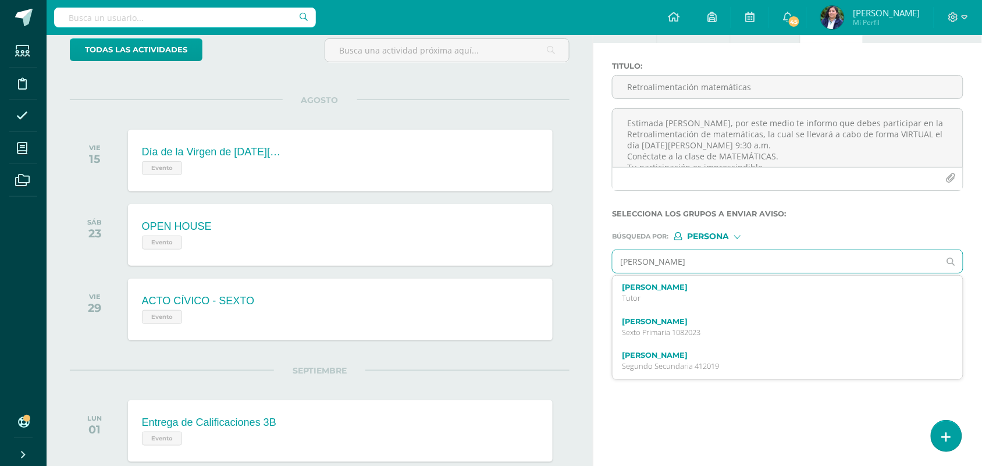
type input "[PERSON_NAME]"
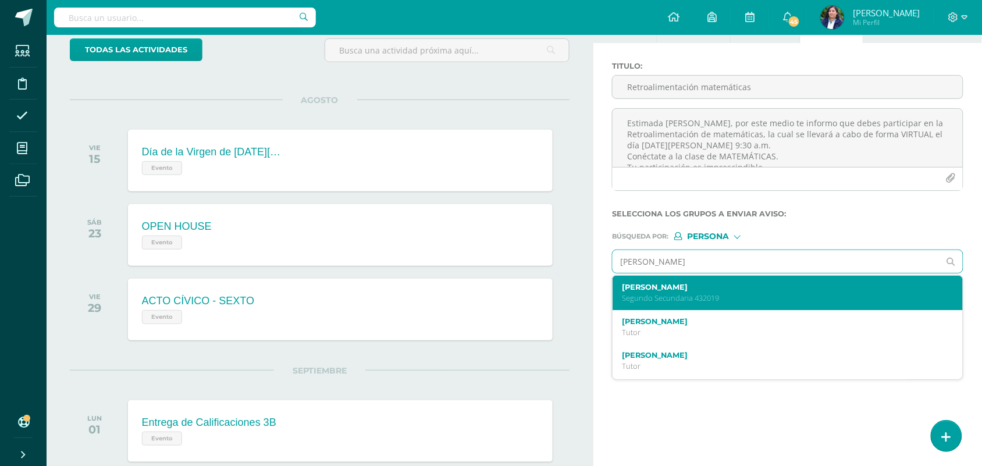
click at [710, 295] on p "Segundo Secundaria 432019" at bounding box center [780, 298] width 317 height 10
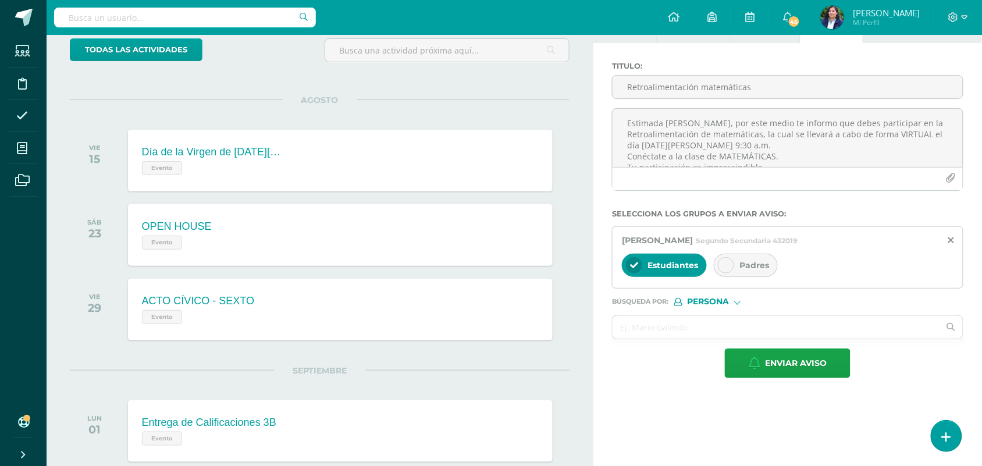
click at [736, 269] on div "Padres" at bounding box center [746, 265] width 64 height 23
click at [772, 358] on span "Enviar aviso" at bounding box center [796, 363] width 62 height 28
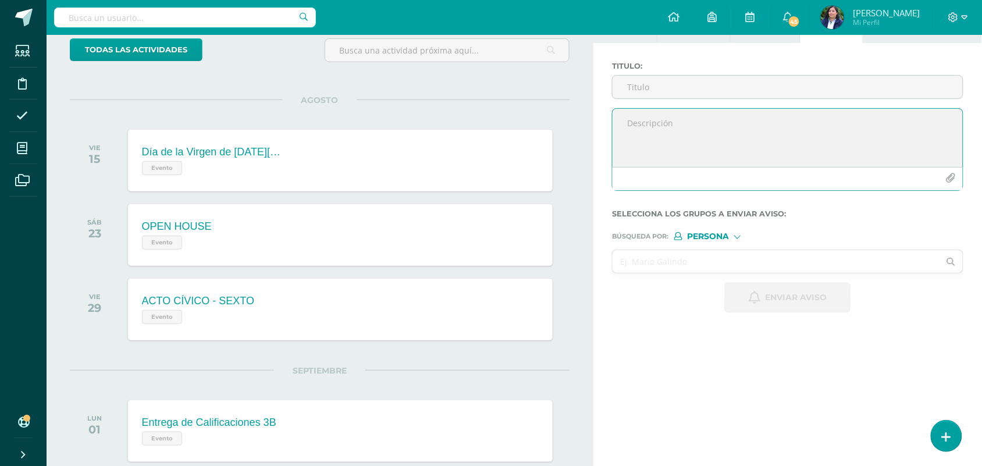
click at [678, 149] on textarea at bounding box center [787, 138] width 350 height 58
paste textarea "Estimada [PERSON_NAME], por este medio te informo que debes participar en la Re…"
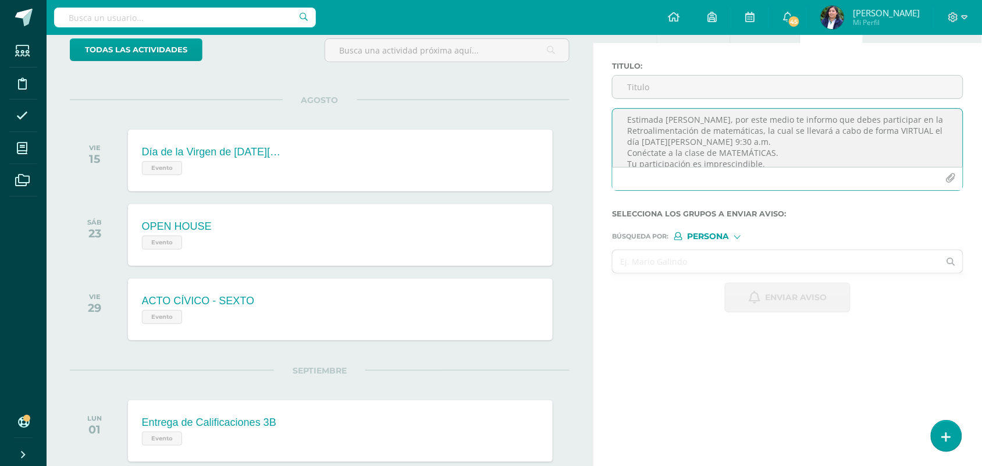
scroll to position [0, 0]
click at [730, 120] on textarea "Estimada [PERSON_NAME], por este medio te informo que debes participar en la Re…" at bounding box center [787, 138] width 350 height 58
type textarea "[PERSON_NAME], por este medio te informo que debes participar en la Retroalimen…"
click at [675, 92] on input "Titulo :" at bounding box center [787, 87] width 350 height 23
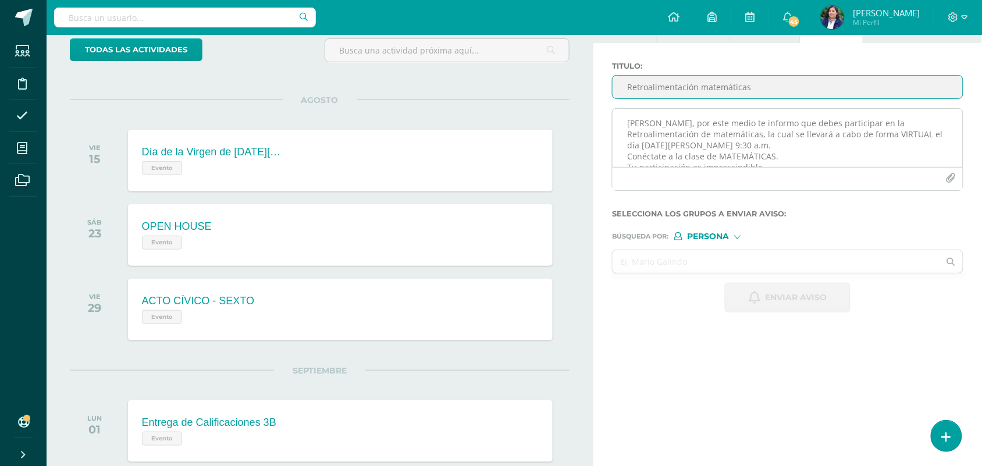
type input "Retroalimentación matemáticas"
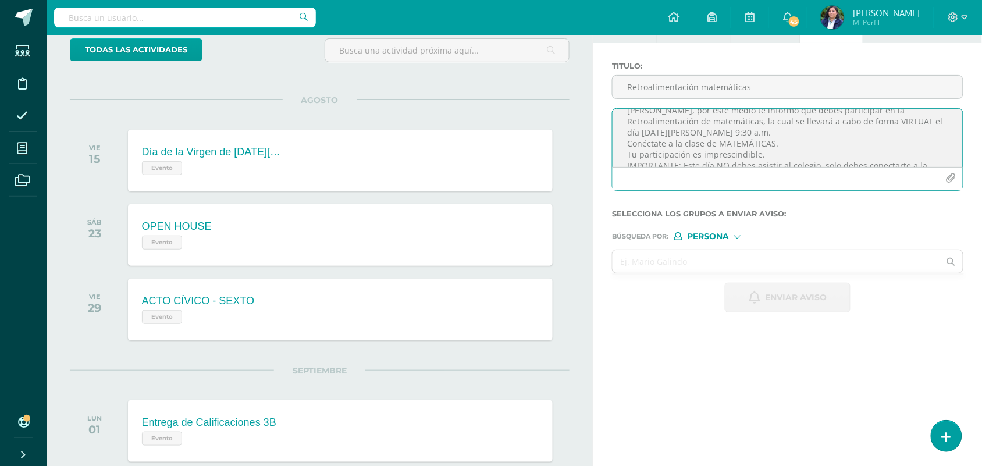
drag, startPoint x: 646, startPoint y: 128, endPoint x: 781, endPoint y: 149, distance: 136.1
click at [744, 157] on textarea "[PERSON_NAME], por este medio te informo que debes participar en la Retroalimen…" at bounding box center [787, 138] width 350 height 58
click at [747, 157] on textarea "[PERSON_NAME], por este medio te informo que debes participar en la Retroalimen…" at bounding box center [787, 138] width 350 height 58
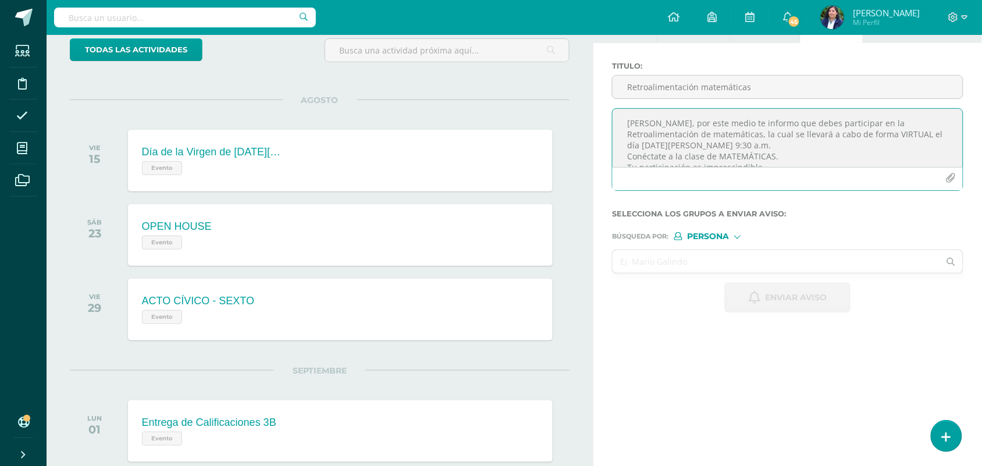
scroll to position [68, 0]
drag, startPoint x: 623, startPoint y: 120, endPoint x: 755, endPoint y: 191, distance: 149.1
click at [755, 191] on div "[PERSON_NAME], por este medio te informo que debes participar en la Retroalimen…" at bounding box center [787, 149] width 351 height 83
click at [815, 141] on textarea "[PERSON_NAME], por este medio te informo que debes participar en la Retroalimen…" at bounding box center [787, 138] width 350 height 58
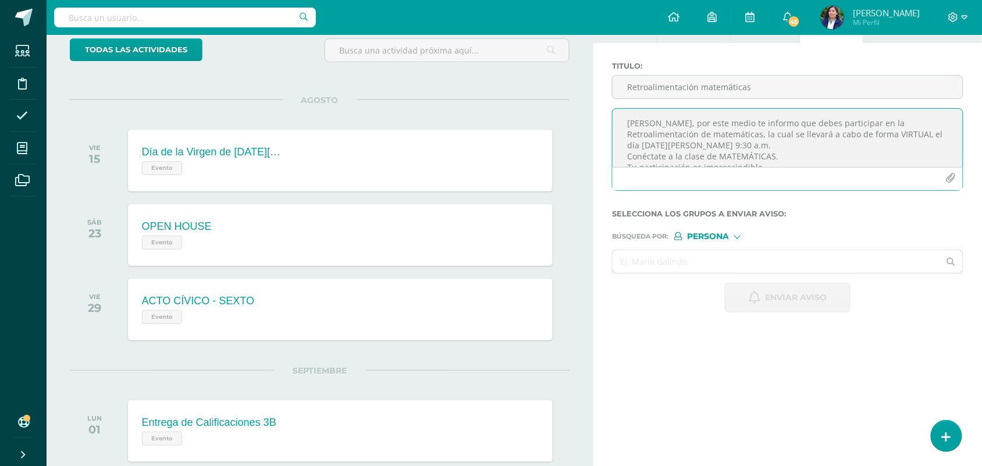
click at [832, 153] on textarea "[PERSON_NAME], por este medio te informo que debes participar en la Retroalimen…" at bounding box center [787, 138] width 350 height 58
click at [687, 272] on input "text" at bounding box center [775, 261] width 327 height 23
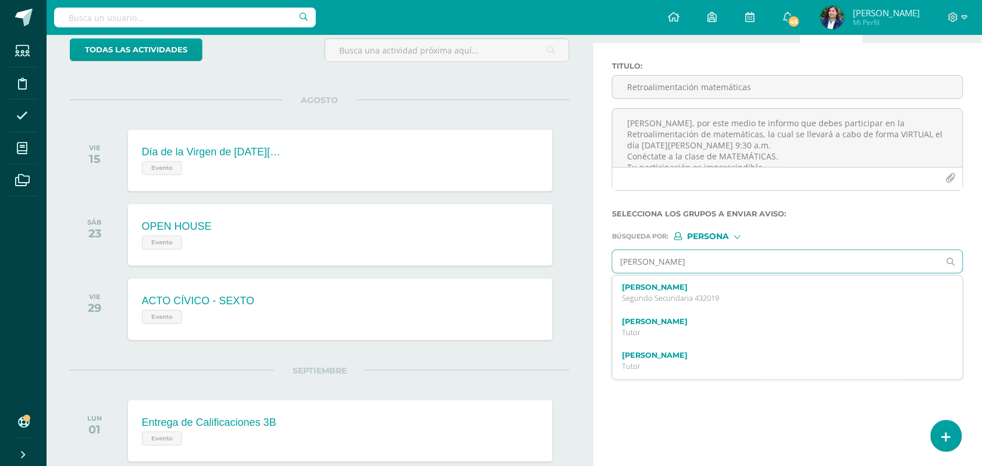
type input "[PERSON_NAME]"
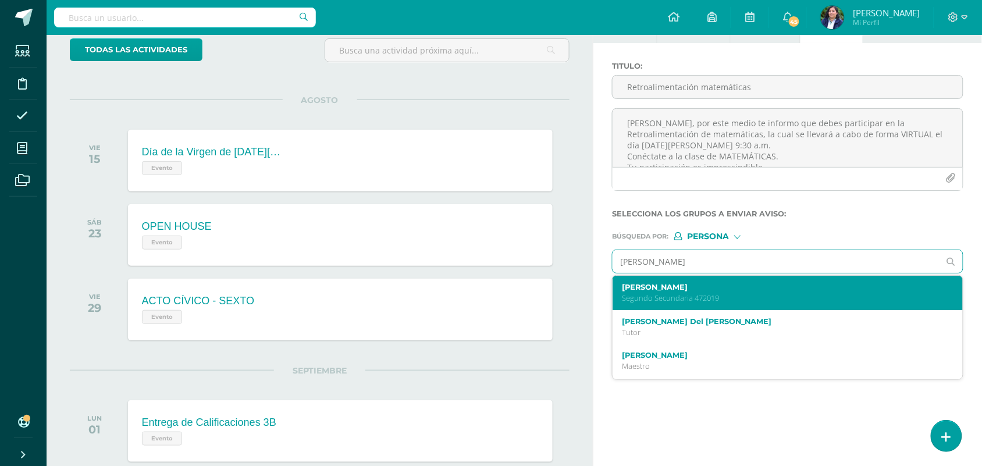
click at [689, 297] on p "Segundo Secundaria 472019" at bounding box center [780, 298] width 317 height 10
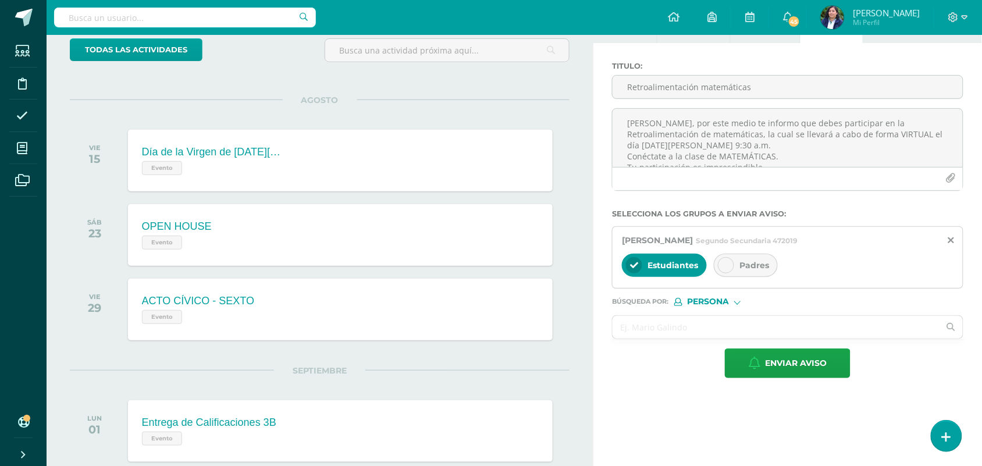
click at [733, 268] on div at bounding box center [726, 265] width 16 height 16
click at [798, 361] on span "Enviar aviso" at bounding box center [796, 363] width 62 height 28
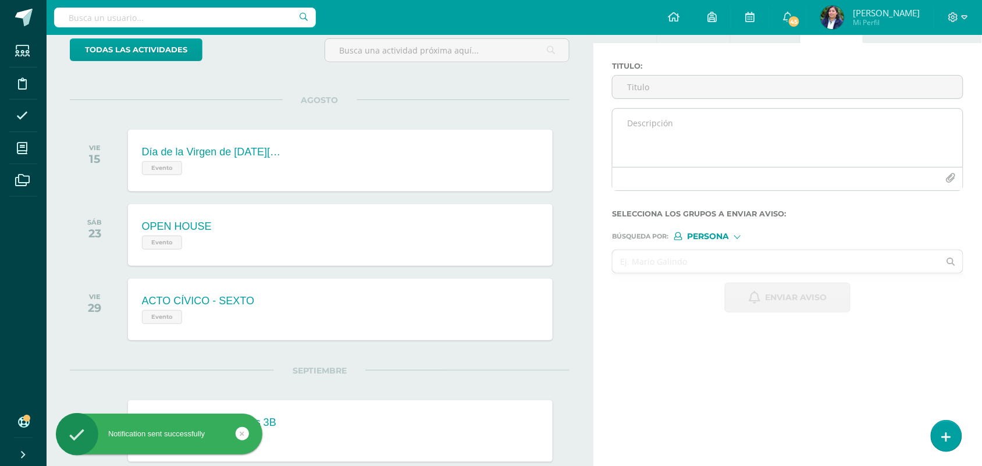
click at [670, 130] on textarea at bounding box center [787, 138] width 350 height 58
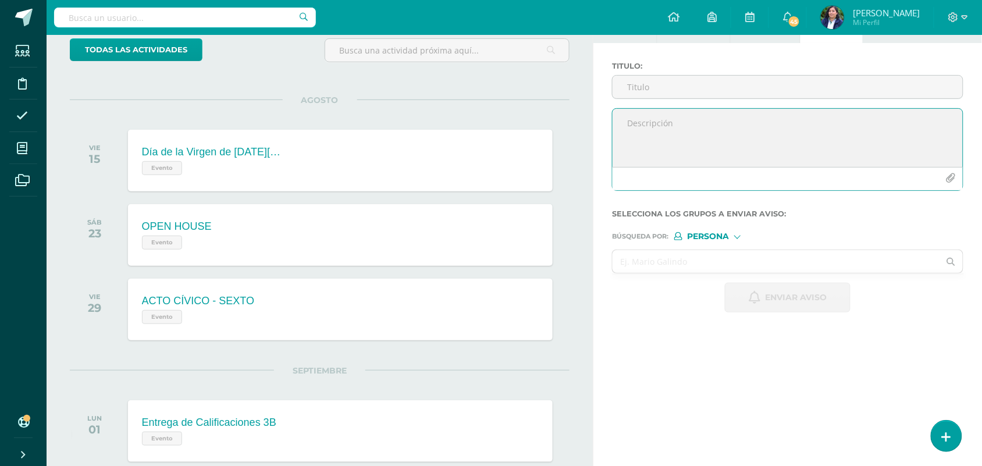
paste textarea "[PERSON_NAME], por este medio te informo que debes participar en la Retroalimen…"
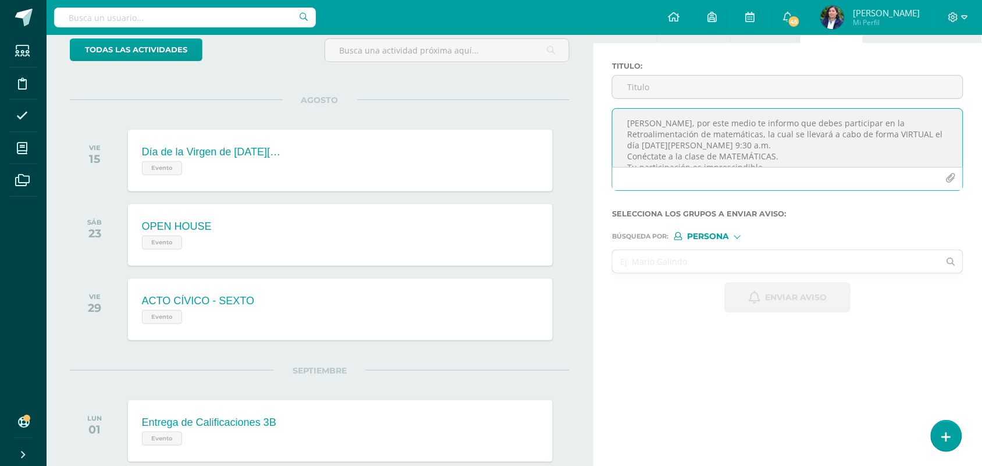
click at [724, 122] on textarea "[PERSON_NAME], por este medio te informo que debes participar en la Retroalimen…" at bounding box center [787, 138] width 350 height 58
type textarea "Estimado [PERSON_NAME], por este medio te informo que debes participar en la Re…"
click at [666, 91] on input "Titulo :" at bounding box center [787, 87] width 350 height 23
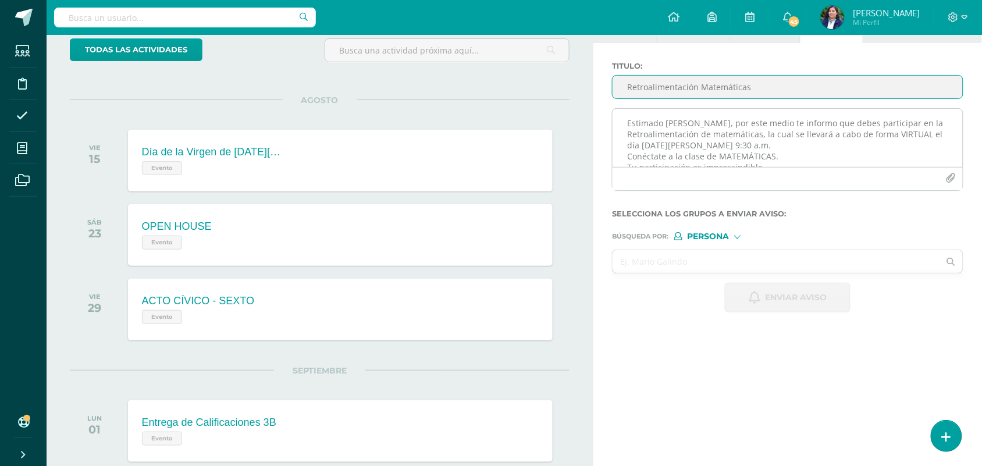
scroll to position [68, 0]
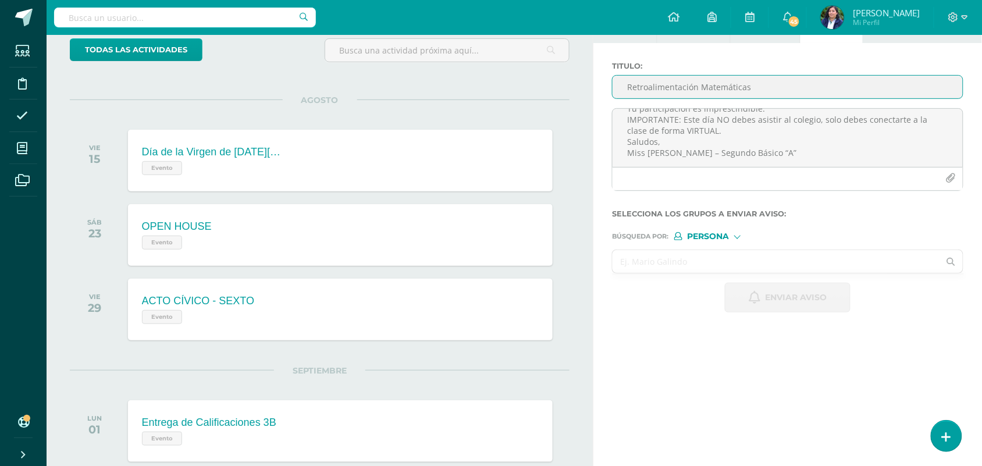
type input "Retroalimentación Matemáticas"
click at [688, 260] on input "text" at bounding box center [775, 261] width 327 height 23
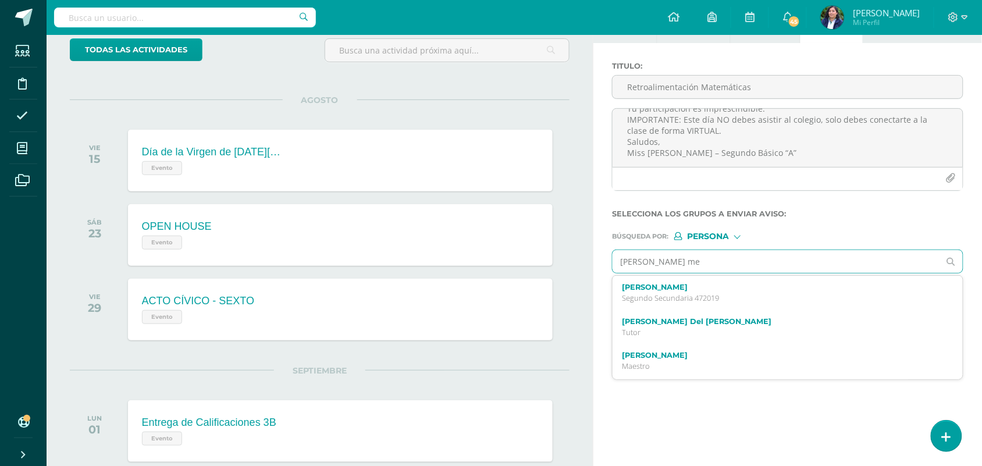
type input "[PERSON_NAME]"
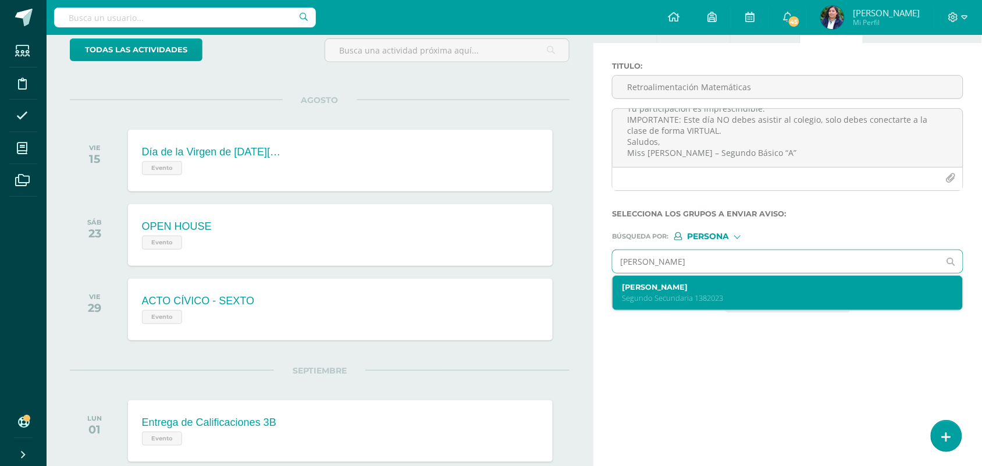
click at [708, 295] on div "[PERSON_NAME] Segundo Secundaria 1382023" at bounding box center [780, 293] width 317 height 20
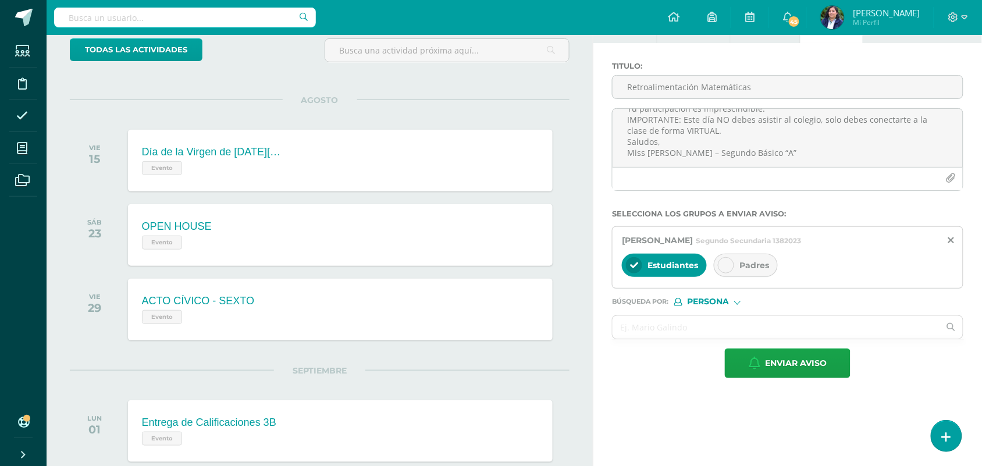
click at [740, 272] on div "Padres" at bounding box center [746, 265] width 64 height 23
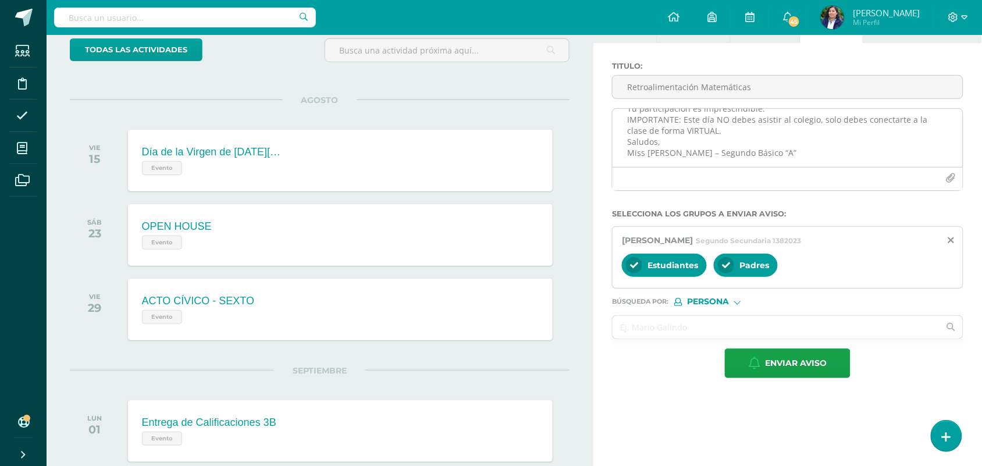
scroll to position [218, 0]
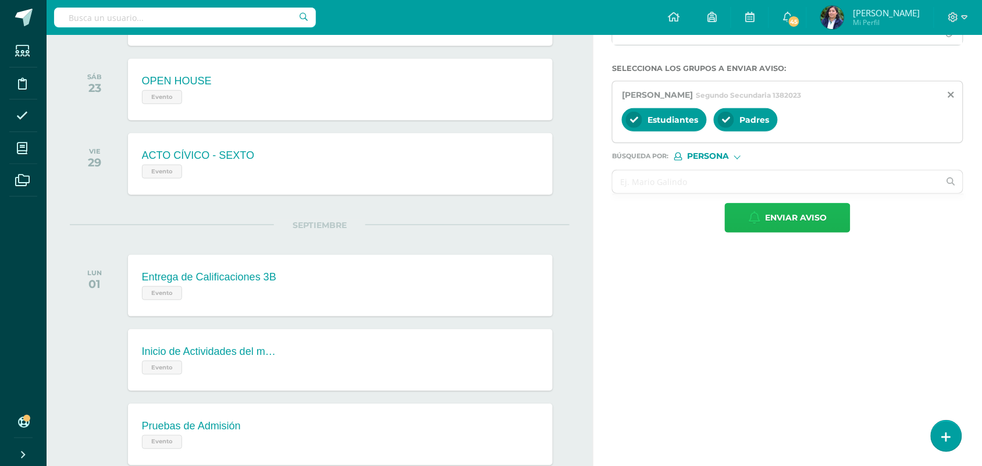
click at [793, 220] on span "Enviar aviso" at bounding box center [796, 218] width 62 height 28
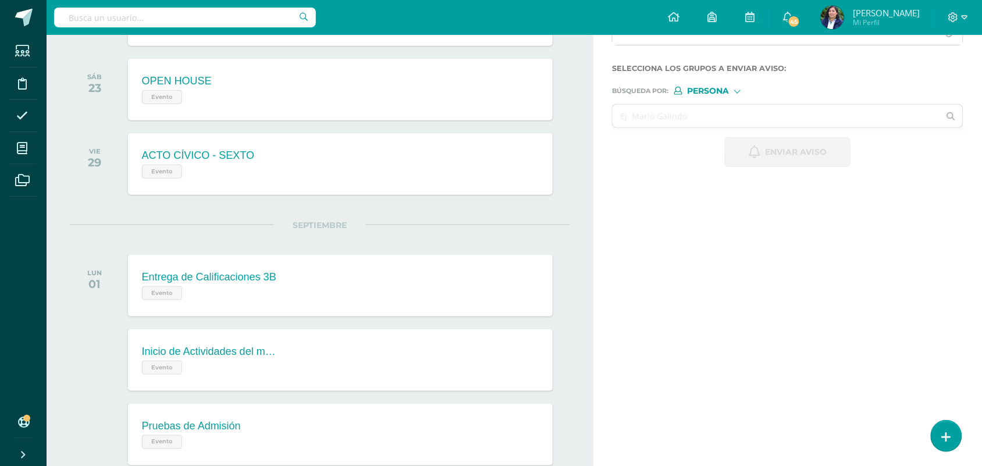
scroll to position [0, 0]
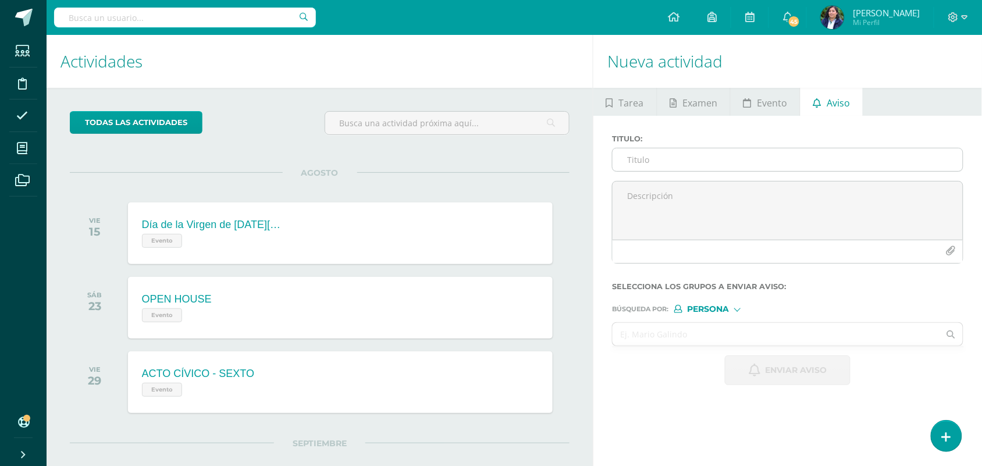
drag, startPoint x: 650, startPoint y: 162, endPoint x: 661, endPoint y: 166, distance: 11.5
click at [651, 162] on input "Titulo :" at bounding box center [787, 159] width 350 height 23
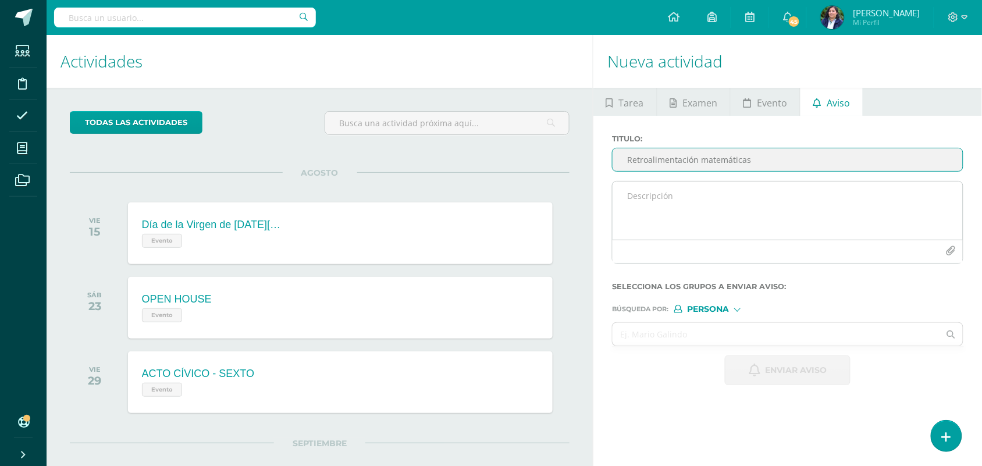
type input "Retroalimentación matemáticas"
click at [654, 208] on textarea at bounding box center [787, 210] width 350 height 58
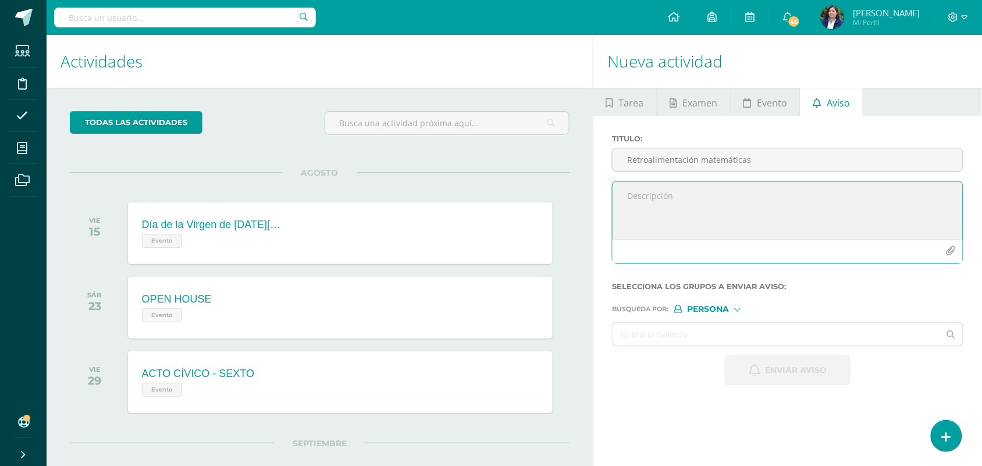
paste textarea "¡Felicitaciones, aprobaste tu evaluación de MATEMÁTICAS, por lo que NO necesita…"
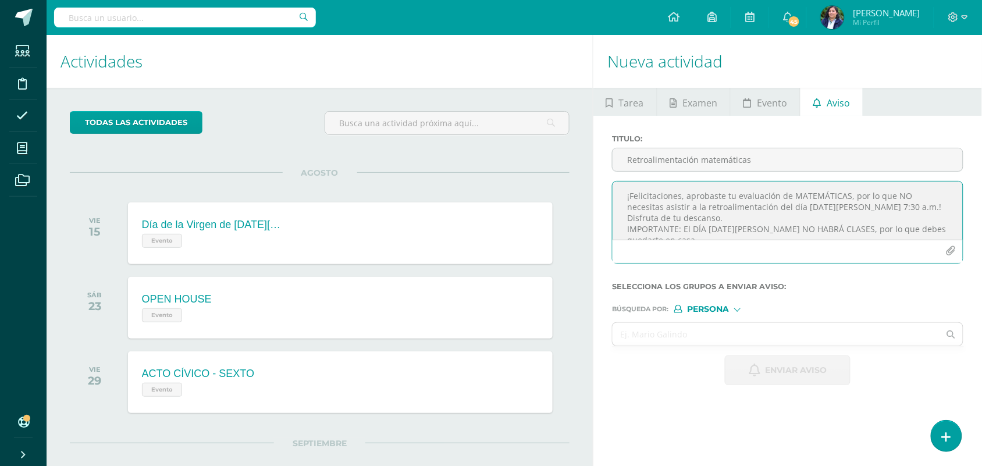
click at [901, 205] on textarea "¡Felicitaciones, aprobaste tu evaluación de MATEMÁTICAS, por lo que NO necesita…" at bounding box center [787, 210] width 350 height 58
click at [714, 213] on textarea "¡Felicitaciones, aprobaste tu evaluación de MATEMÁTICAS, por lo que NO necesita…" at bounding box center [787, 210] width 350 height 58
paste textarea "Segundo Básico “A”"
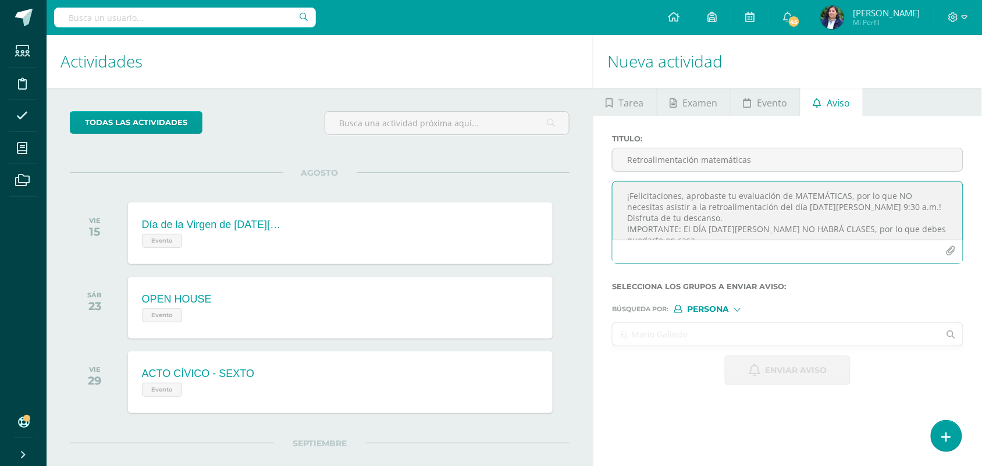
type textarea "¡Felicitaciones, aprobaste tu evaluación de MATEMÁTICAS, por lo que NO necesita…"
click at [646, 343] on input "text" at bounding box center [775, 334] width 327 height 23
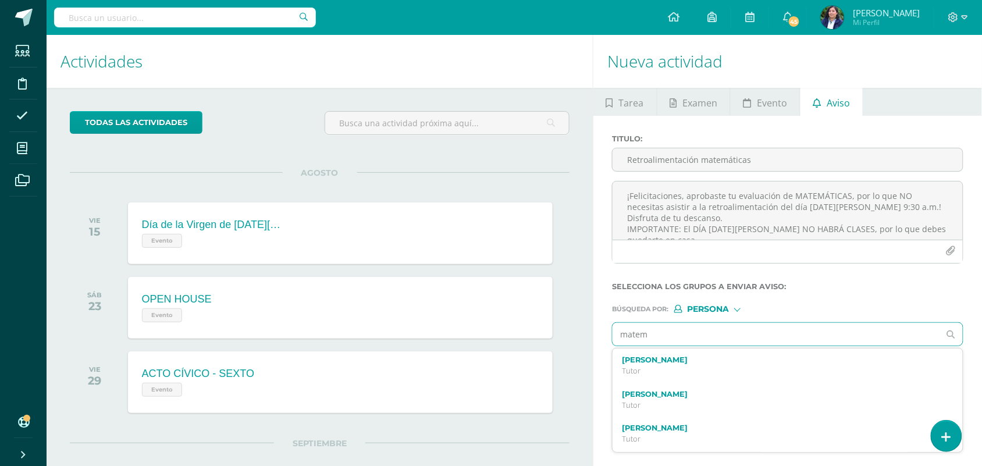
type input "matem"
click at [732, 310] on div "Persona" at bounding box center [717, 309] width 87 height 8
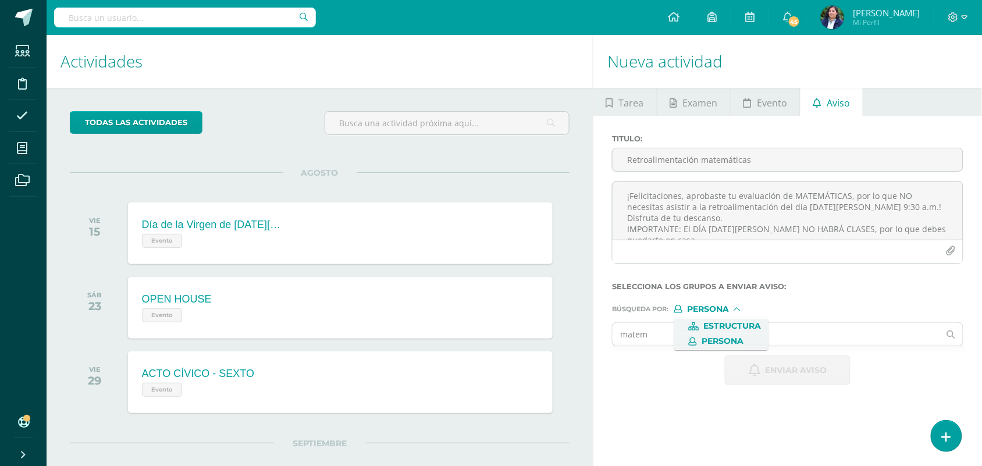
click at [731, 326] on span "Estructura" at bounding box center [733, 326] width 58 height 6
click at [653, 342] on input "text" at bounding box center [775, 334] width 327 height 23
type input "mate"
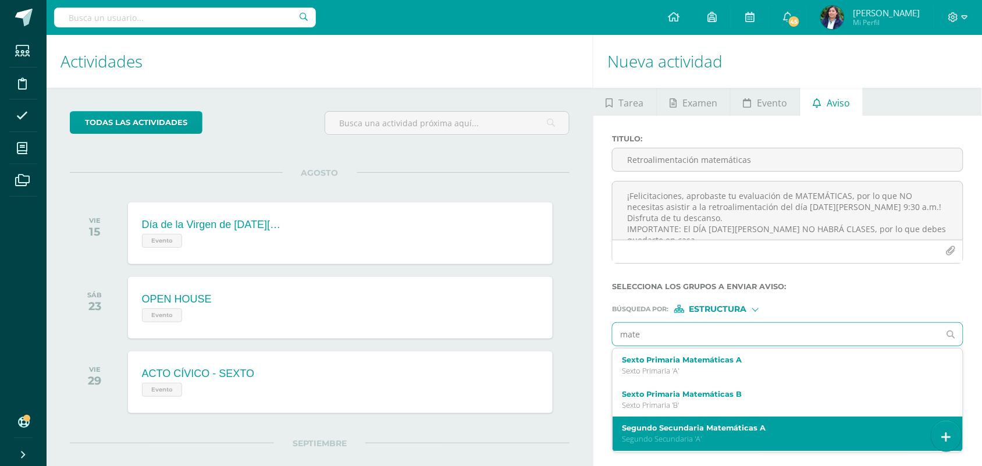
click at [718, 423] on div "Segundo Secundaria Matemáticas A Segundo Secundaria 'A'" at bounding box center [787, 433] width 350 height 34
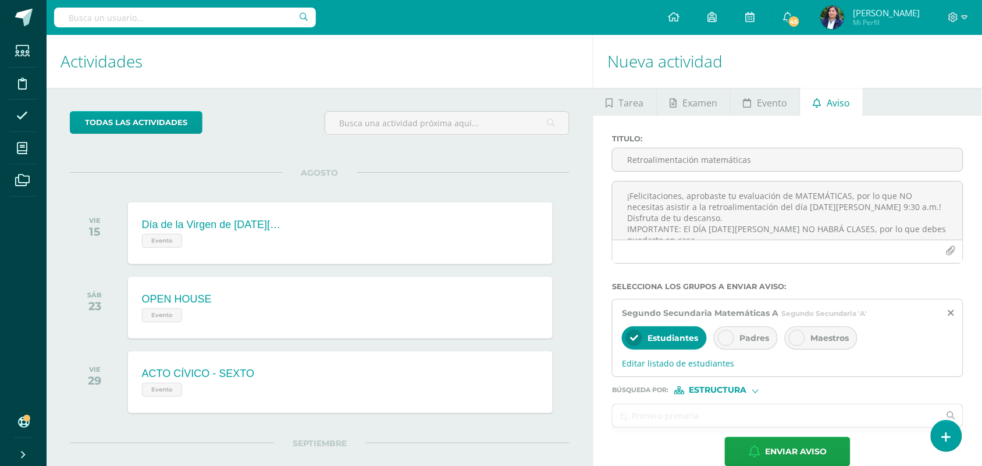
click at [740, 336] on div "Padres" at bounding box center [746, 337] width 64 height 23
click at [644, 365] on span "Editar listado de estudiantes" at bounding box center [788, 363] width 332 height 11
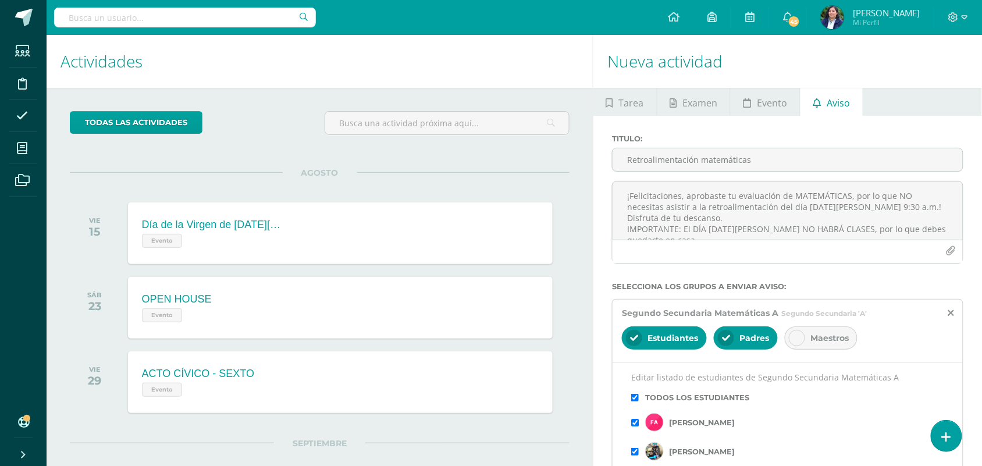
click at [632, 426] on input "checkbox" at bounding box center [635, 423] width 8 height 8
click at [632, 454] on input "checkbox" at bounding box center [635, 452] width 8 height 8
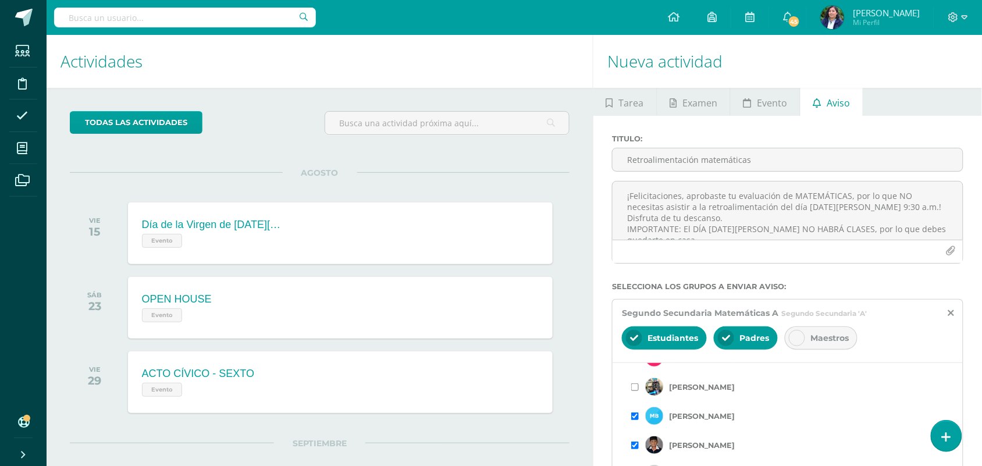
scroll to position [73, 0]
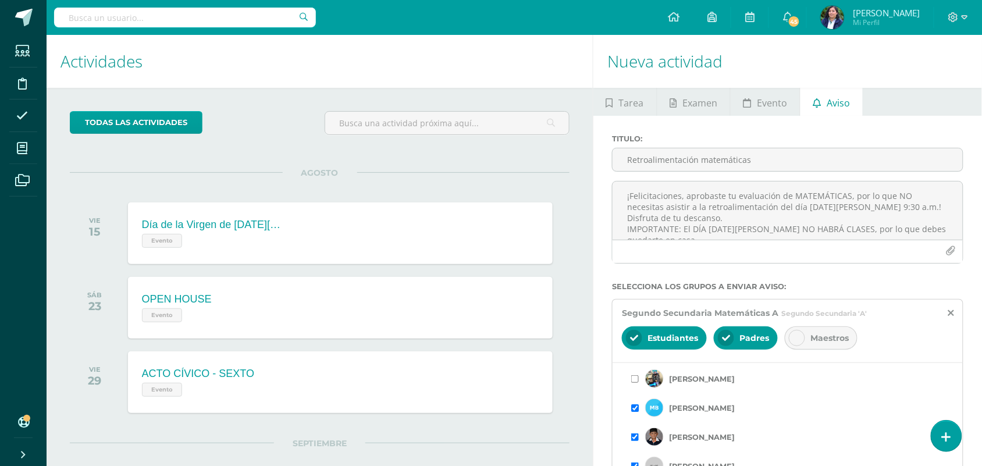
click at [638, 409] on input "checkbox" at bounding box center [635, 408] width 8 height 8
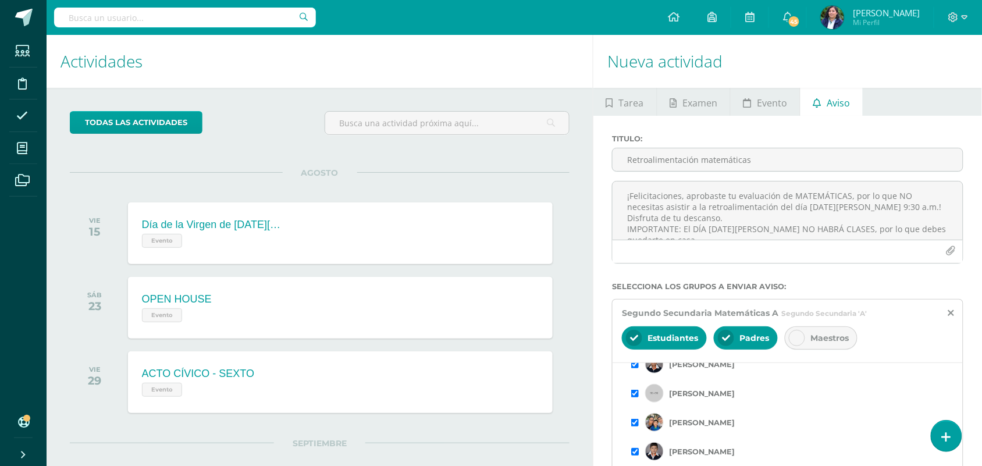
click at [635, 451] on input "checkbox" at bounding box center [635, 452] width 8 height 8
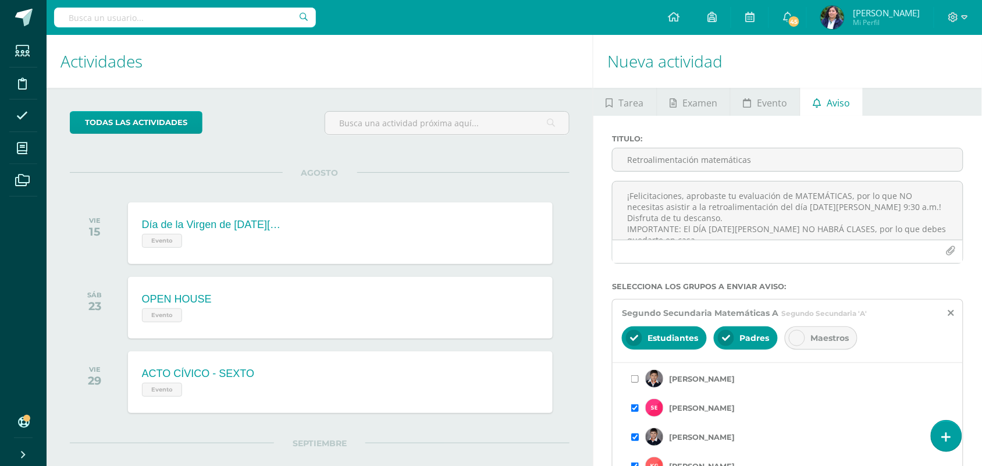
click at [635, 441] on input "checkbox" at bounding box center [635, 437] width 8 height 8
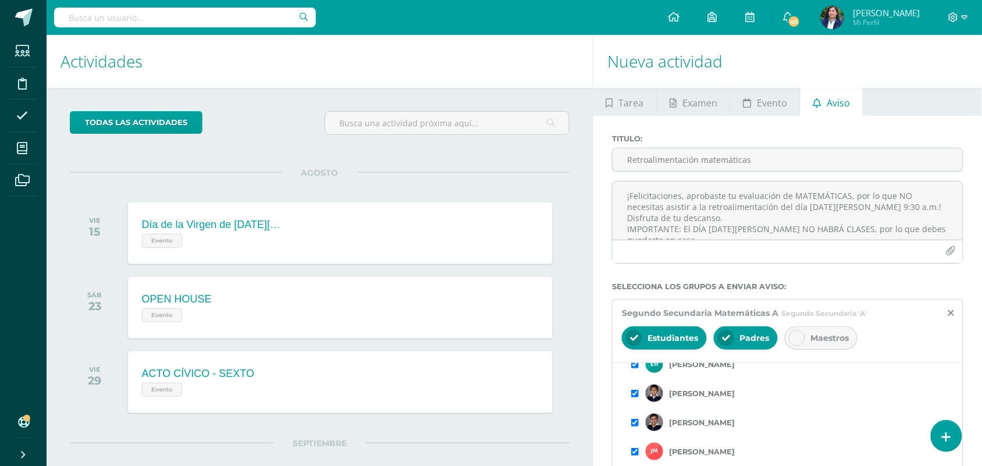
scroll to position [356, 0]
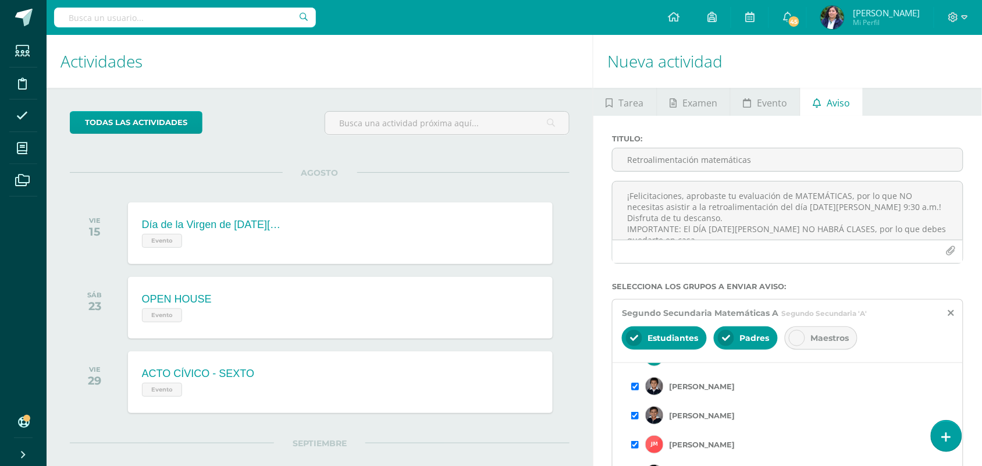
click at [634, 390] on input "checkbox" at bounding box center [635, 387] width 8 height 8
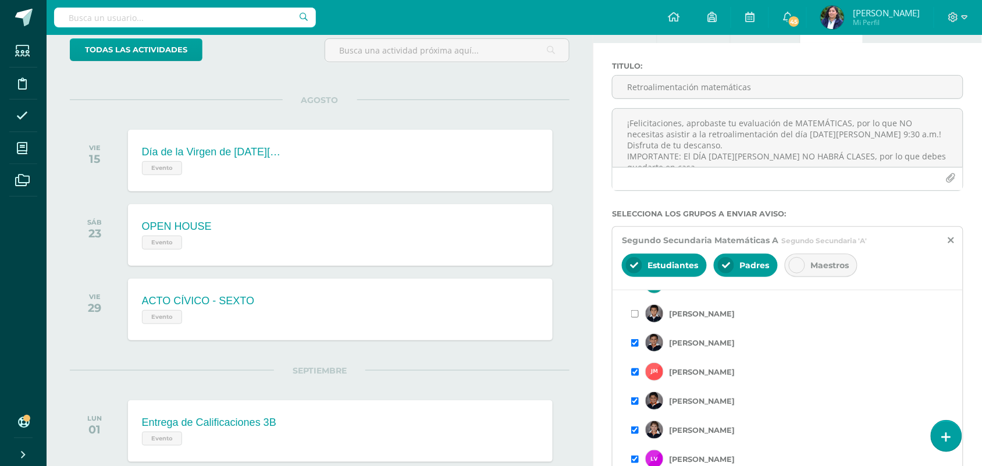
click at [632, 375] on input "checkbox" at bounding box center [635, 372] width 8 height 8
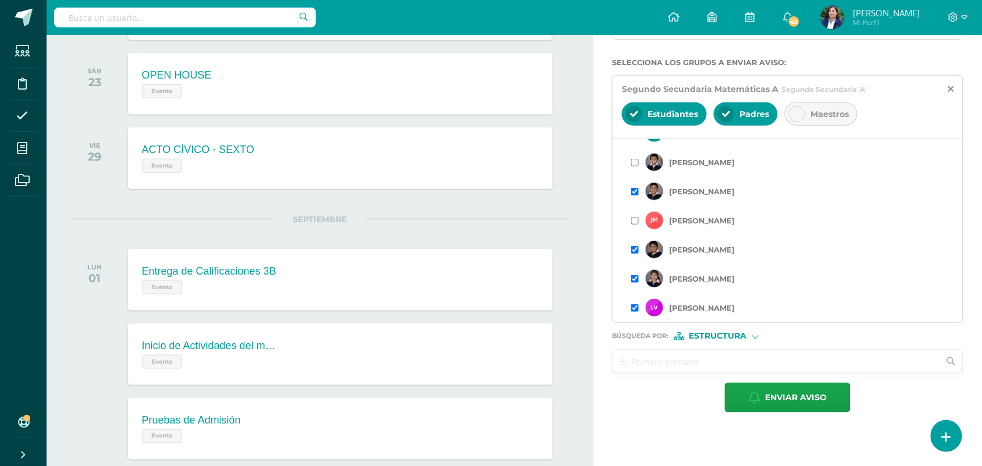
scroll to position [291, 0]
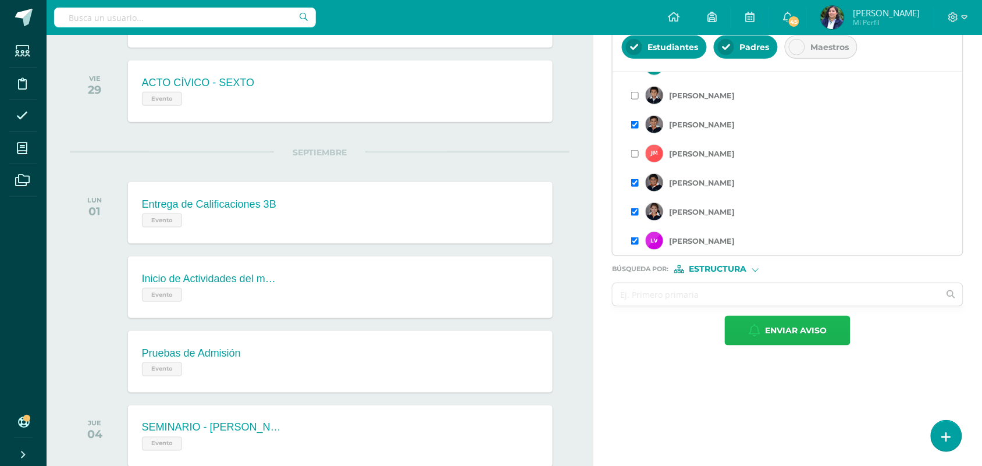
click at [801, 333] on span "Enviar aviso" at bounding box center [796, 330] width 62 height 28
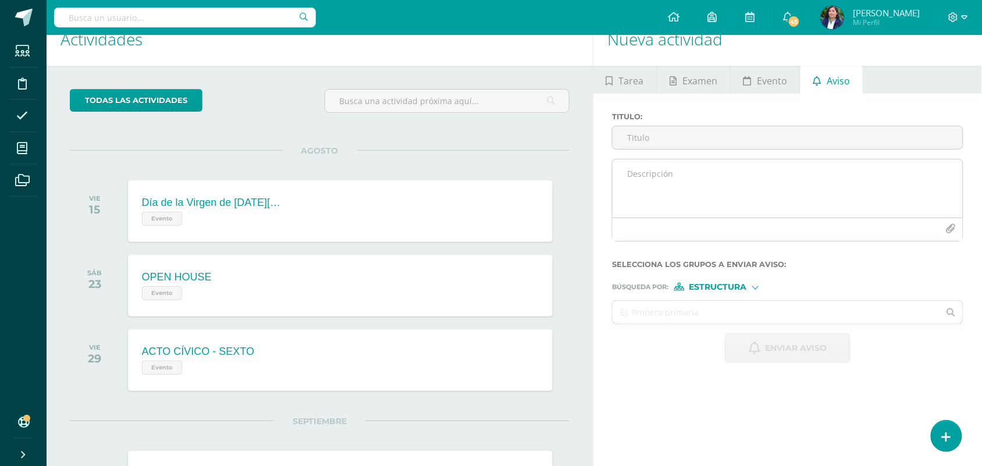
scroll to position [0, 0]
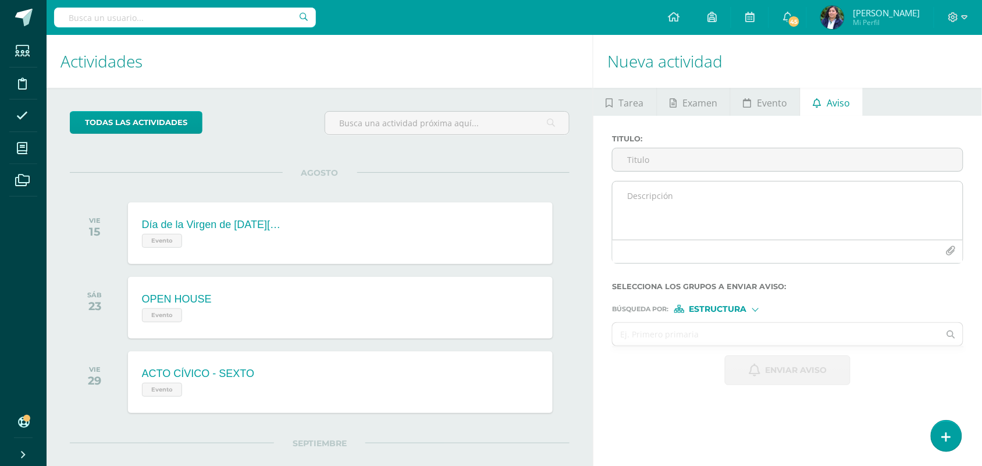
click at [656, 216] on textarea at bounding box center [787, 210] width 350 height 58
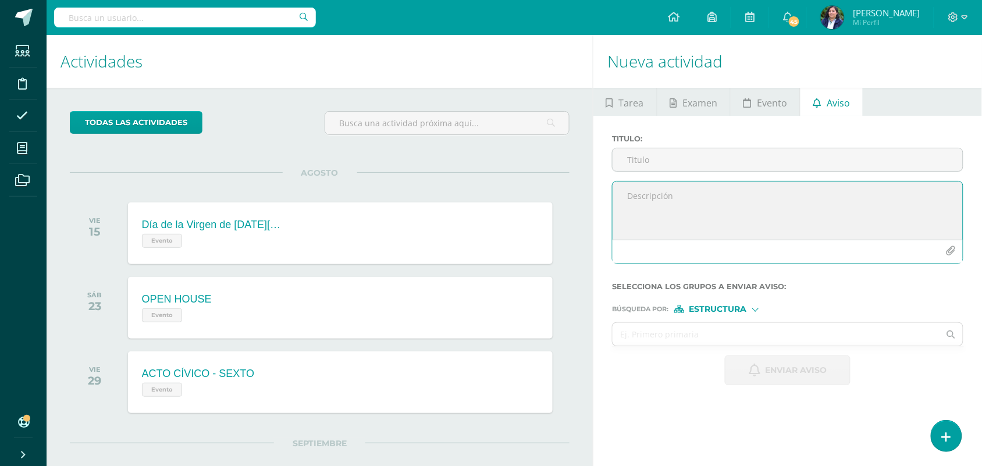
paste textarea "Estimado NOMBRE APELLIDO DEL ALUMNO, por este medio te informo que debes partic…"
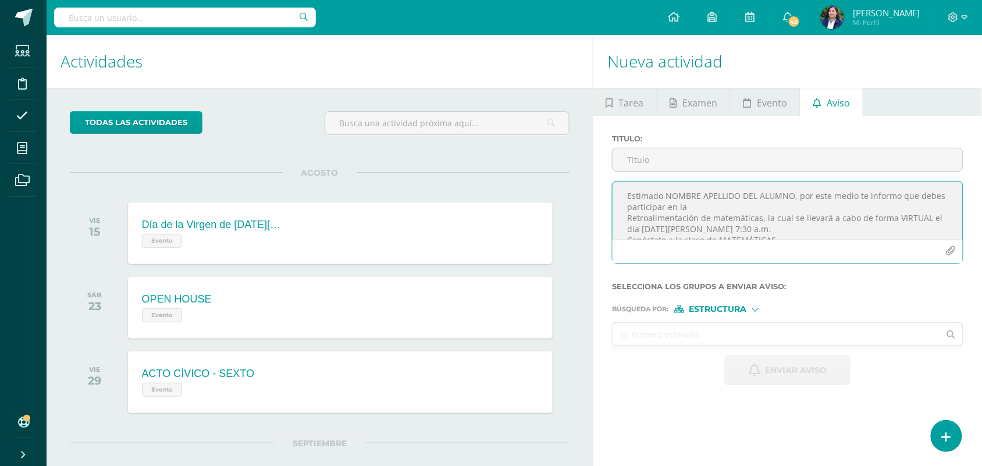
click at [629, 216] on textarea "Estimado NOMBRE APELLIDO DEL ALUMNO, por este medio te informo que debes partic…" at bounding box center [787, 210] width 350 height 58
click at [740, 230] on textarea "Estimado NOMBRE APELLIDO DEL ALUMNO, por este medio te informo que debes partic…" at bounding box center [787, 210] width 350 height 58
click at [715, 225] on textarea "Estimado NOMBRE APELLIDO DEL ALUMNO, por este medio te informo que debes partic…" at bounding box center [787, 210] width 350 height 58
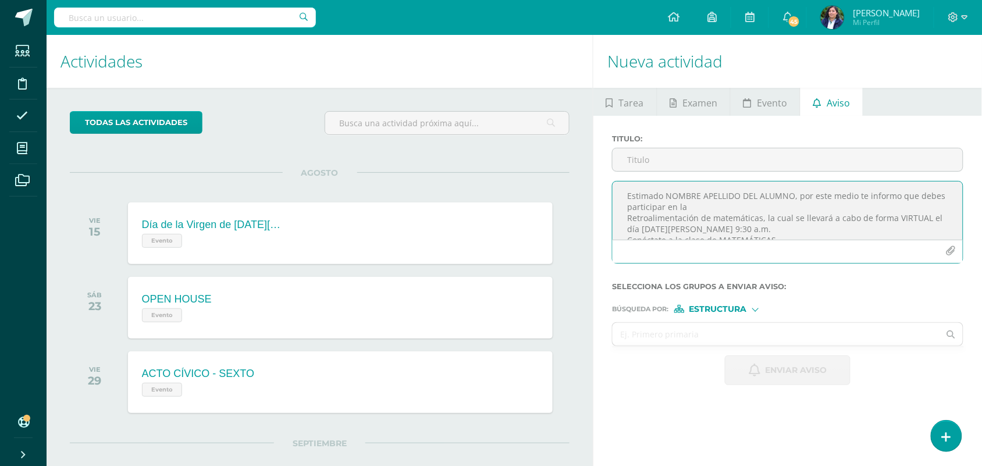
click at [792, 195] on textarea "Estimado NOMBRE APELLIDO DEL ALUMNO, por este medio te informo que debes partic…" at bounding box center [787, 210] width 350 height 58
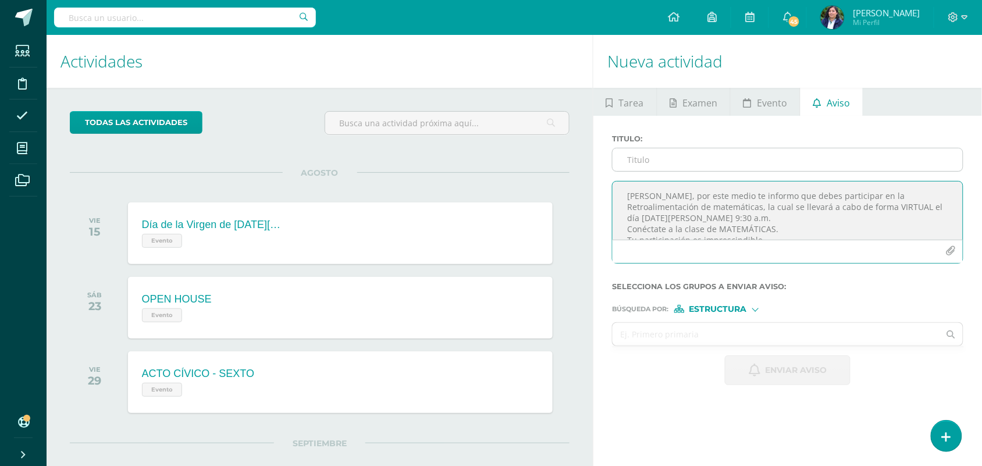
type textarea "[PERSON_NAME], por este medio te informo que debes participar en la Retroalimen…"
click at [672, 160] on input "Titulo :" at bounding box center [787, 159] width 350 height 23
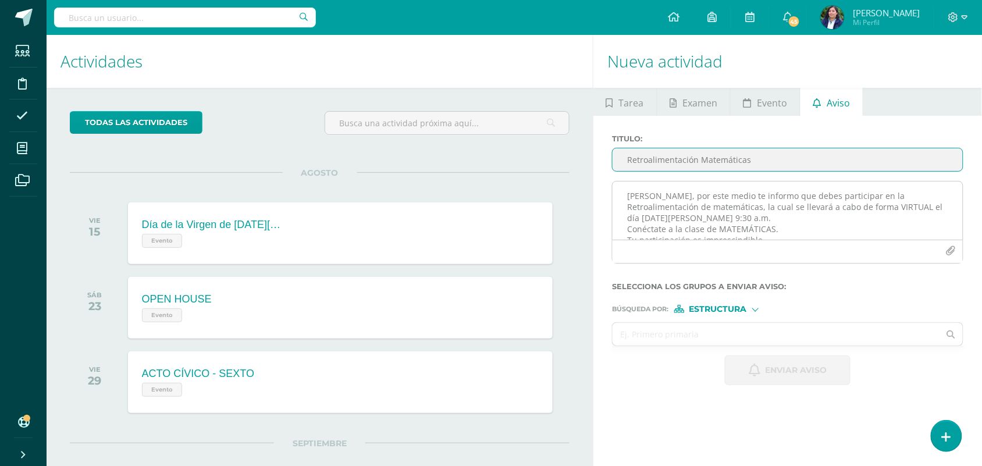
type input "Retroalimentación Matemáticas"
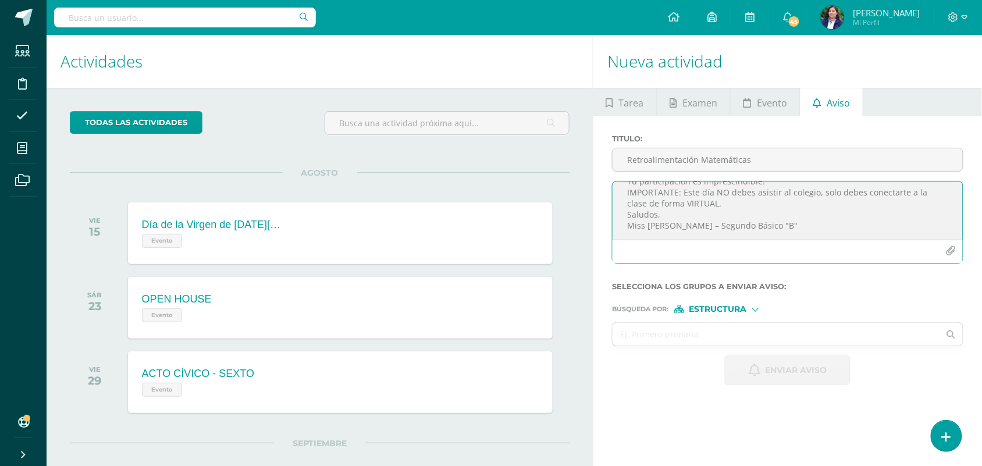
scroll to position [68, 0]
drag, startPoint x: 623, startPoint y: 195, endPoint x: 794, endPoint y: 237, distance: 176.0
click at [794, 237] on textarea "[PERSON_NAME], por este medio te informo que debes participar en la Retroalimen…" at bounding box center [787, 210] width 350 height 58
click at [812, 220] on textarea "[PERSON_NAME], por este medio te informo que debes participar en la Retroalimen…" at bounding box center [787, 210] width 350 height 58
click at [720, 312] on span "Estructura" at bounding box center [718, 309] width 58 height 6
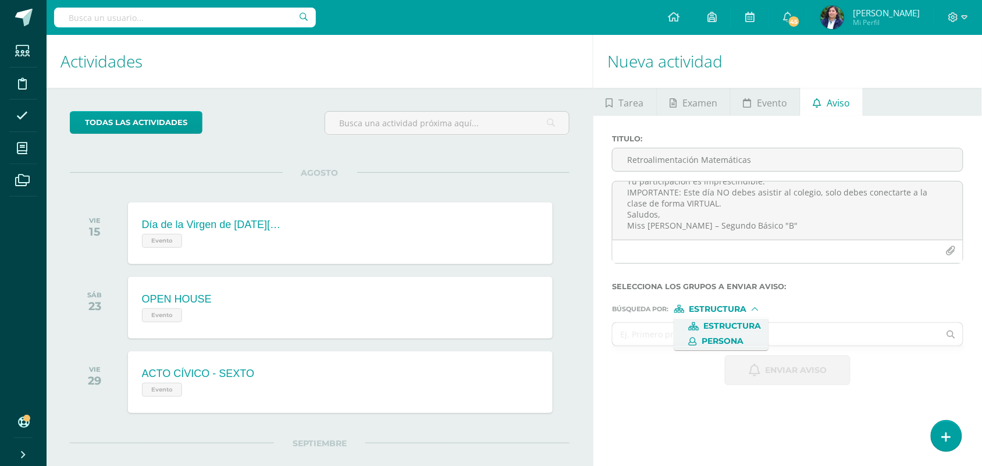
click at [708, 338] on span "Persona" at bounding box center [722, 341] width 42 height 6
click at [644, 338] on input "text" at bounding box center [775, 334] width 327 height 23
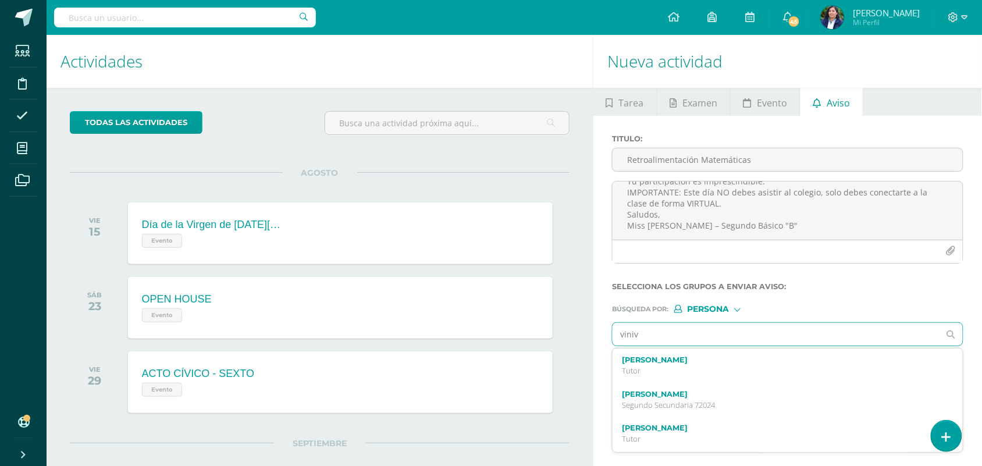
type input "vini"
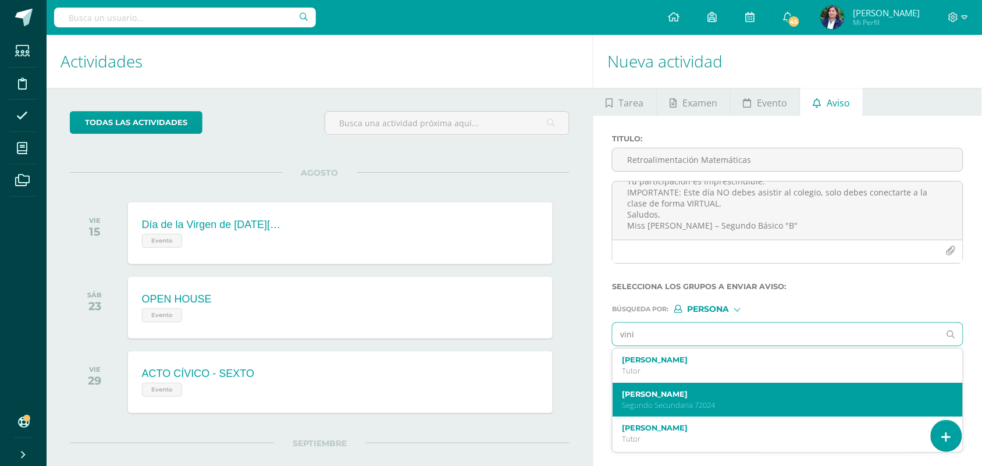
click at [742, 398] on label "[PERSON_NAME]" at bounding box center [780, 394] width 317 height 9
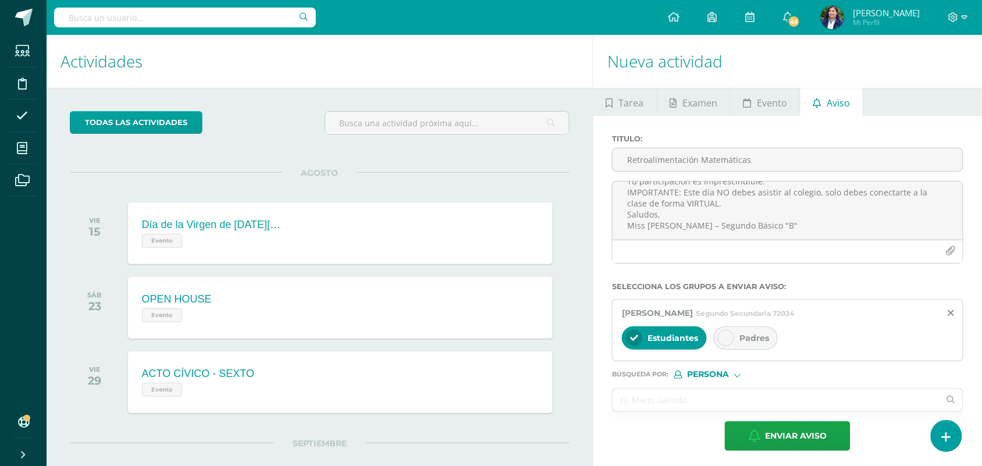
click at [749, 332] on div "Padres" at bounding box center [746, 337] width 64 height 23
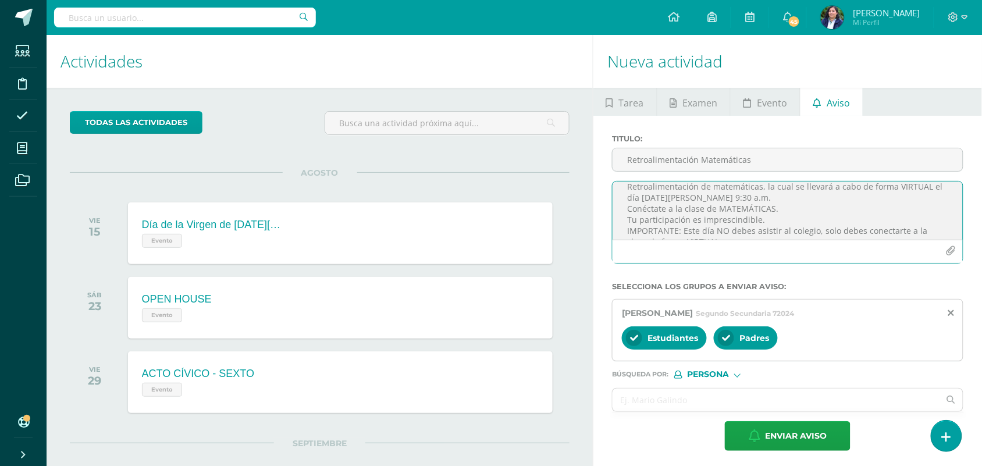
scroll to position [0, 0]
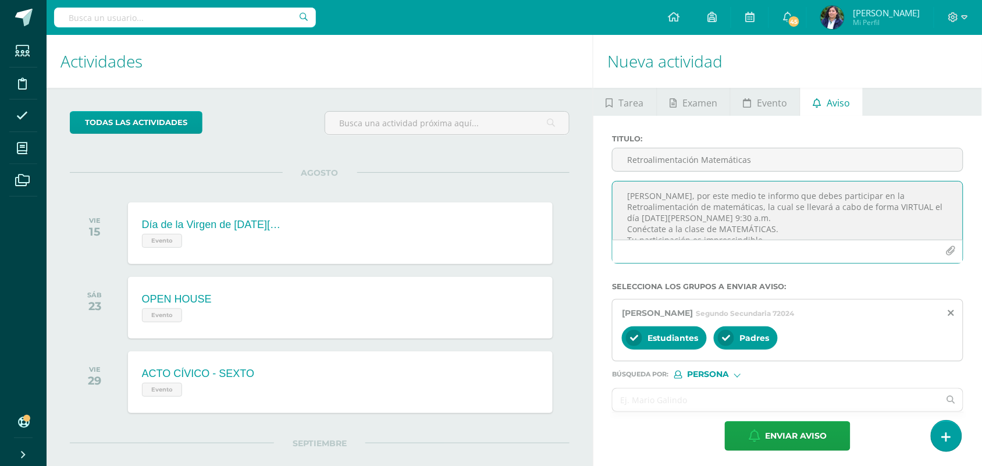
drag, startPoint x: 786, startPoint y: 216, endPoint x: 606, endPoint y: 184, distance: 182.5
click at [606, 184] on div "Titulo : Retroalimentación Matemáticas Estimado [PERSON_NAME], por este medio t…" at bounding box center [787, 293] width 389 height 354
click at [783, 162] on input "Retroalimentación Matemáticas" at bounding box center [787, 159] width 350 height 23
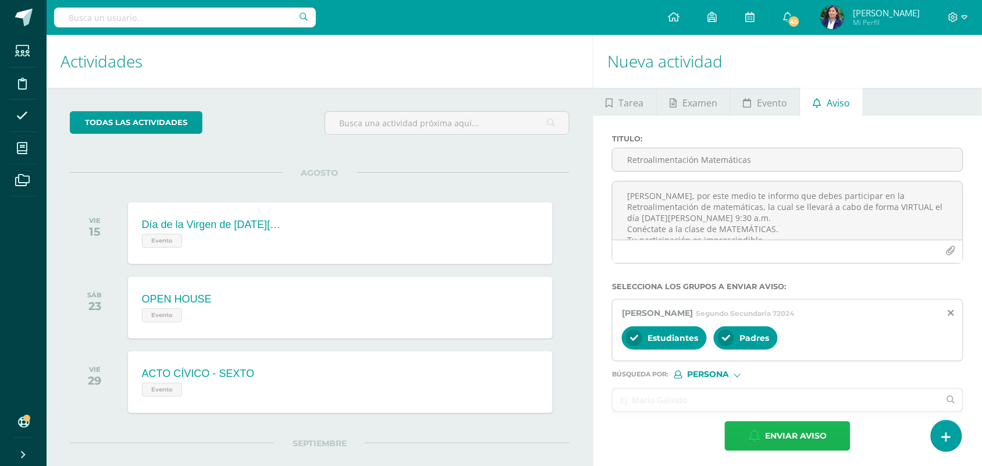
click at [797, 426] on span "Enviar aviso" at bounding box center [796, 436] width 62 height 28
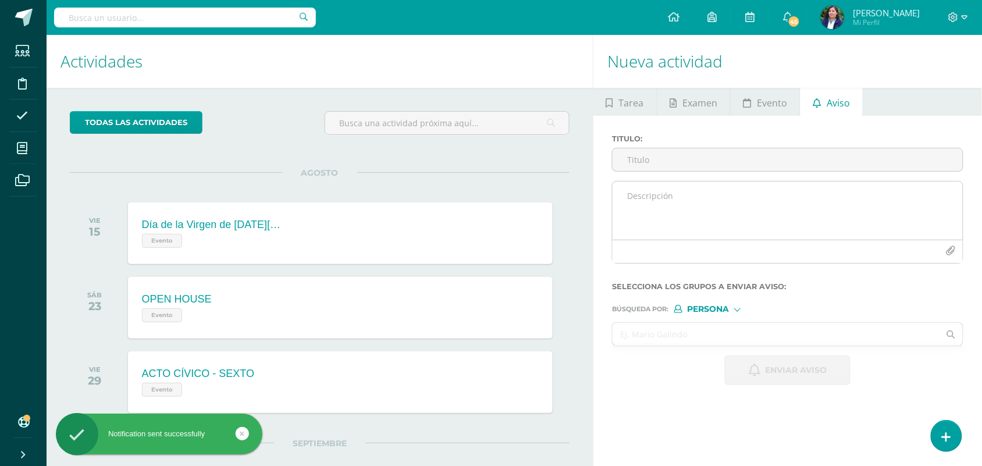
click at [651, 197] on textarea at bounding box center [787, 210] width 350 height 58
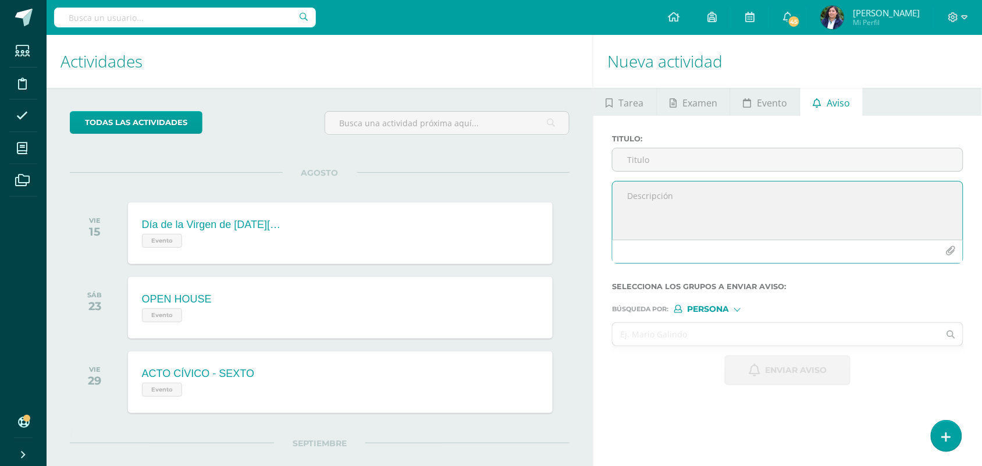
paste textarea "[PERSON_NAME], por este medio te informo que debes participar en la Retroalimen…"
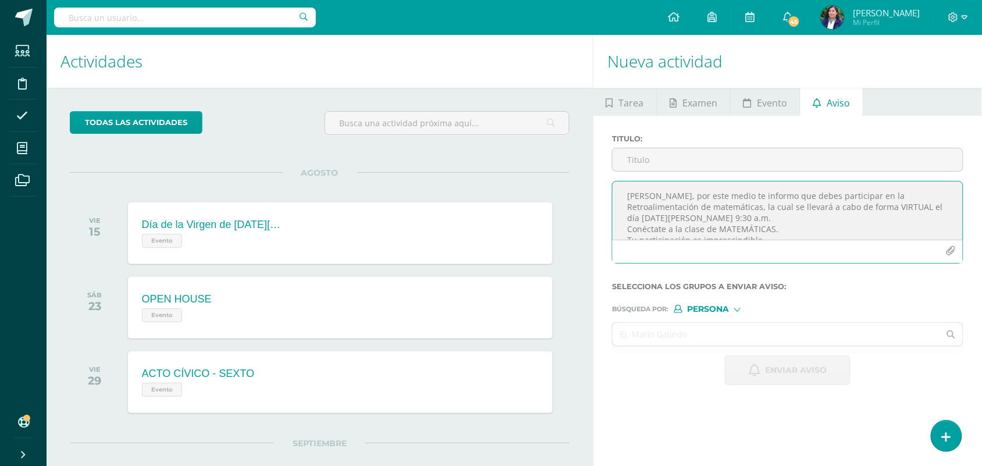
click at [725, 199] on textarea "[PERSON_NAME], por este medio te informo que debes participar en la Retroalimen…" at bounding box center [787, 210] width 350 height 58
type textarea "Estimada [PERSON_NAME], por este medio te informo que debes participar en la Re…"
click at [661, 162] on input "Titulo :" at bounding box center [787, 159] width 350 height 23
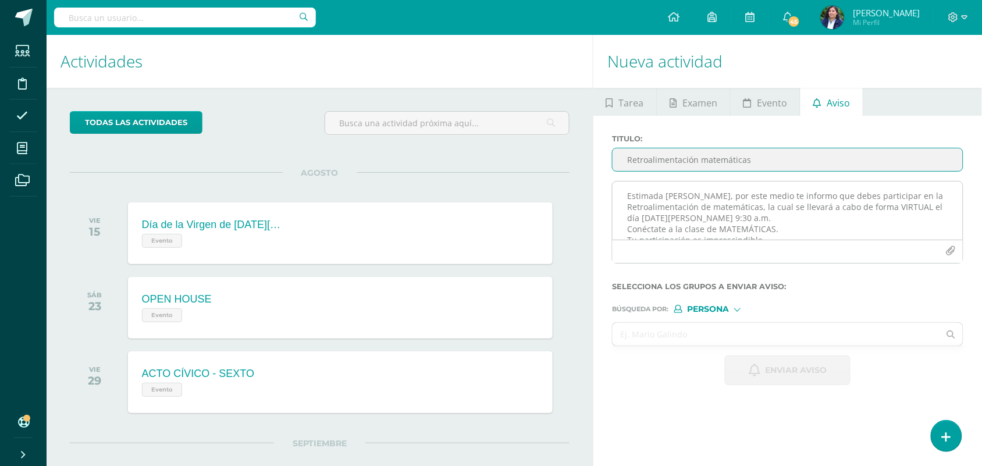
scroll to position [57, 0]
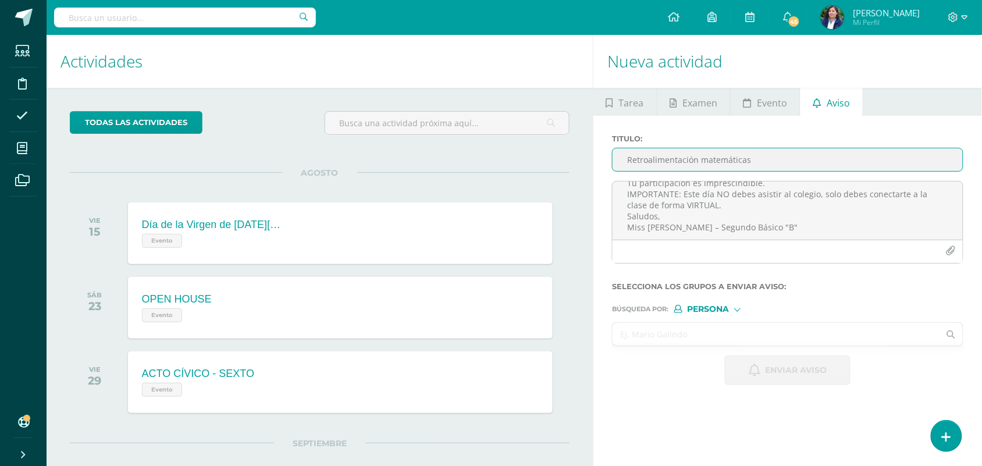
type input "Retroalimentación matemáticas"
click at [682, 336] on input "text" at bounding box center [775, 334] width 327 height 23
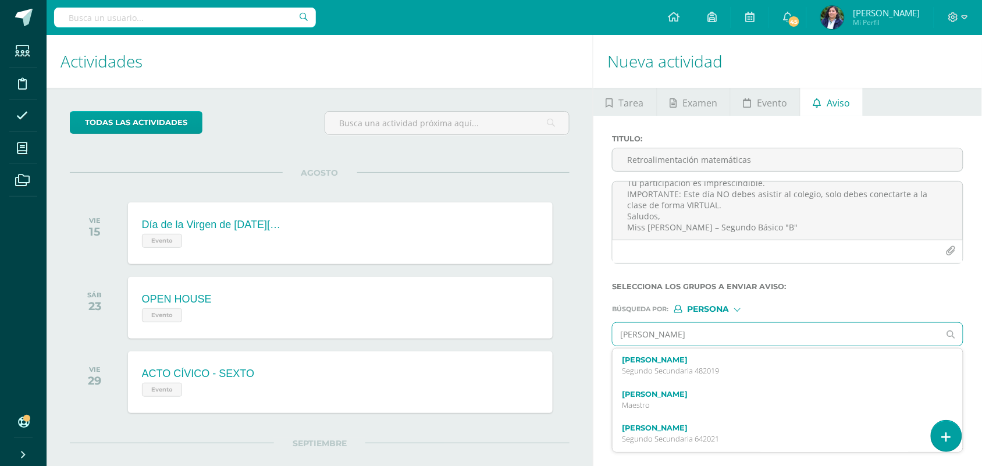
type input "[PERSON_NAME]"
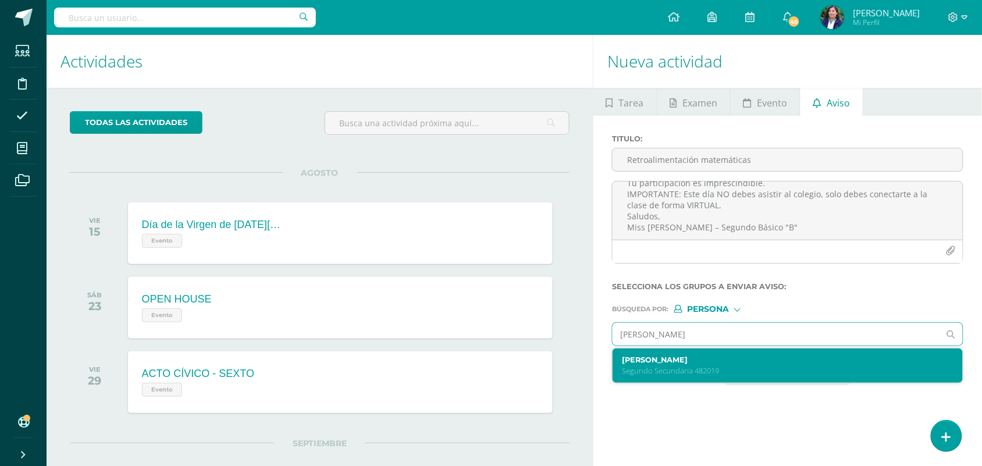
click at [722, 370] on p "Segundo Secundaria 482019" at bounding box center [780, 371] width 317 height 10
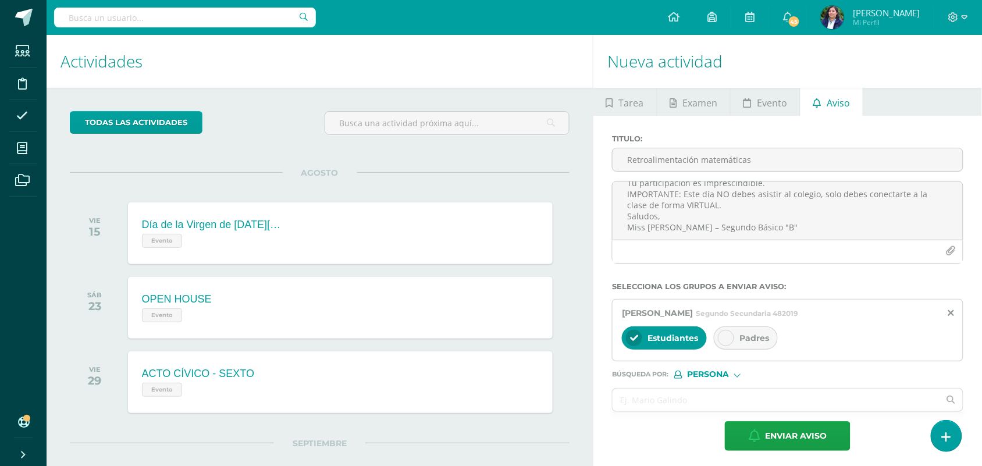
click at [755, 340] on span "Padres" at bounding box center [754, 338] width 30 height 10
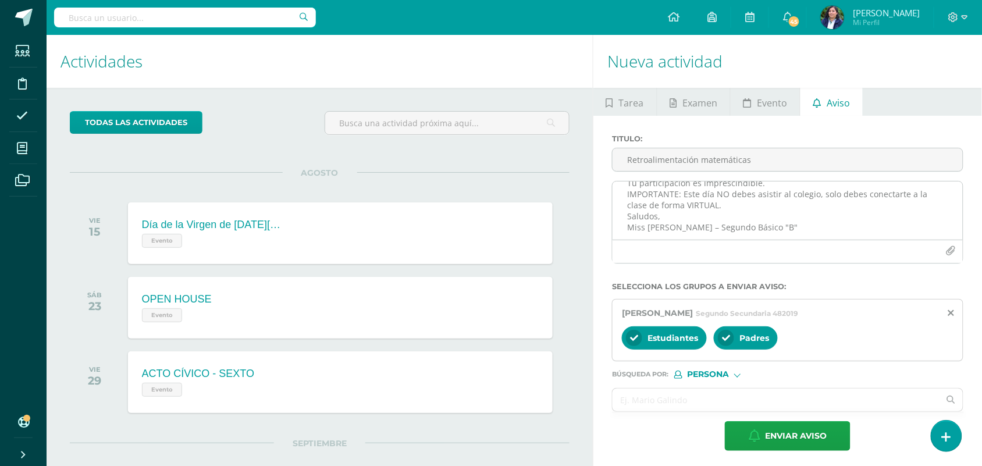
scroll to position [73, 0]
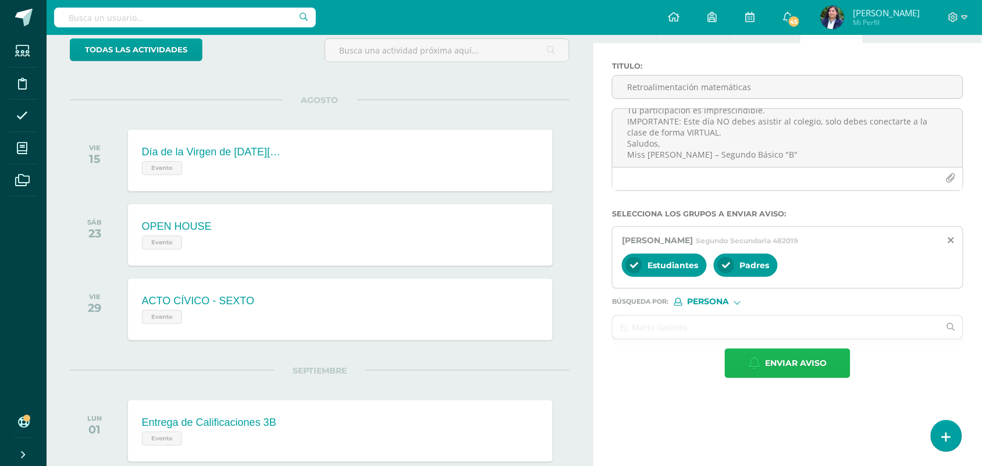
click at [809, 362] on span "Enviar aviso" at bounding box center [796, 363] width 62 height 28
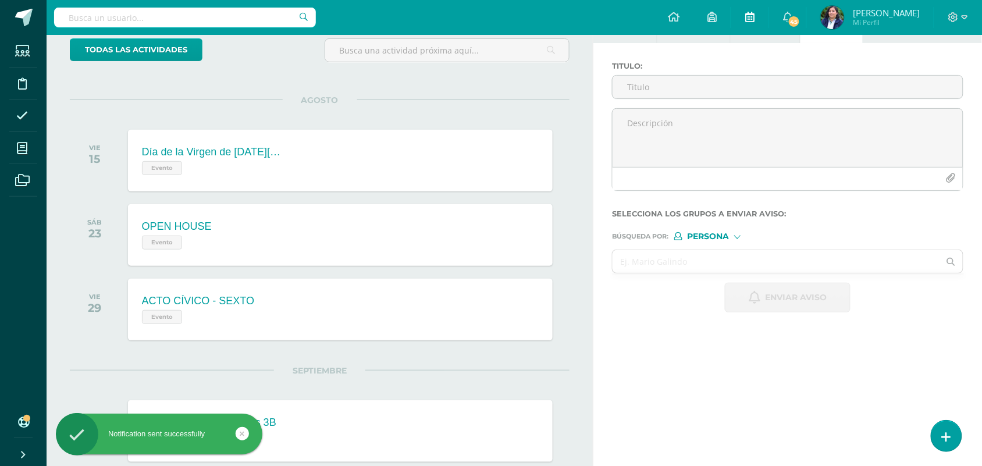
scroll to position [0, 0]
click at [652, 137] on textarea at bounding box center [787, 138] width 350 height 58
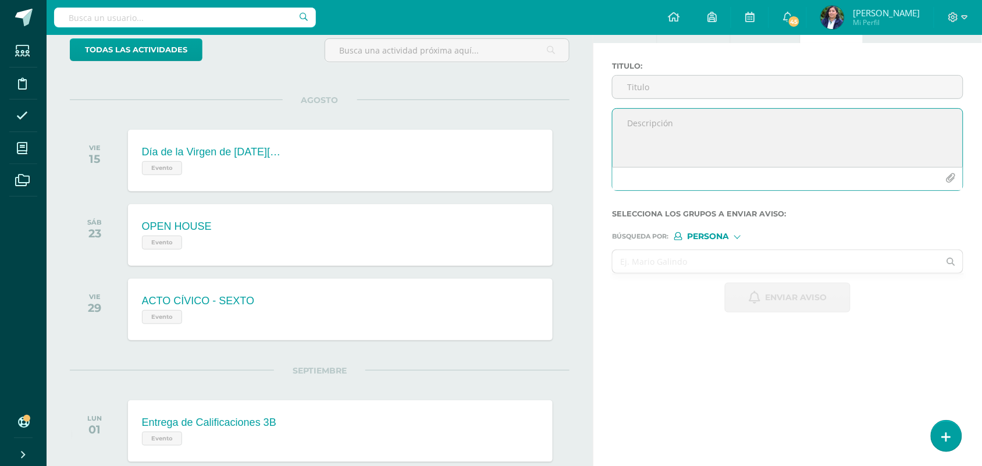
paste textarea "[PERSON_NAME], por este medio te informo que debes participar en la Retroalimen…"
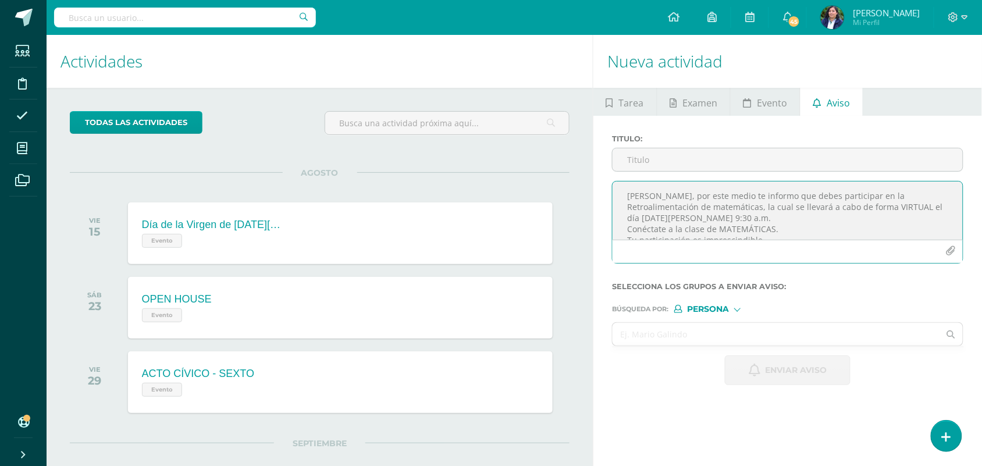
click at [725, 193] on textarea "[PERSON_NAME], por este medio te informo que debes participar en la Retroalimen…" at bounding box center [787, 210] width 350 height 58
type textarea "Estimada [PERSON_NAME], por este medio te informo que debes participar en la Re…"
click at [676, 163] on input "Titulo :" at bounding box center [787, 159] width 350 height 23
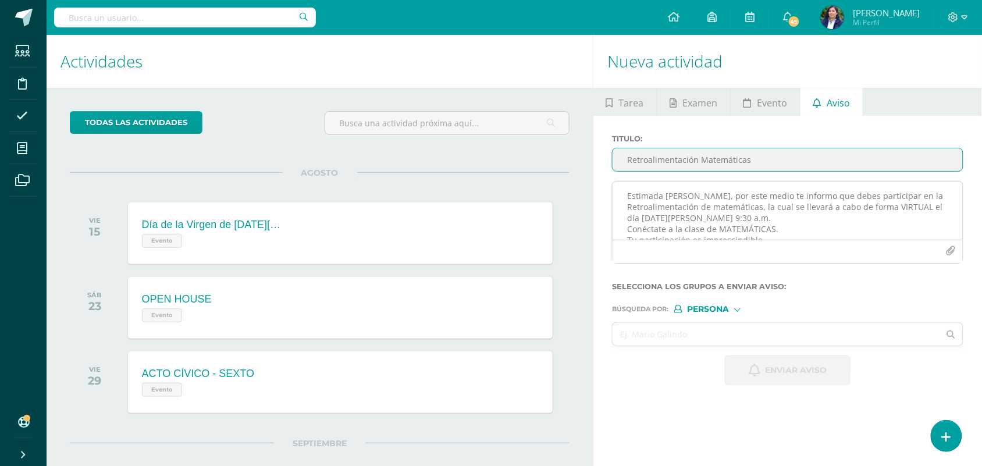
scroll to position [57, 0]
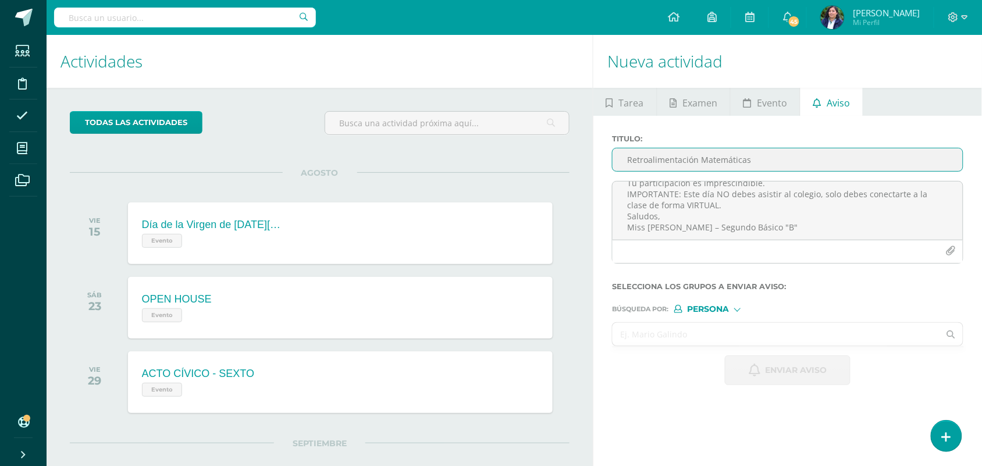
type input "Retroalimentación Matemáticas"
click at [698, 335] on input "text" at bounding box center [775, 334] width 327 height 23
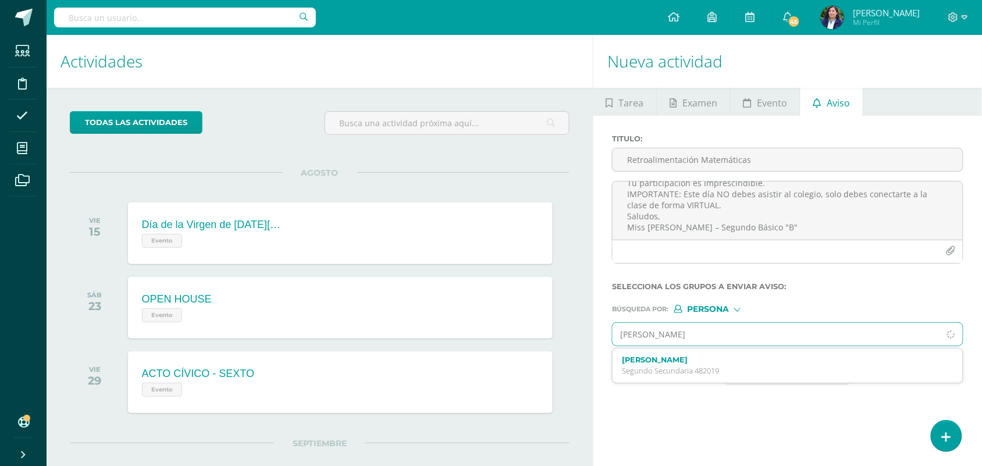
type input "[PERSON_NAME]"
click at [730, 432] on label "[PERSON_NAME]" at bounding box center [780, 427] width 317 height 9
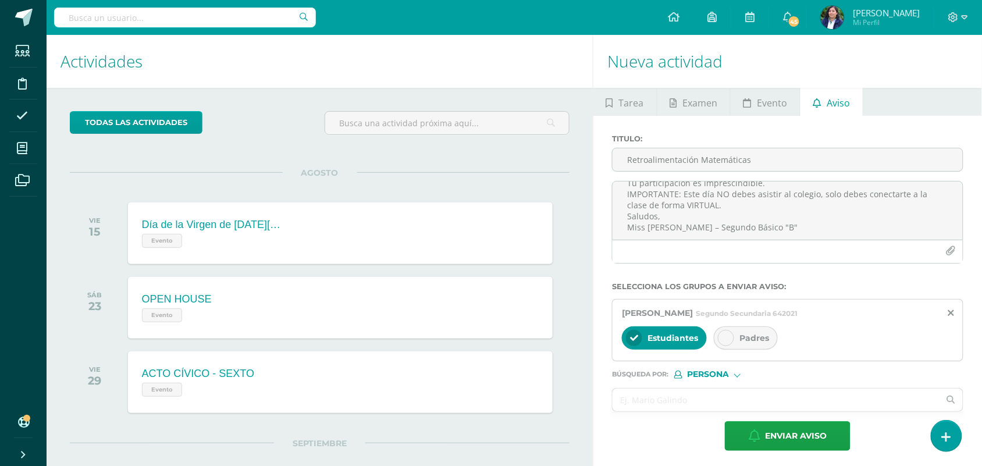
click at [737, 337] on div "Padres" at bounding box center [746, 337] width 64 height 23
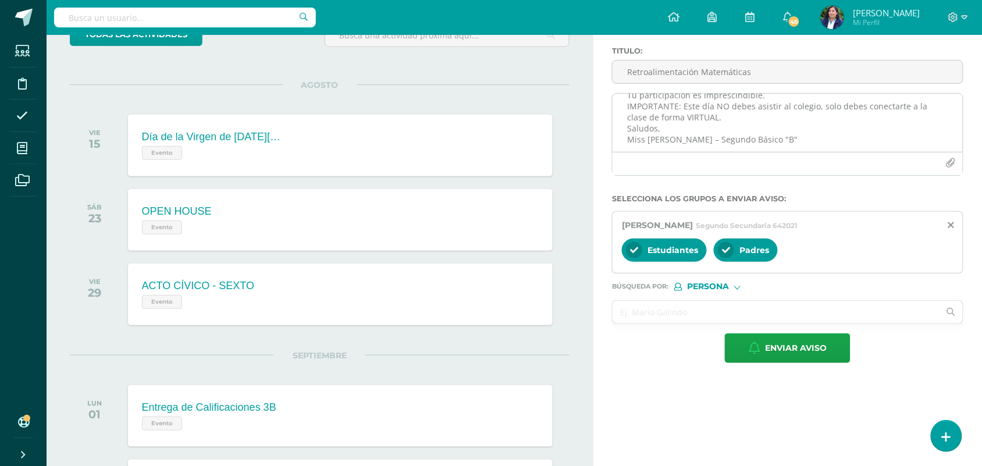
scroll to position [145, 0]
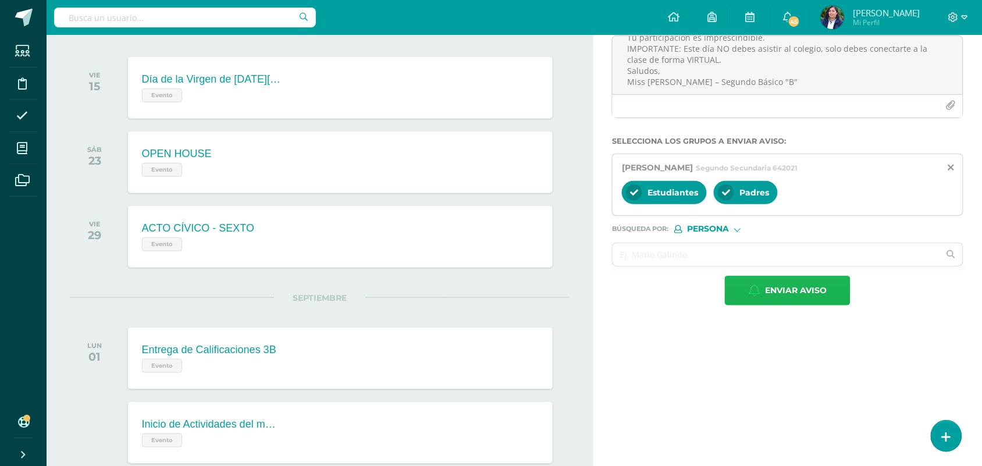
click at [824, 291] on span "Enviar aviso" at bounding box center [796, 290] width 62 height 28
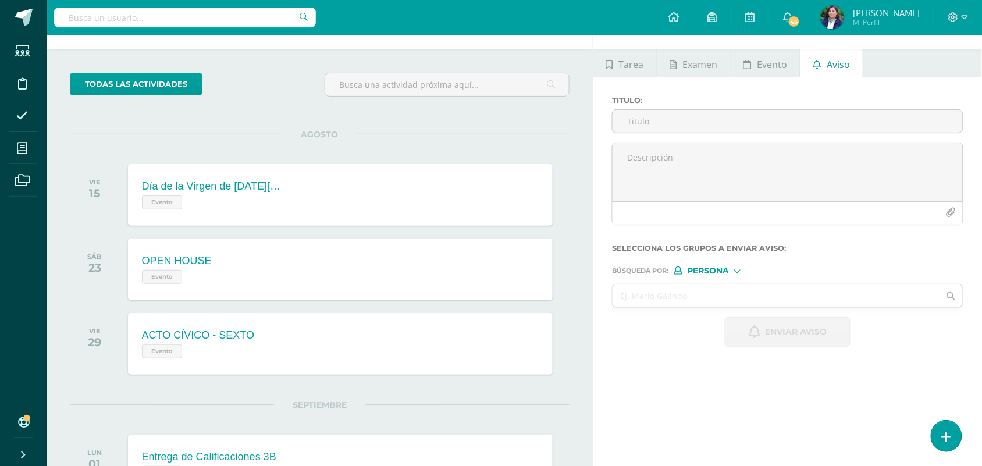
scroll to position [0, 0]
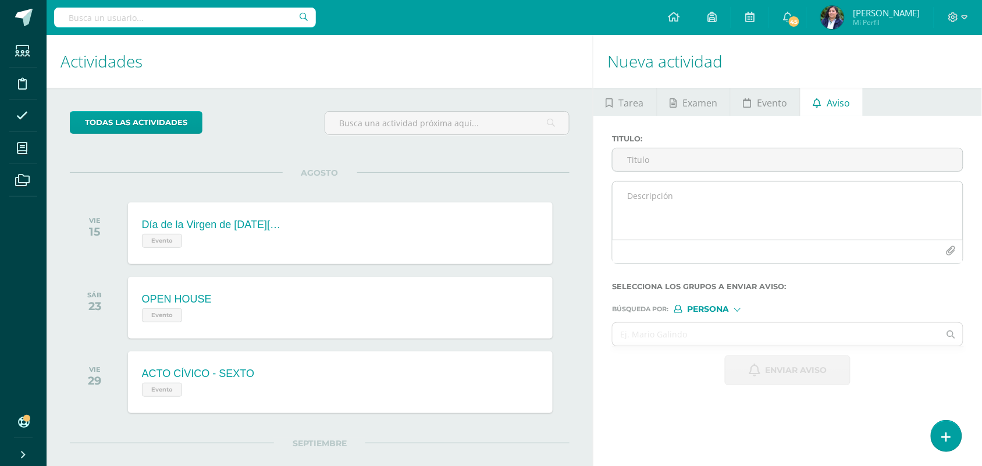
click at [657, 208] on textarea at bounding box center [787, 210] width 350 height 58
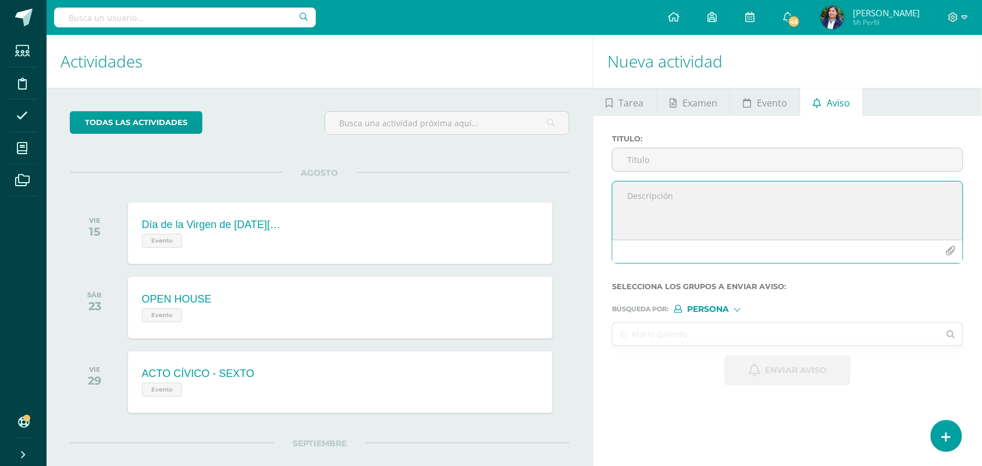
paste textarea "[PERSON_NAME], por este medio te informo que debes participar en la Retroalimen…"
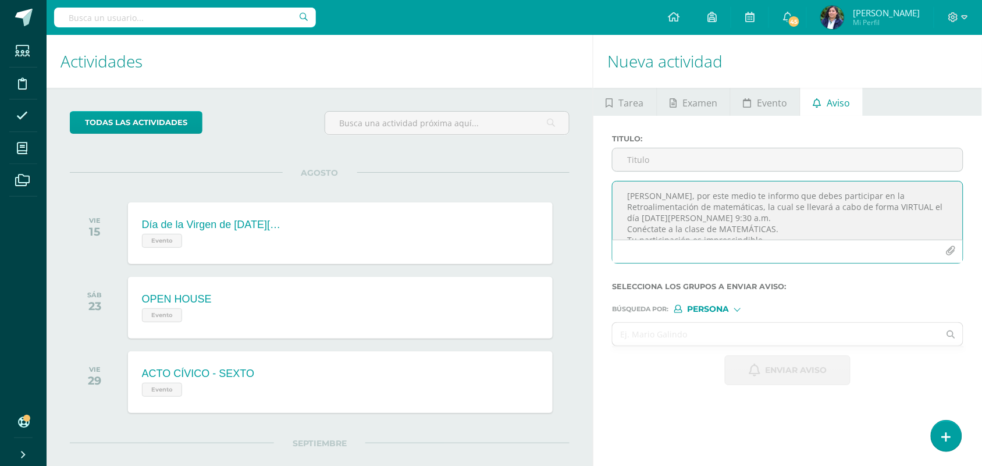
click at [724, 195] on textarea "[PERSON_NAME], por este medio te informo que debes participar en la Retroalimen…" at bounding box center [787, 210] width 350 height 58
type textarea "Estimado [PERSON_NAME], por este medio te informo que debes participar en la Re…"
click at [650, 162] on input "Titulo :" at bounding box center [787, 159] width 350 height 23
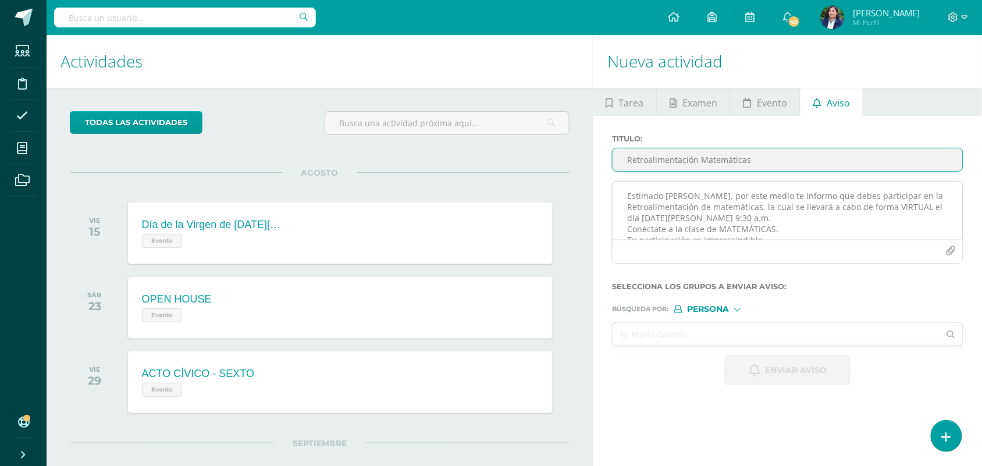
scroll to position [57, 0]
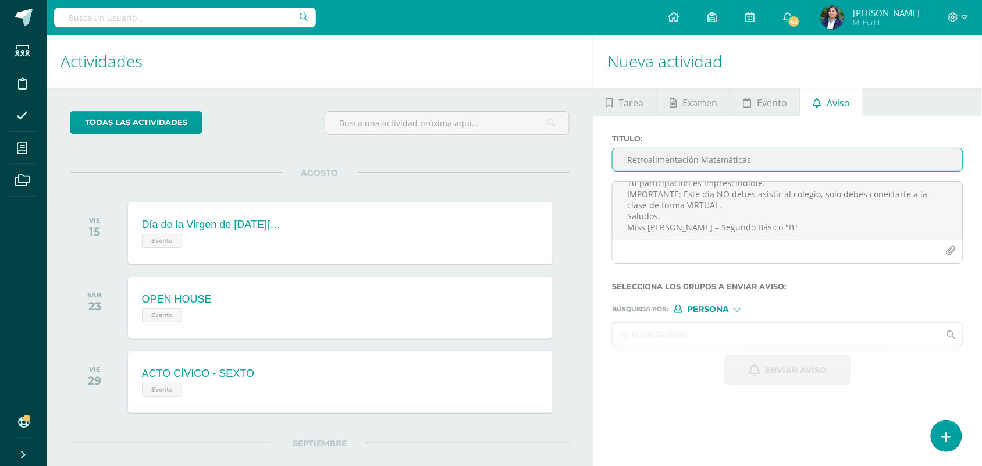
type input "Retroalimentación Matemáticas"
click at [673, 333] on input "text" at bounding box center [775, 334] width 327 height 23
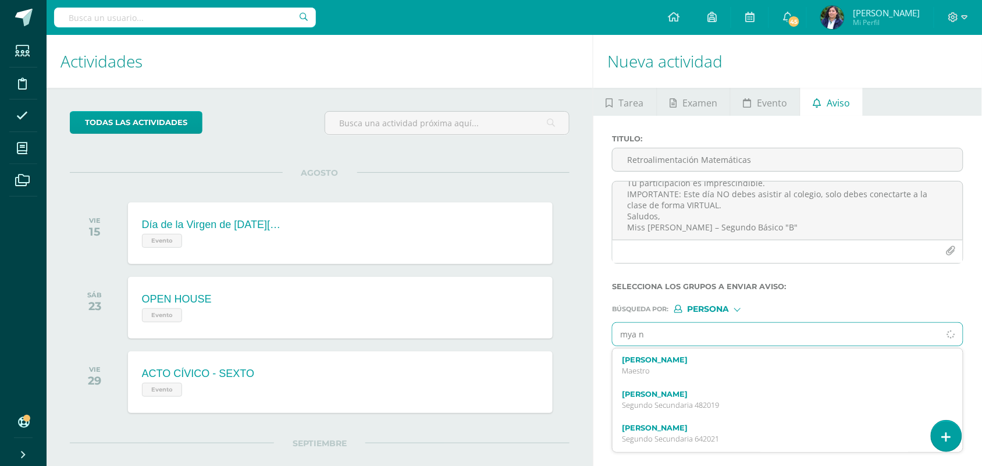
type input "mya no"
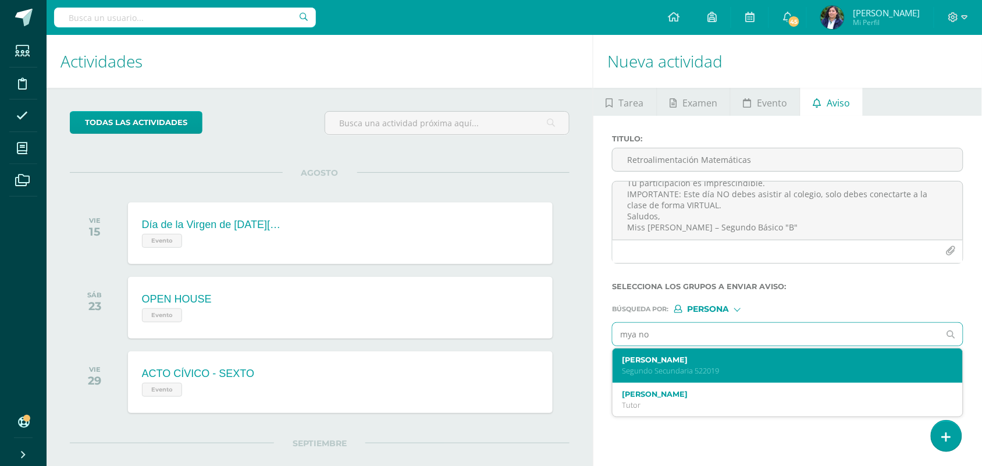
click at [710, 364] on label "[PERSON_NAME]" at bounding box center [780, 359] width 317 height 9
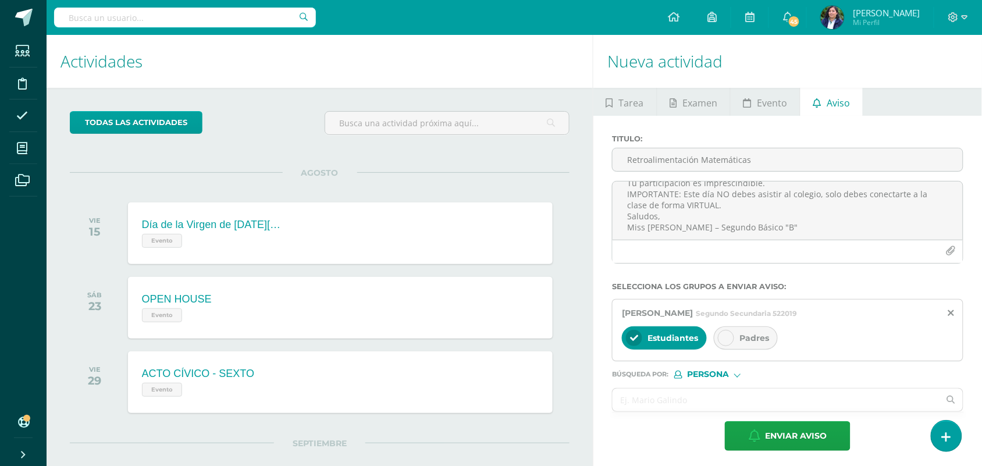
click at [733, 344] on div at bounding box center [726, 338] width 16 height 16
click at [792, 438] on span "Enviar aviso" at bounding box center [796, 436] width 62 height 28
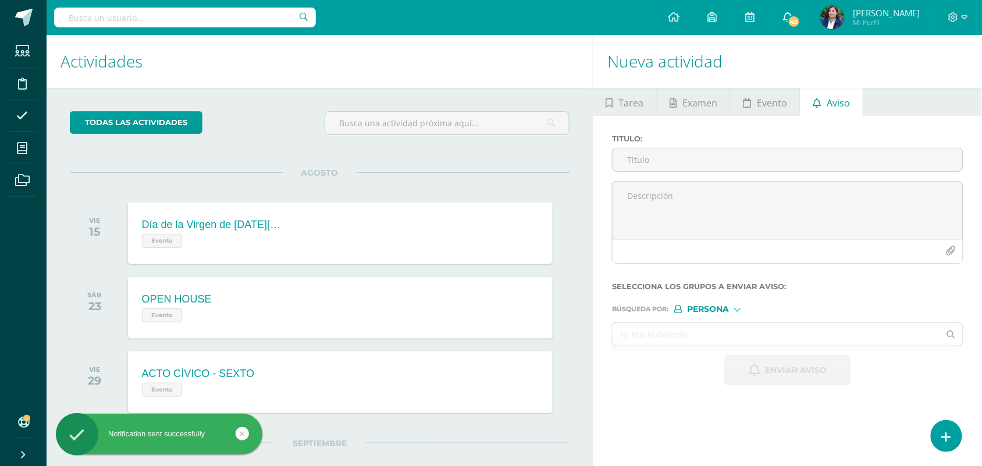
scroll to position [0, 0]
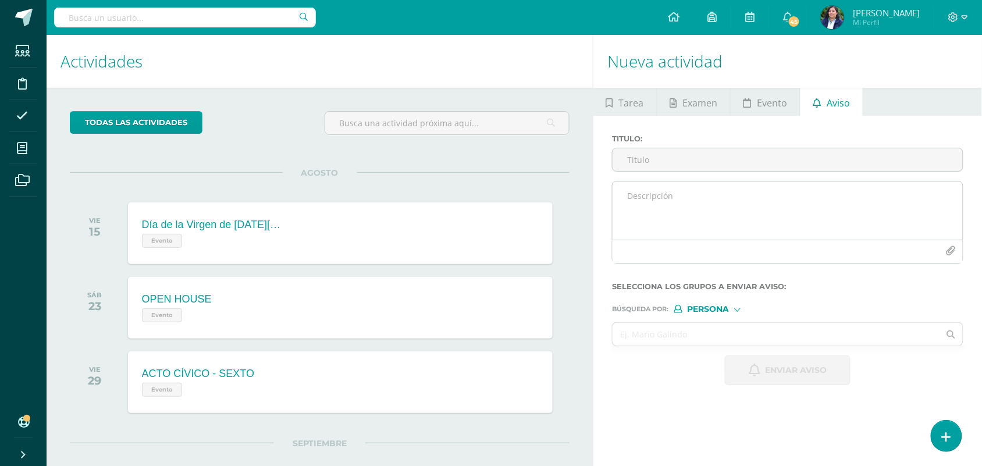
click at [641, 210] on textarea at bounding box center [787, 210] width 350 height 58
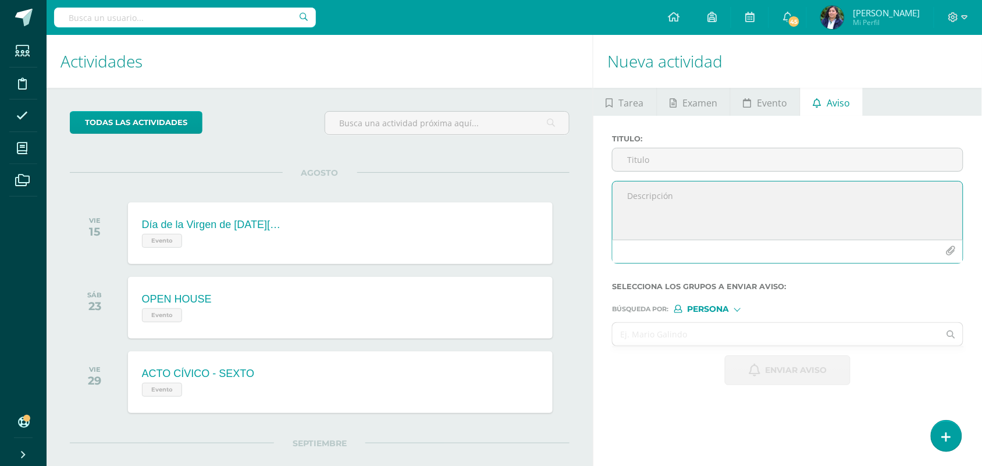
paste textarea "[PERSON_NAME], por este medio te informo que debes participar en la Retroalimen…"
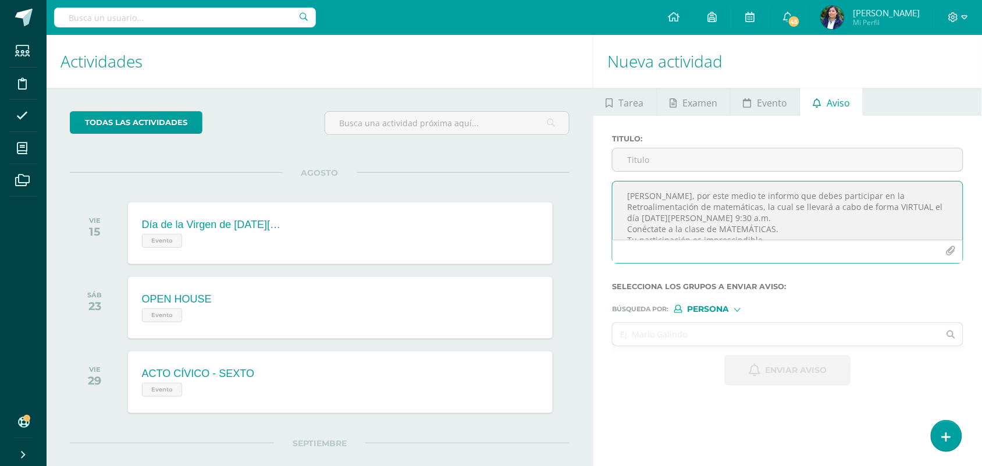
click at [724, 197] on textarea "[PERSON_NAME], por este medio te informo que debes participar en la Retroalimen…" at bounding box center [787, 210] width 350 height 58
type textarea "[PERSON_NAME], por este medio te informo que debes participar en la Retroalimen…"
click at [661, 156] on input "Titulo :" at bounding box center [787, 159] width 350 height 23
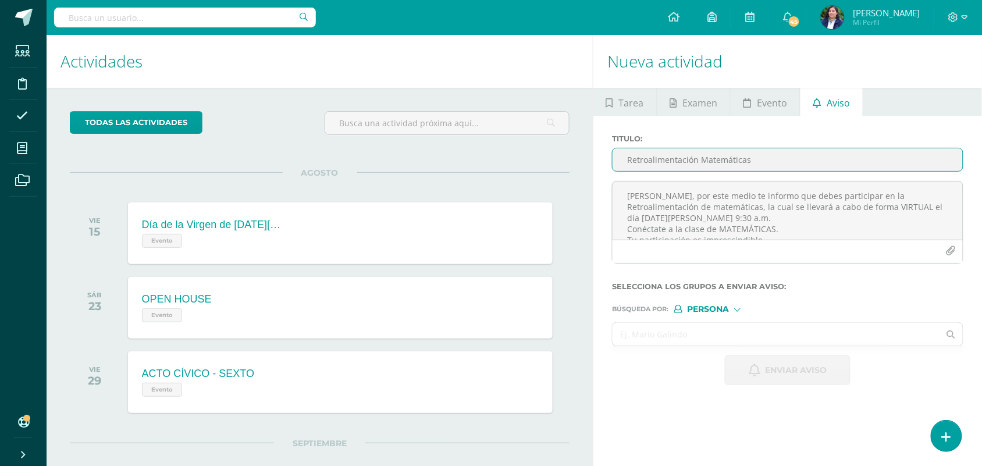
type input "Retroalimentación Matemáticas"
click at [673, 342] on input "text" at bounding box center [775, 334] width 327 height 23
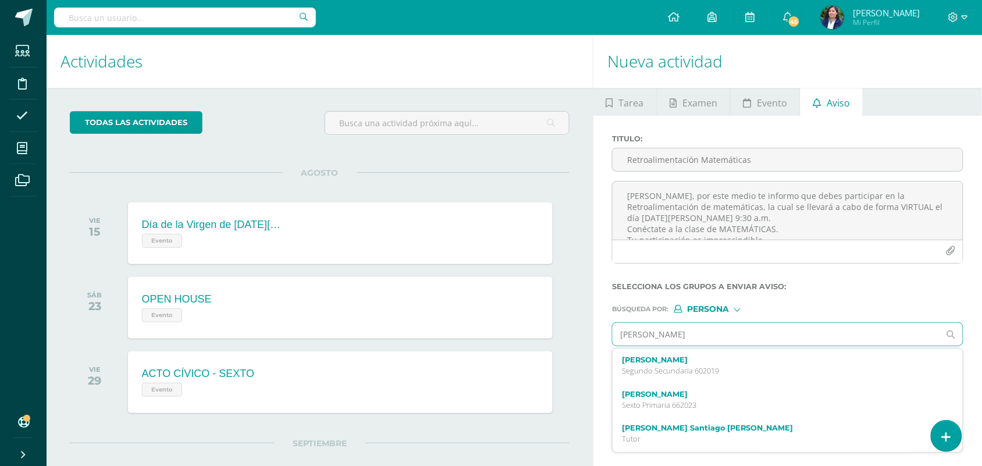
type input "[PERSON_NAME]"
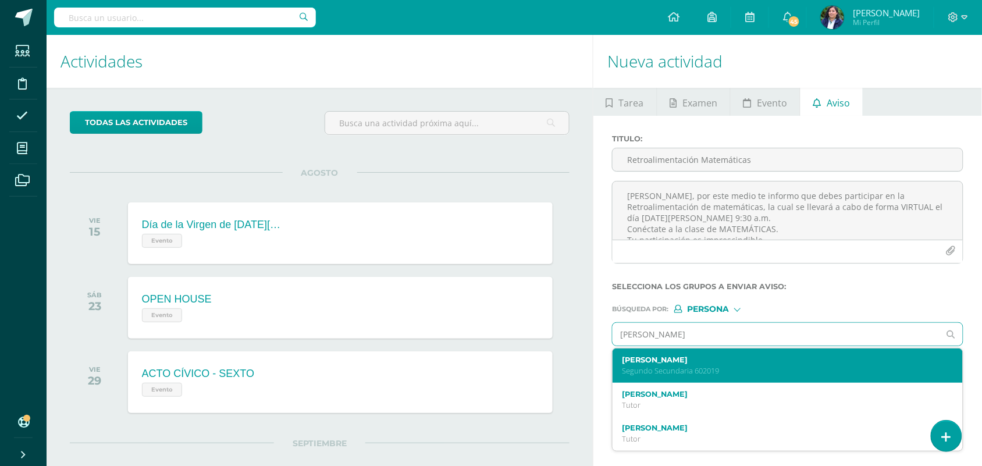
click at [702, 368] on div "[PERSON_NAME] Segundo Secundaria 602019" at bounding box center [780, 365] width 317 height 20
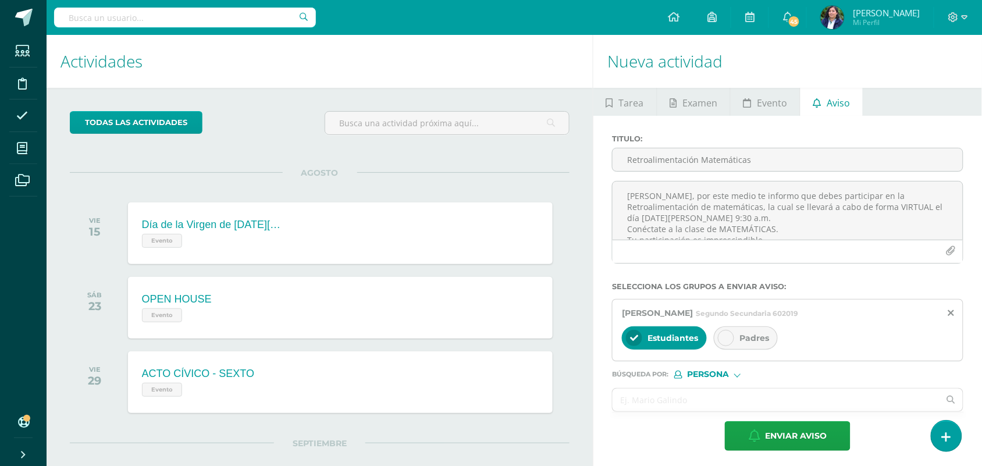
click at [739, 347] on div "Padres" at bounding box center [746, 337] width 64 height 23
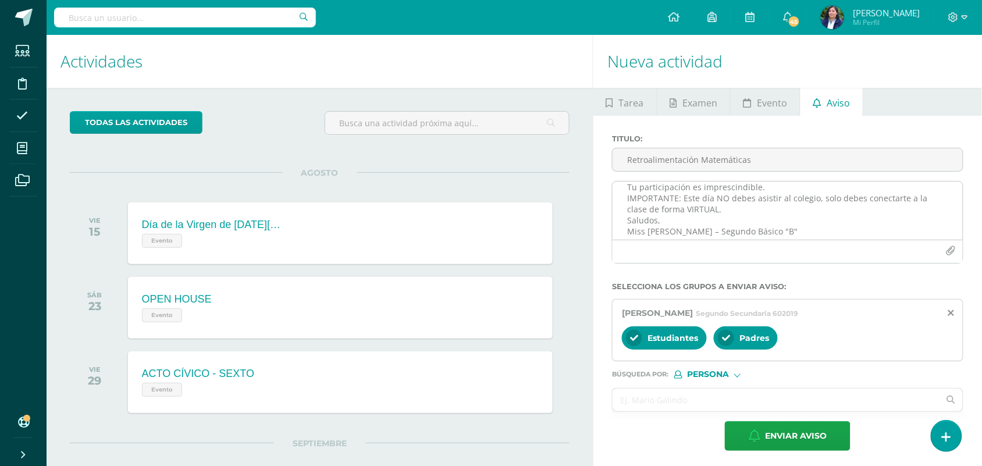
scroll to position [57, 0]
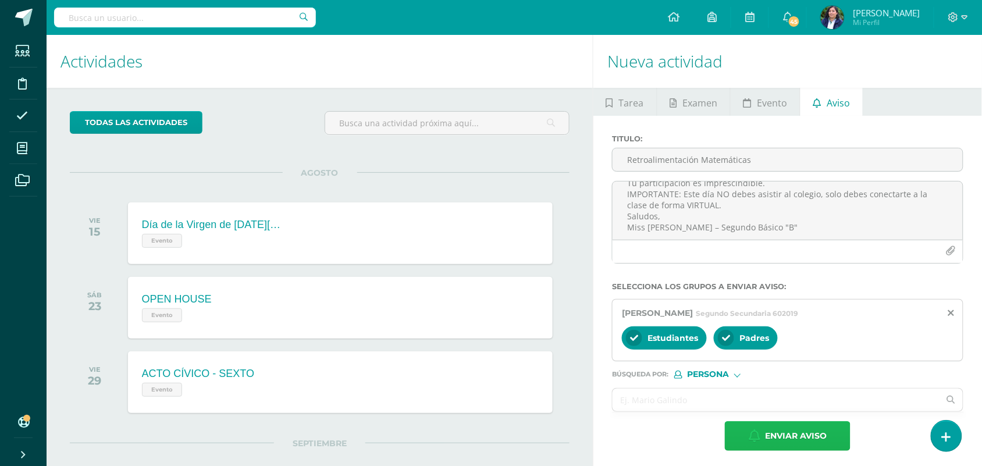
click at [810, 439] on span "Enviar aviso" at bounding box center [796, 436] width 62 height 28
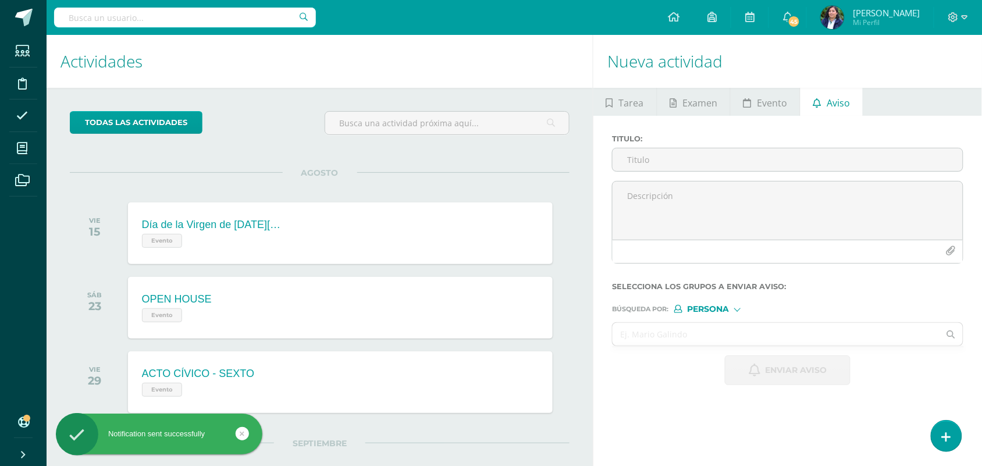
scroll to position [0, 0]
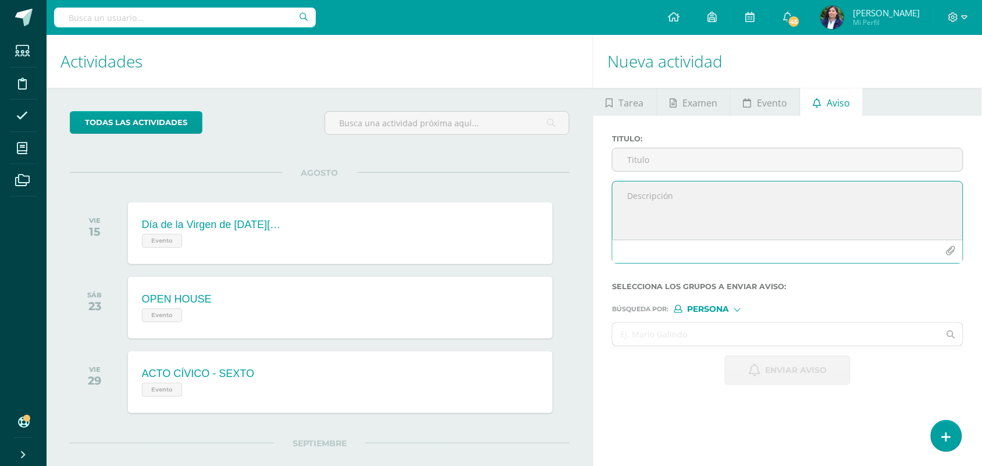
click at [641, 204] on textarea at bounding box center [787, 210] width 350 height 58
paste textarea "¡Felicitaciones, aprobaste tu evaluación de MATEMÁTICAS, por lo que NO necesita…"
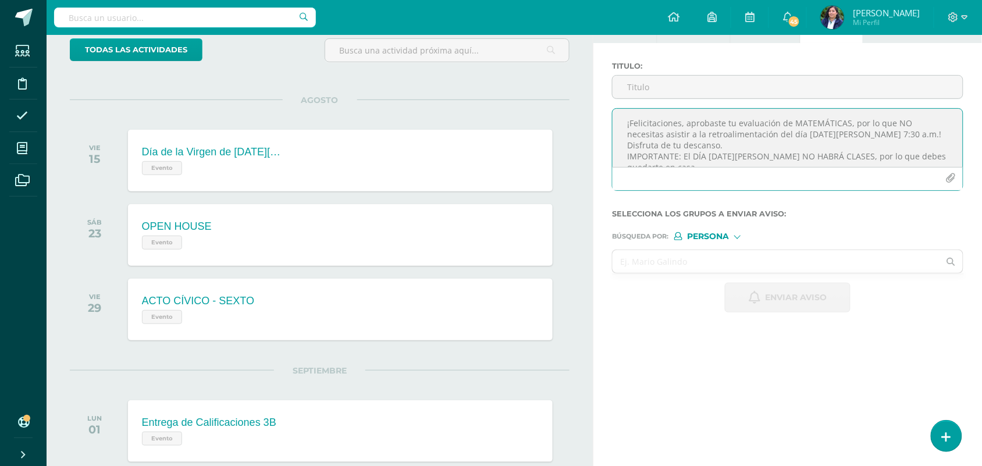
scroll to position [35, 0]
click at [766, 141] on textarea "¡Felicitaciones, aprobaste tu evaluación de MATEMÁTICAS, por lo que NO necesita…" at bounding box center [787, 138] width 350 height 58
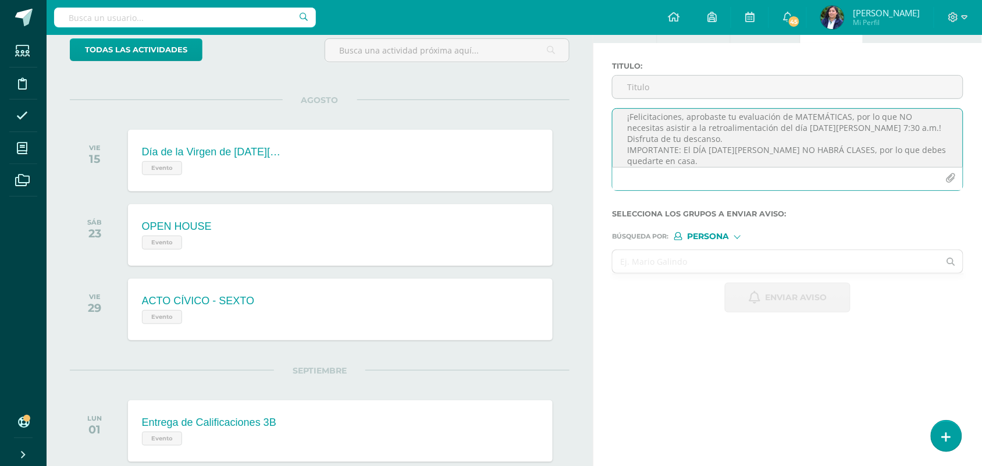
scroll to position [0, 0]
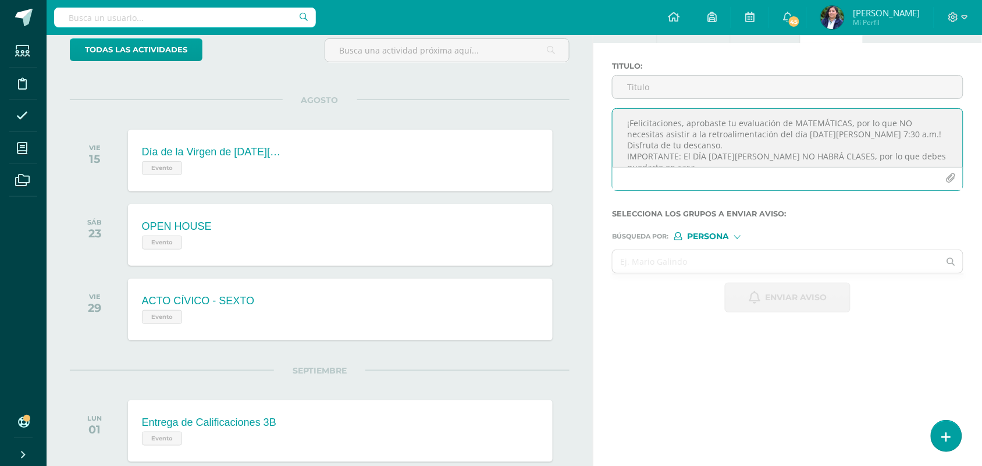
click at [903, 136] on textarea "¡Felicitaciones, aprobaste tu evaluación de MATEMÁTICAS, por lo que NO necesita…" at bounding box center [787, 138] width 350 height 58
type textarea "¡Felicitaciones, aprobaste tu evaluación de MATEMÁTICAS, por lo que NO necesita…"
click at [658, 86] on input "Titulo :" at bounding box center [787, 87] width 350 height 23
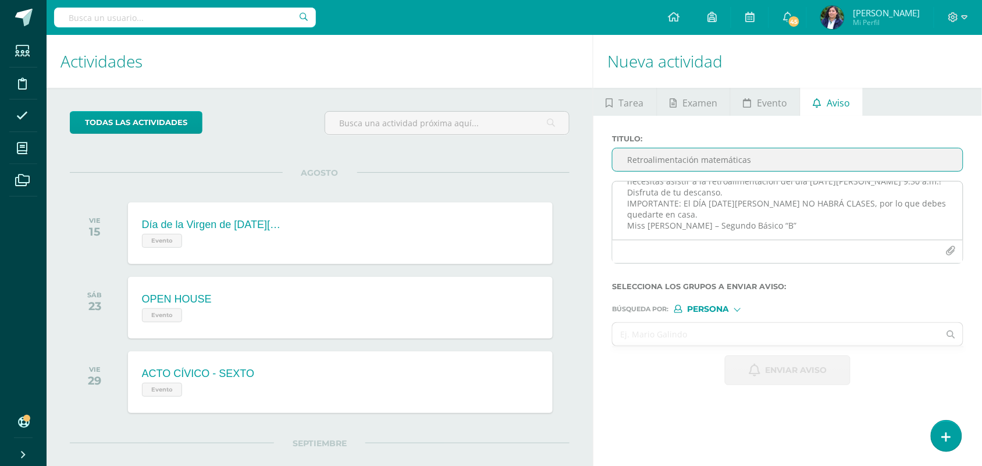
type input "Retroalimentación matemáticas"
click at [717, 205] on textarea "¡Felicitaciones, aprobaste tu evaluación de MATEMÁTICAS, por lo que NO necesita…" at bounding box center [787, 210] width 350 height 58
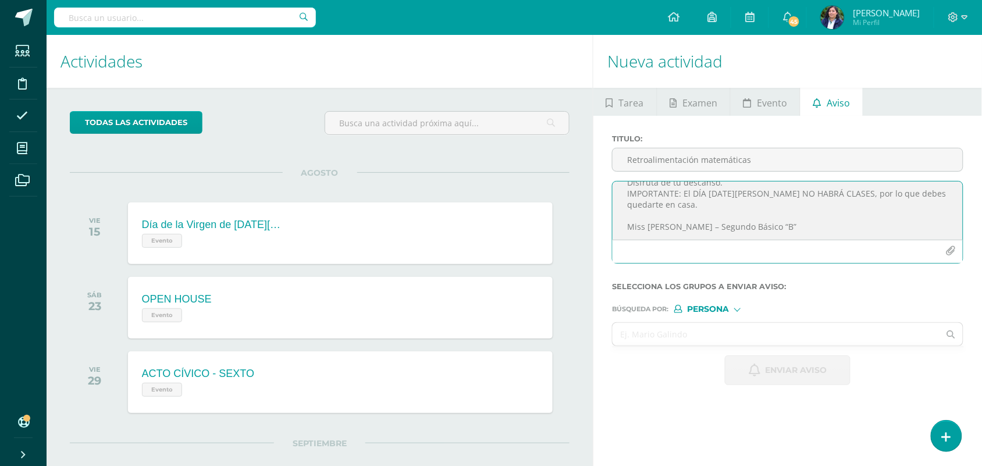
scroll to position [47, 0]
type textarea "¡Felicitaciones, aprobaste tu evaluación de MATEMÁTICAS, por lo que NO necesita…"
click at [721, 306] on div "Búsqueda por : Persona Estructura Persona" at bounding box center [787, 303] width 351 height 17
click at [717, 318] on form "Titulo : Retroalimentación matemáticas ¡Felicitaciones, aprobaste tu evaluación…" at bounding box center [787, 259] width 351 height 251
click at [737, 312] on div at bounding box center [737, 308] width 6 height 6
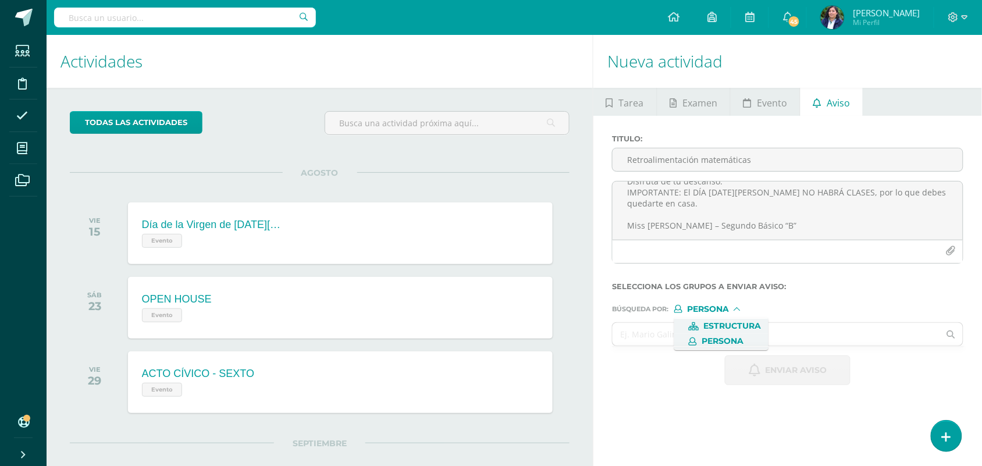
click at [725, 326] on span "Estructura" at bounding box center [733, 326] width 58 height 6
click at [691, 336] on input "text" at bounding box center [775, 334] width 327 height 23
type input "r"
type input "mate"
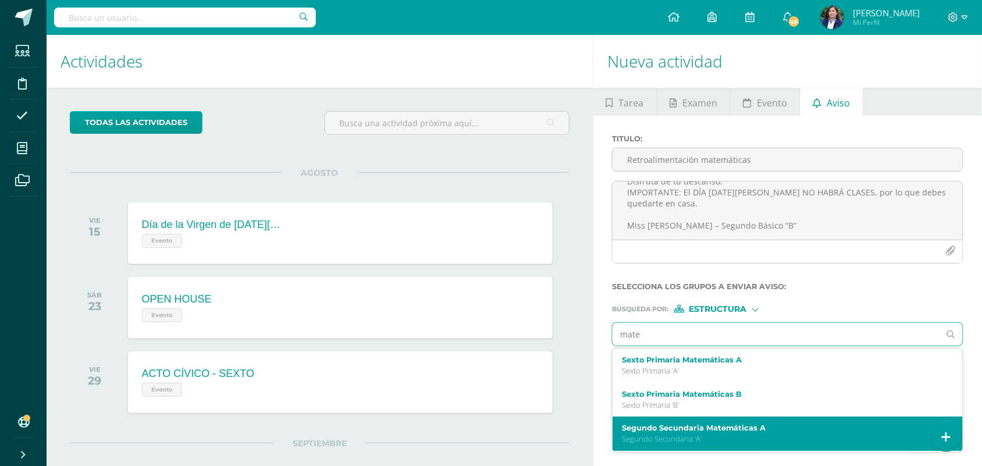
scroll to position [70, 0]
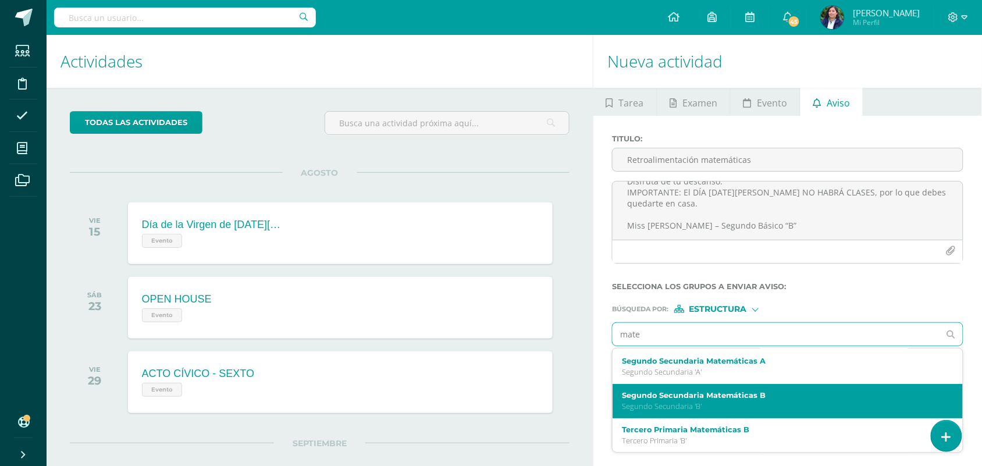
click at [750, 405] on p "Segundo Secundaria 'B'" at bounding box center [780, 406] width 317 height 10
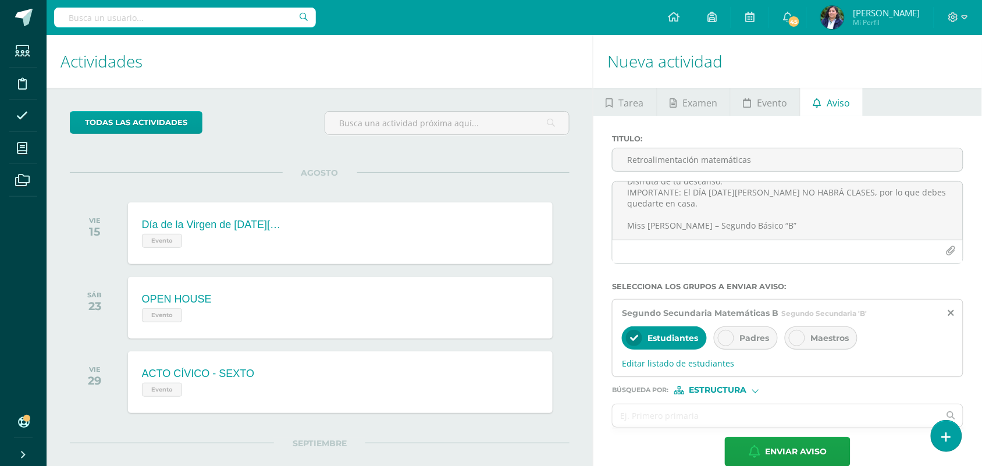
scroll to position [0, 0]
click at [739, 338] on div "Padres" at bounding box center [746, 337] width 64 height 23
click at [676, 365] on span "Editar listado de estudiantes" at bounding box center [788, 363] width 332 height 11
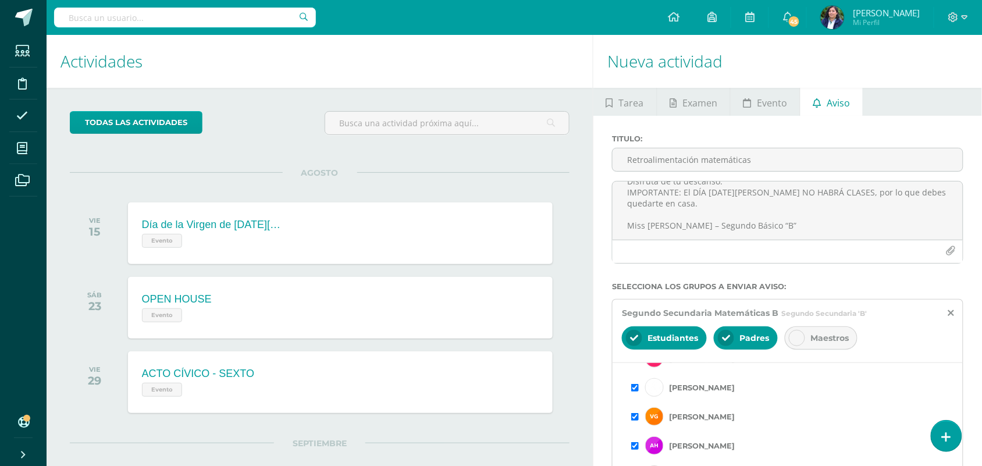
scroll to position [73, 0]
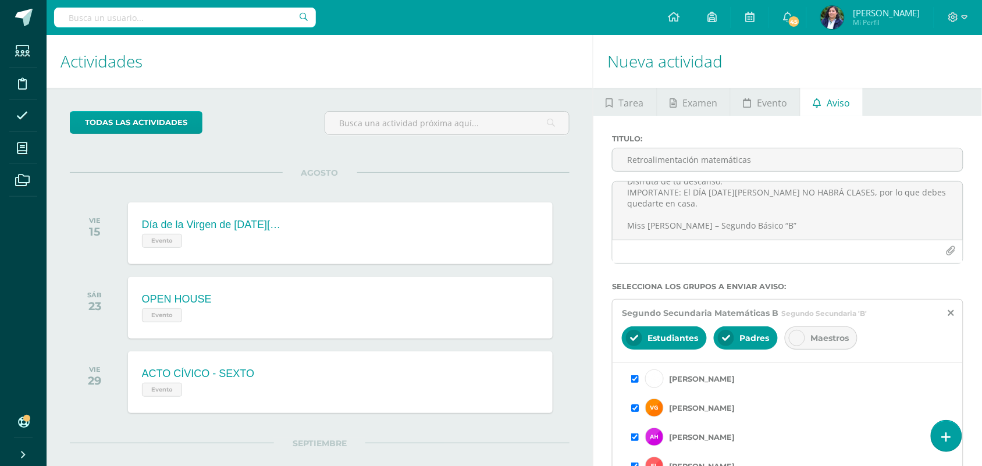
click at [633, 410] on input "checkbox" at bounding box center [635, 408] width 8 height 8
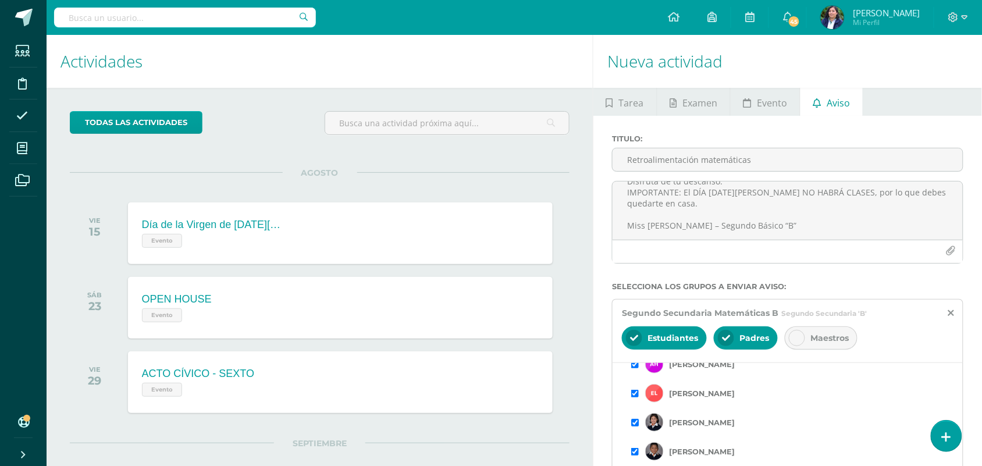
click at [635, 426] on input "checkbox" at bounding box center [635, 423] width 8 height 8
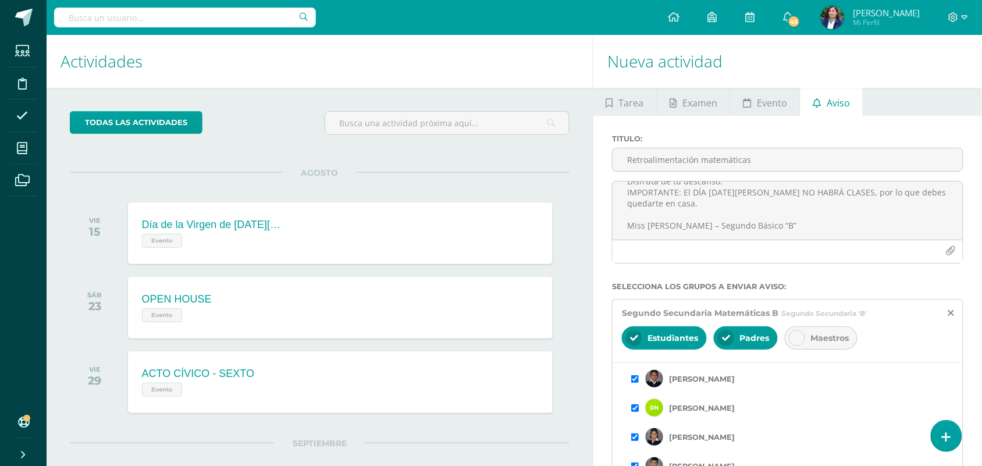
click at [632, 409] on input "checkbox" at bounding box center [635, 408] width 8 height 8
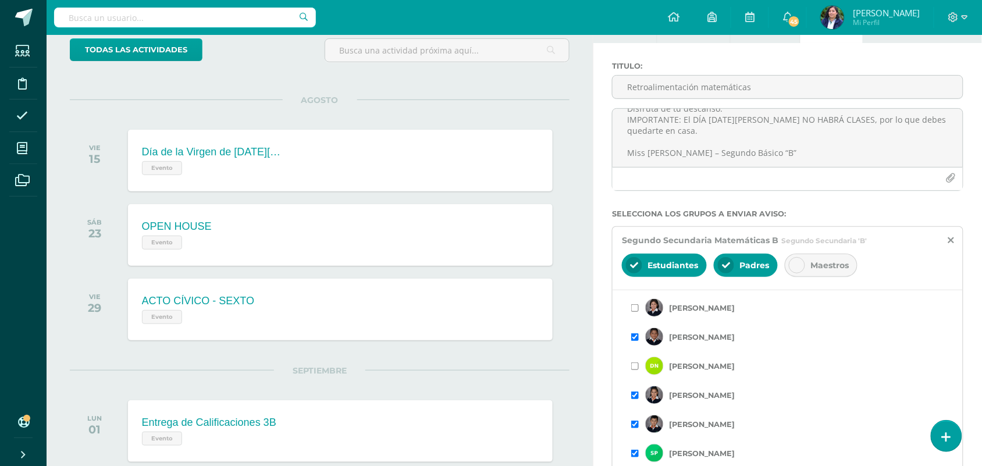
scroll to position [181, 0]
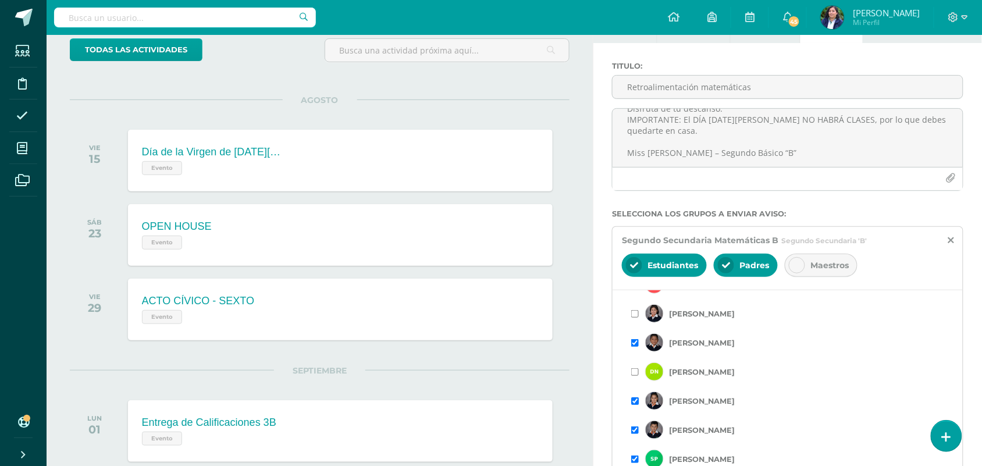
click at [636, 403] on input "checkbox" at bounding box center [635, 401] width 8 height 8
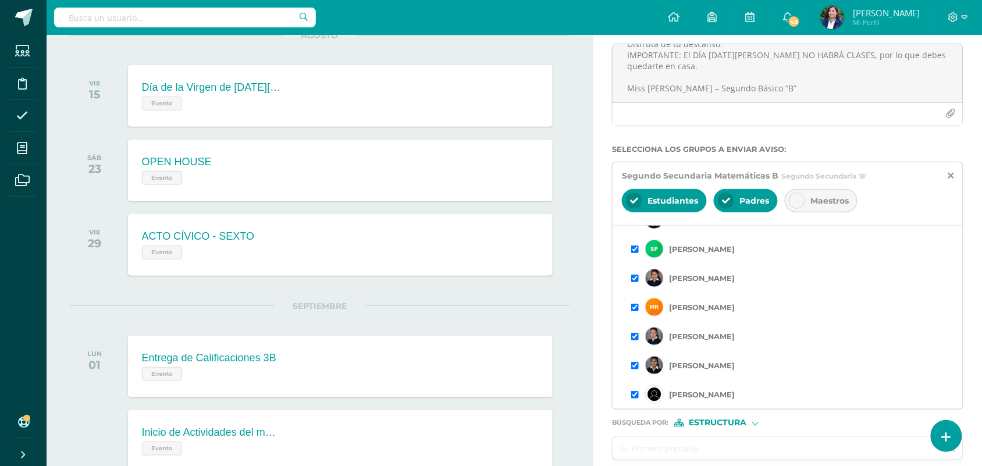
scroll to position [145, 0]
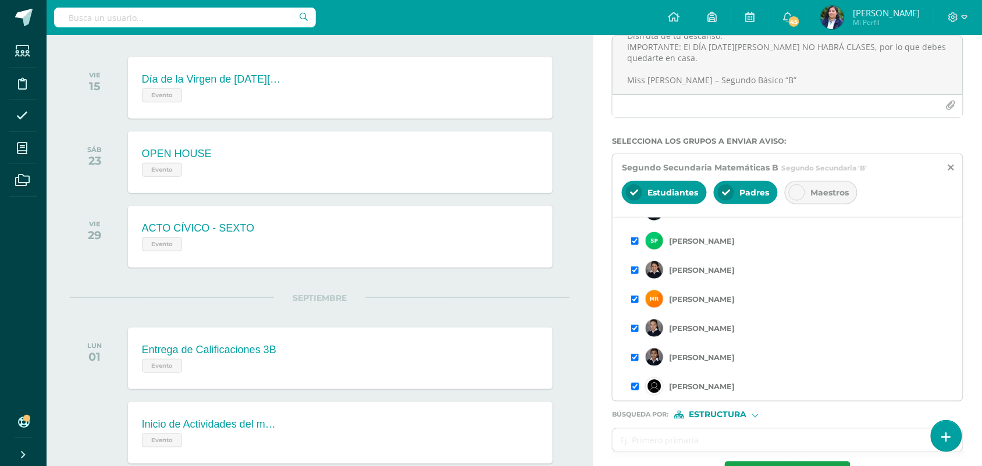
click at [632, 387] on input "checkbox" at bounding box center [635, 387] width 8 height 8
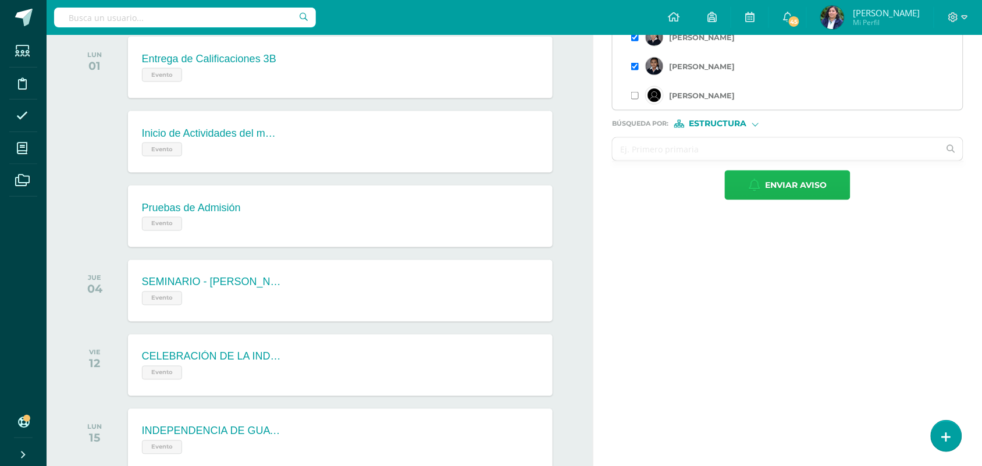
click at [772, 188] on span "Enviar aviso" at bounding box center [796, 185] width 62 height 28
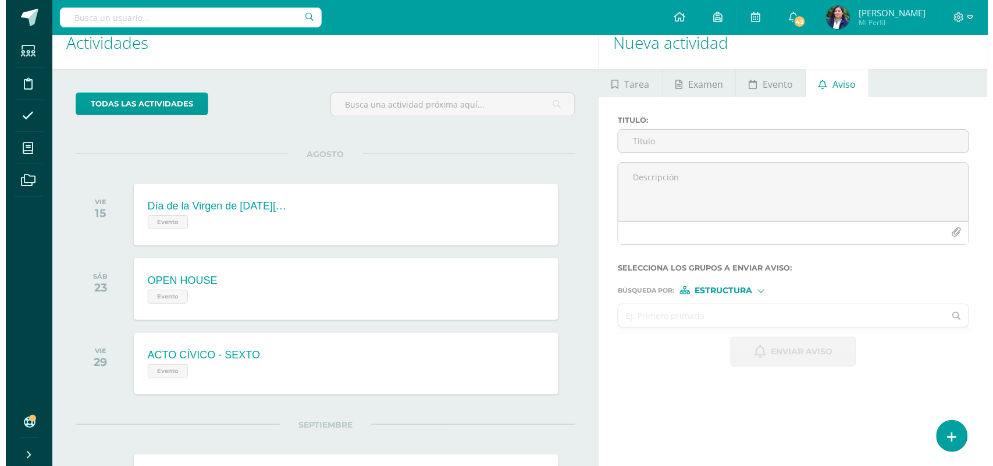
scroll to position [0, 0]
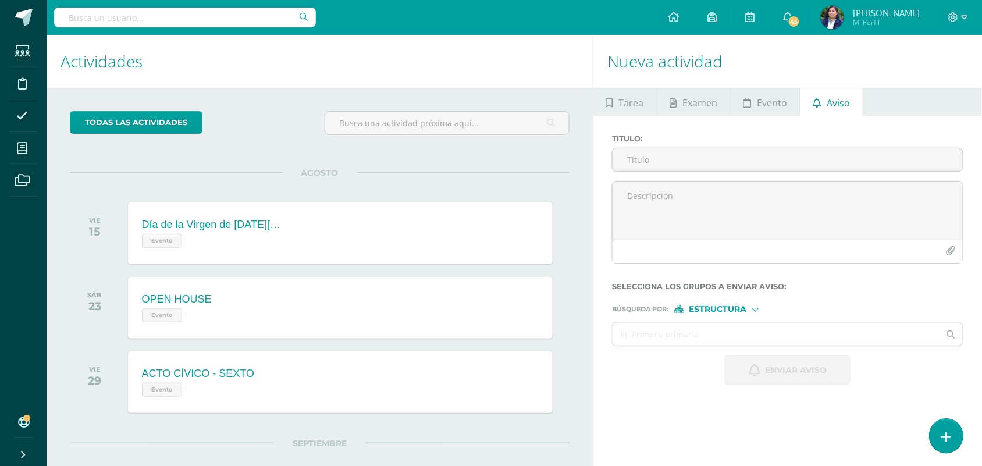
click at [947, 440] on icon at bounding box center [946, 436] width 10 height 13
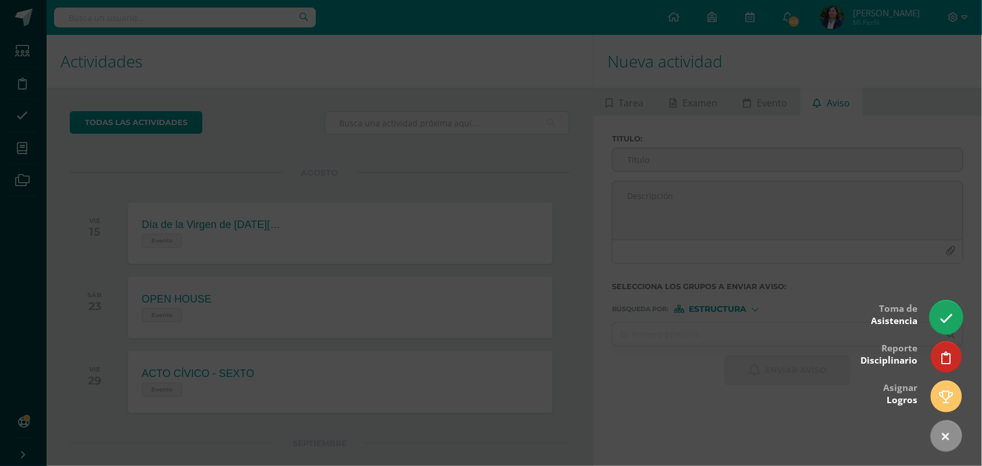
click at [949, 317] on icon at bounding box center [945, 318] width 13 height 13
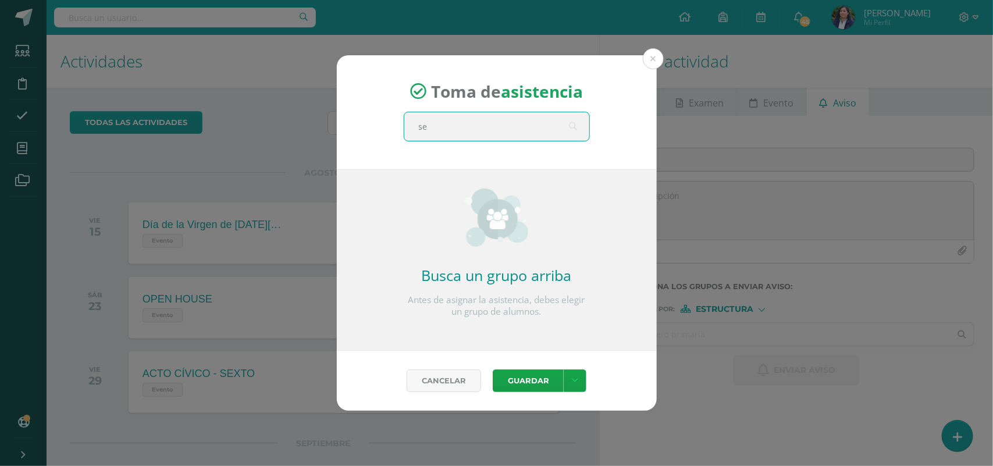
type input "sex"
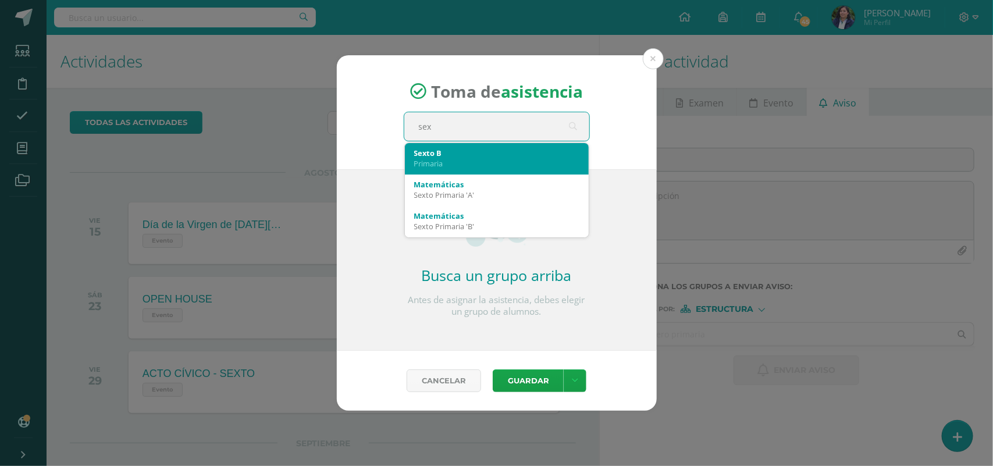
click at [504, 159] on div "Primaria" at bounding box center [496, 163] width 165 height 10
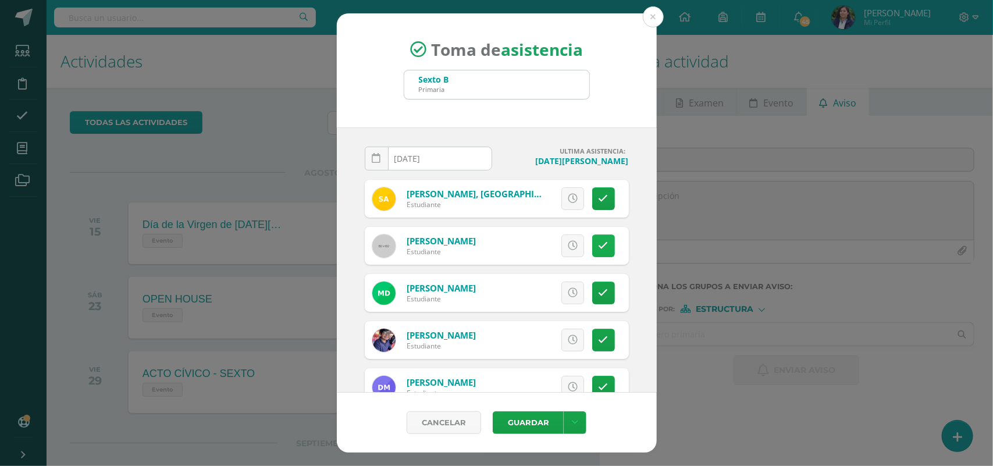
click at [598, 245] on icon at bounding box center [603, 246] width 10 height 10
click at [543, 423] on button "Guardar" at bounding box center [528, 422] width 71 height 23
